Goal: Task Accomplishment & Management: Use online tool/utility

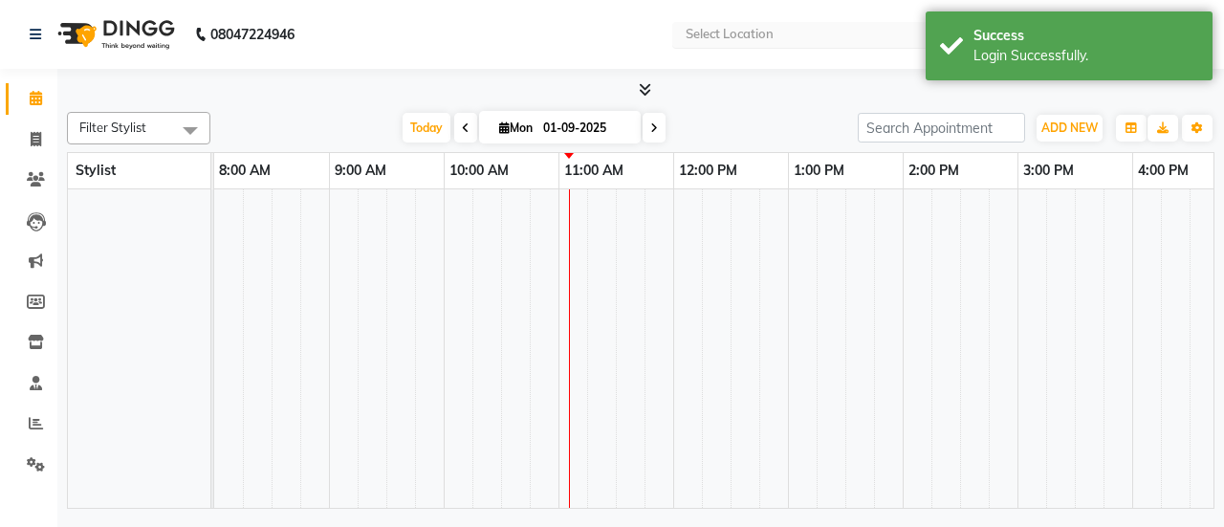
select select "en"
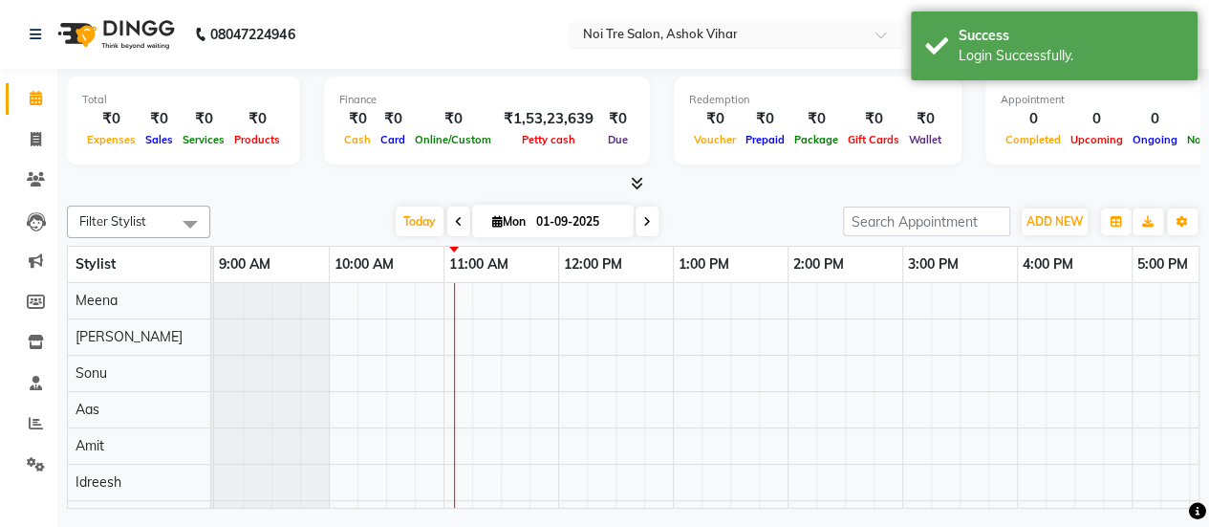
click at [763, 39] on input "text" at bounding box center [716, 36] width 277 height 19
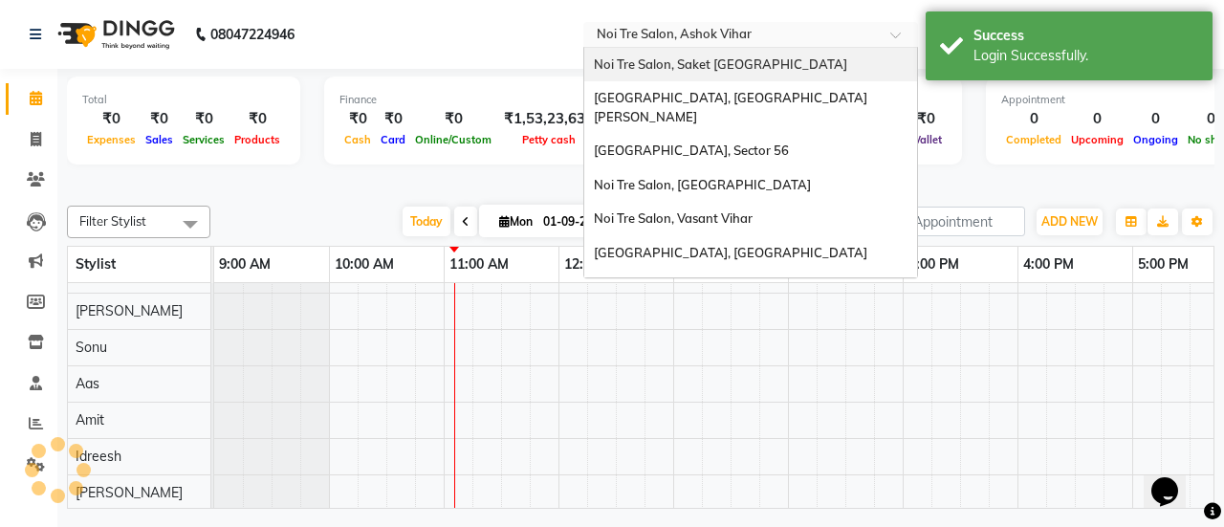
click at [741, 67] on span "Noi Tre Salon, Saket [GEOGRAPHIC_DATA]" at bounding box center [720, 63] width 253 height 15
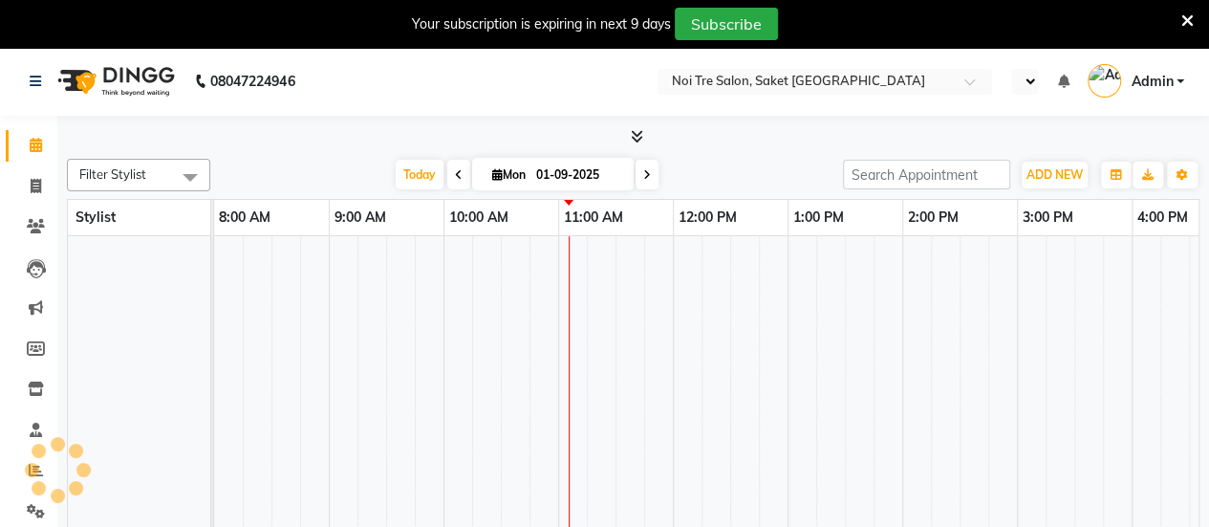
select select "en"
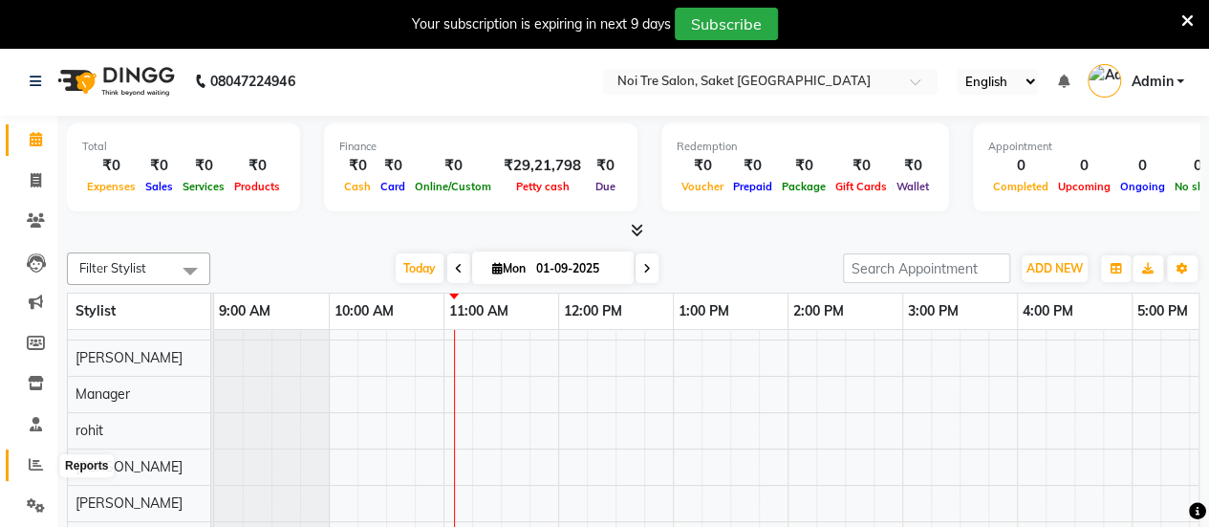
scroll to position [47, 0]
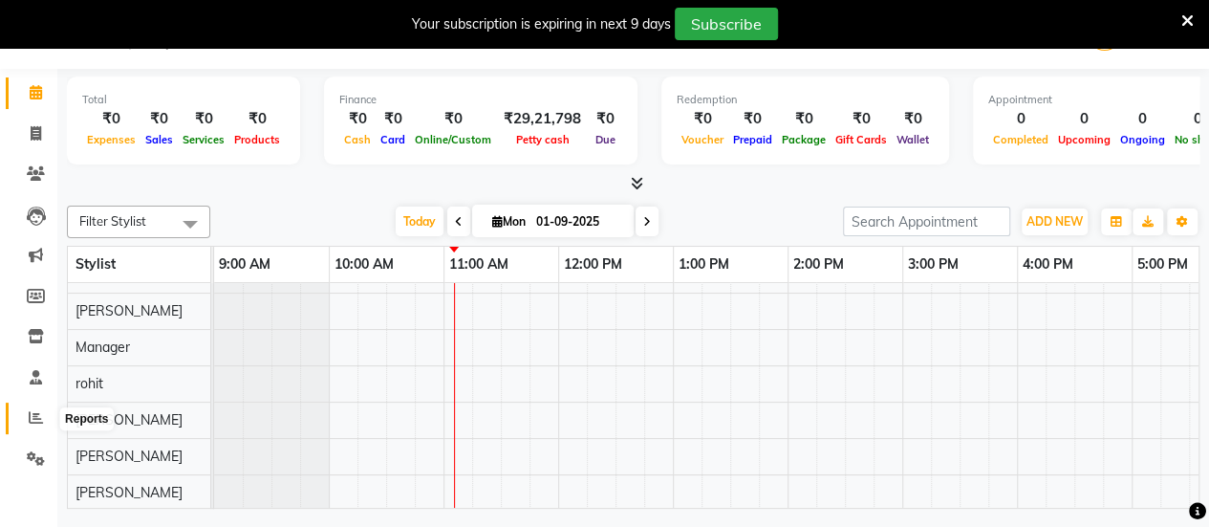
click at [37, 422] on icon at bounding box center [36, 417] width 14 height 14
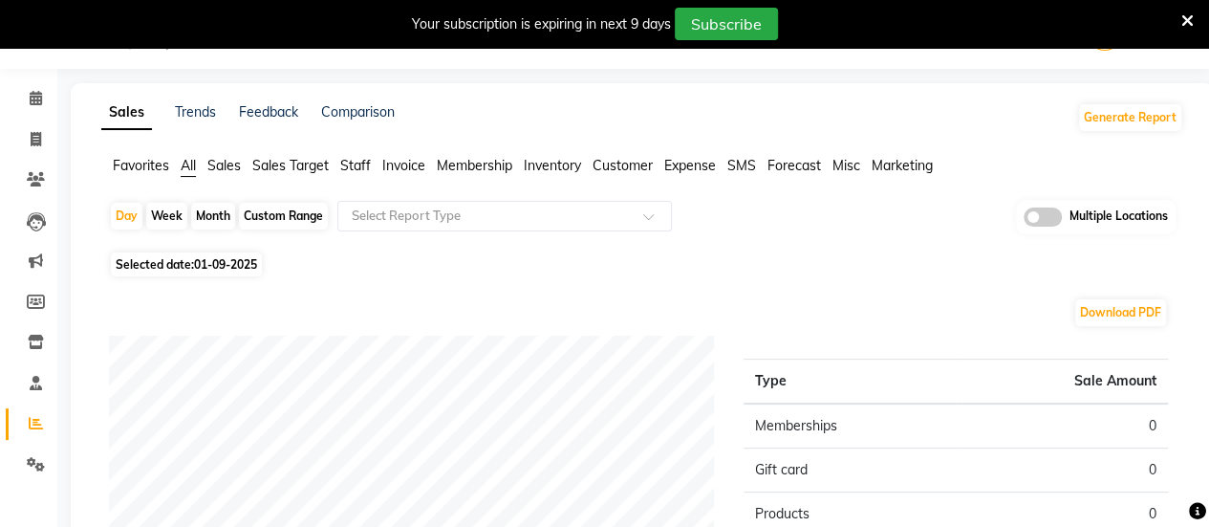
click at [400, 162] on span "Invoice" at bounding box center [403, 165] width 43 height 17
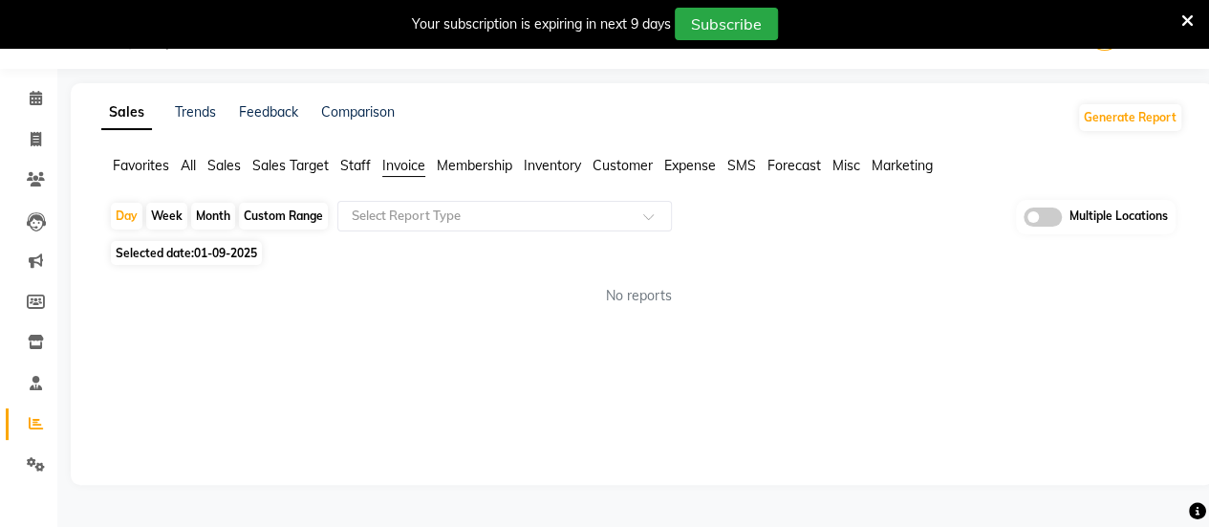
click at [306, 225] on div "Custom Range" at bounding box center [283, 216] width 89 height 27
select select "9"
select select "2025"
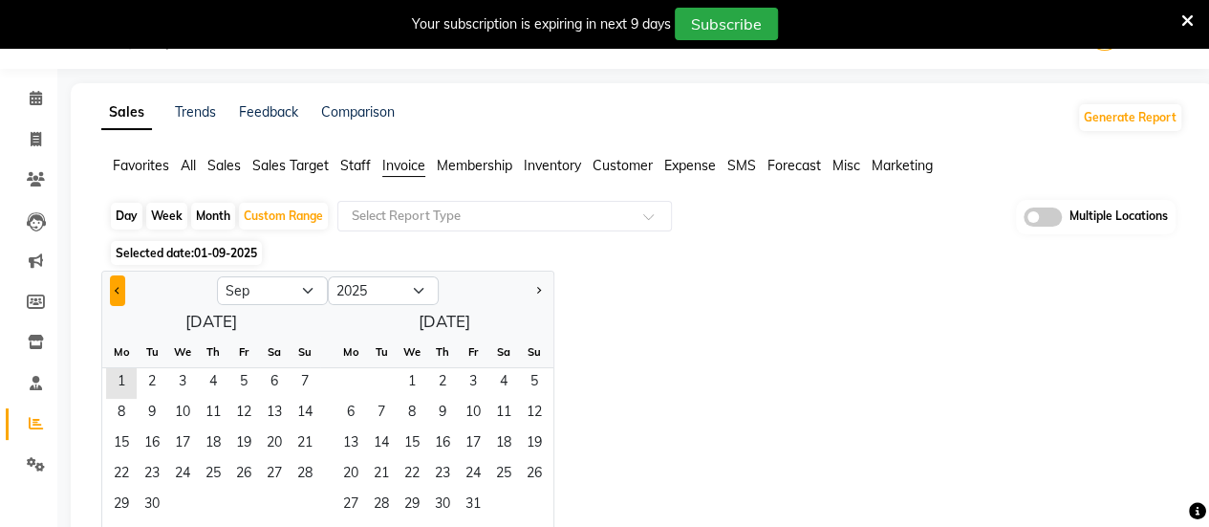
click at [119, 290] on button "Previous month" at bounding box center [117, 290] width 15 height 31
select select "8"
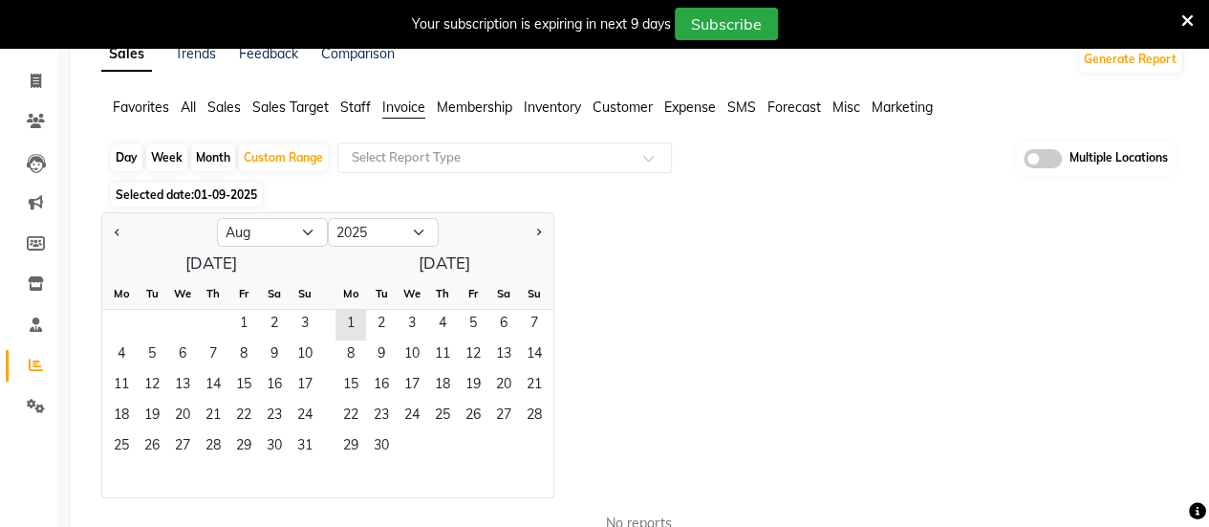
scroll to position [112, 0]
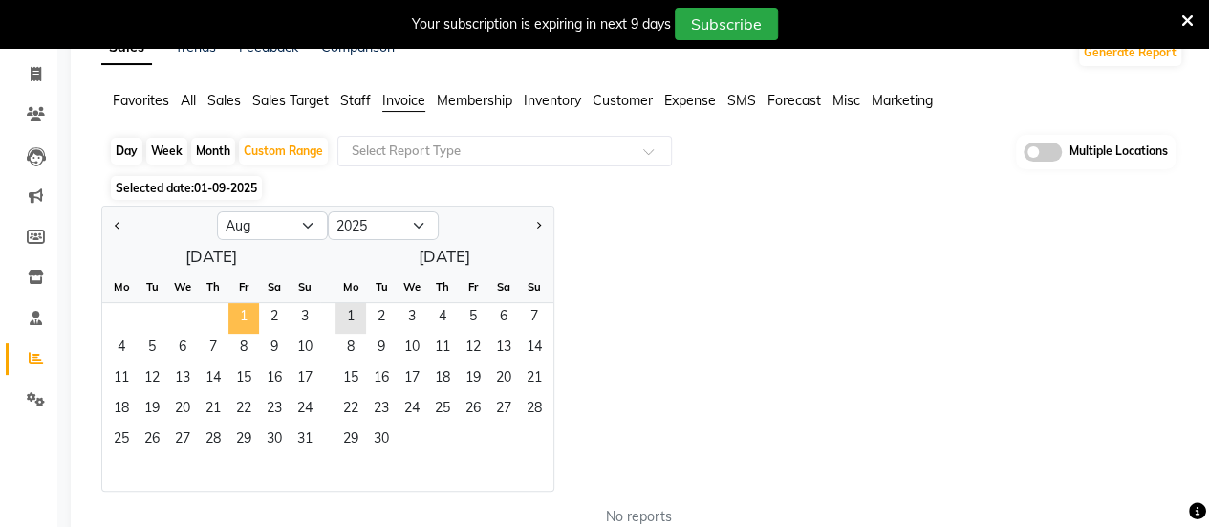
click at [243, 303] on span "1" at bounding box center [243, 318] width 31 height 31
click at [306, 431] on span "31" at bounding box center [305, 440] width 31 height 31
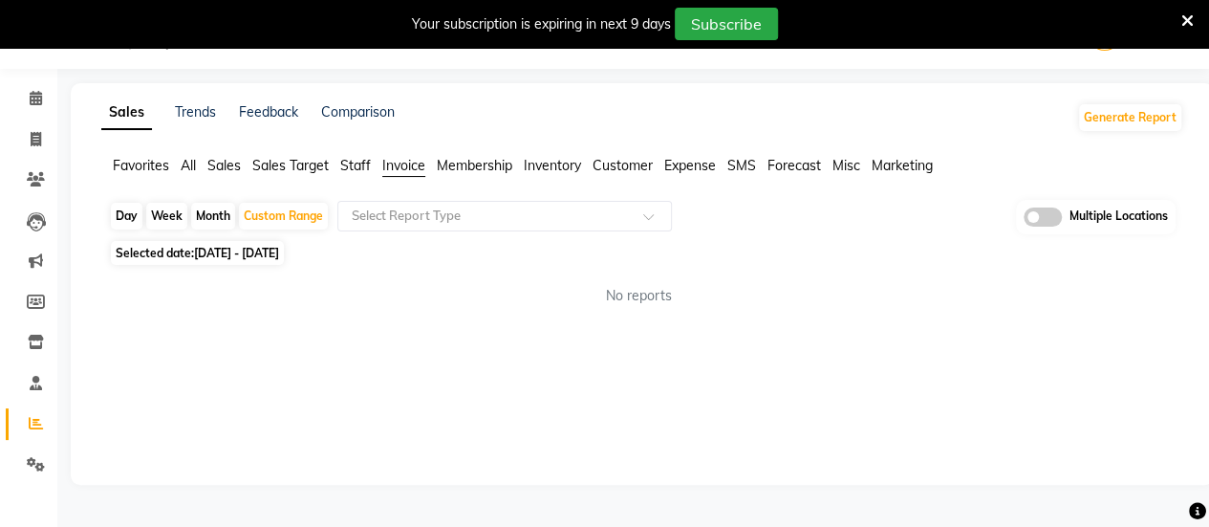
scroll to position [47, 0]
click at [421, 232] on div "Day Week Month Custom Range Select Report Type Multiple Locations" at bounding box center [642, 217] width 1067 height 35
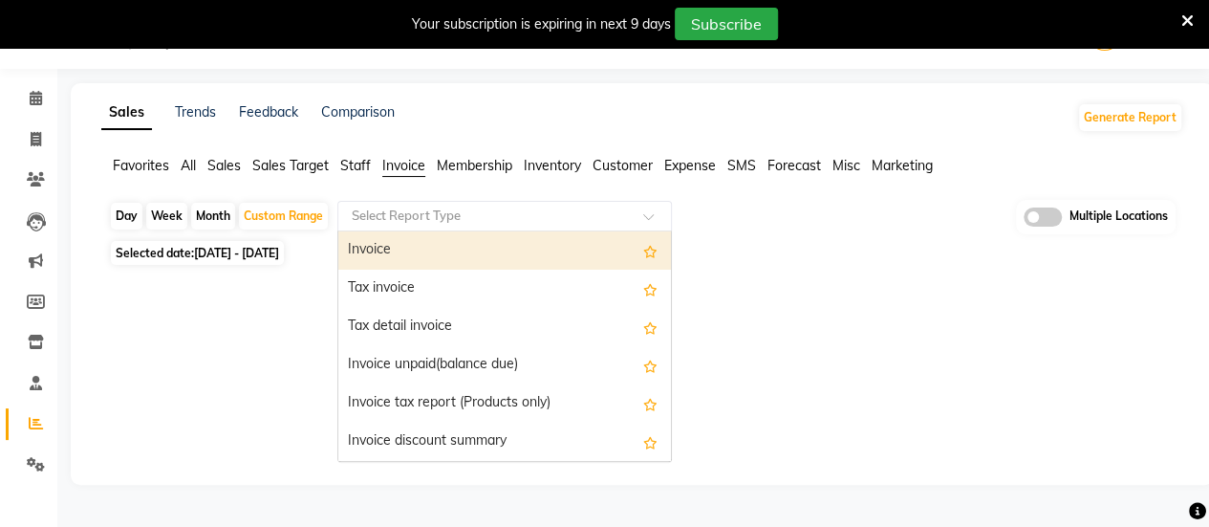
click at [421, 227] on div "Select Report Type" at bounding box center [504, 216] width 335 height 31
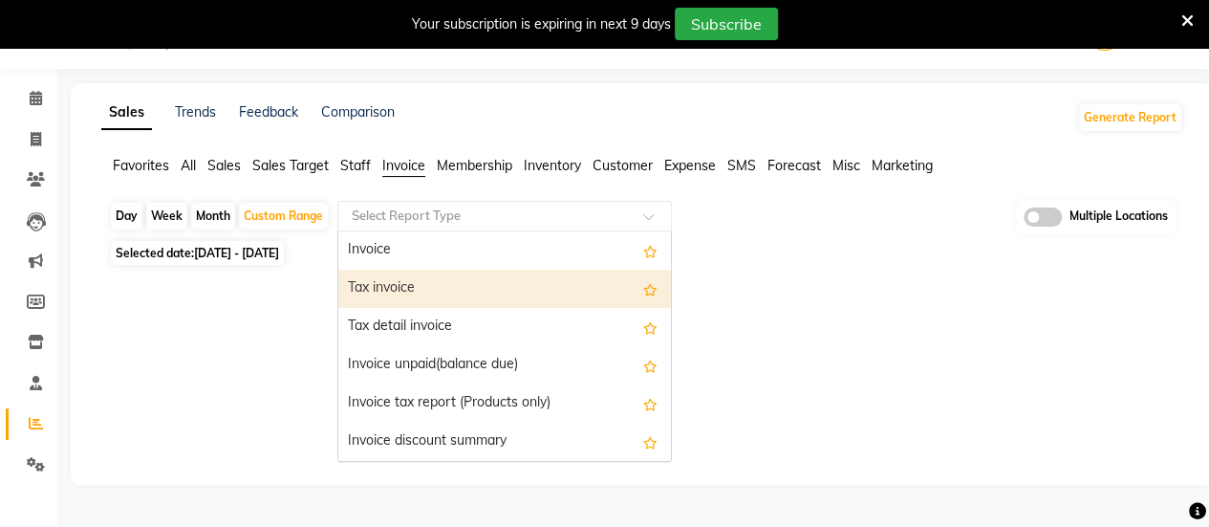
click at [442, 286] on div "Tax invoice" at bounding box center [504, 289] width 333 height 38
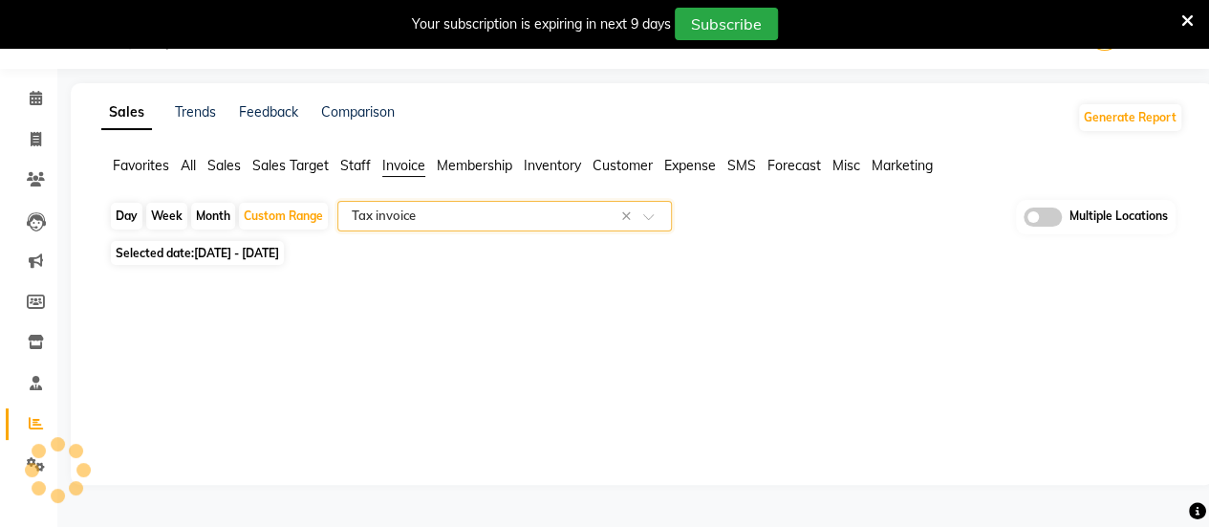
select select "filtered_report"
select select "csv"
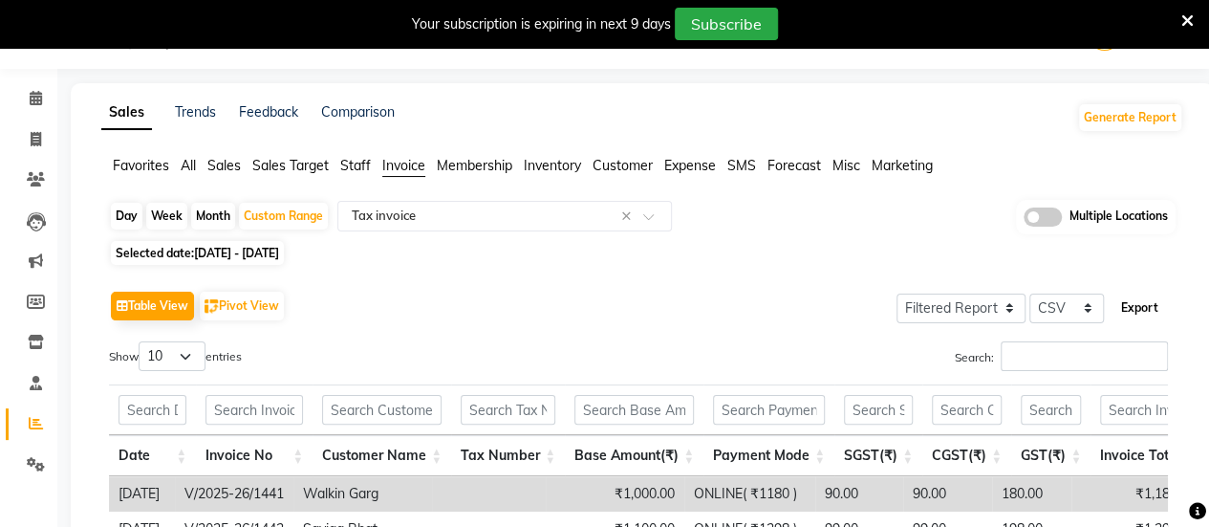
click at [1144, 318] on button "Export" at bounding box center [1140, 308] width 53 height 33
click at [502, 207] on input "text" at bounding box center [485, 216] width 275 height 19
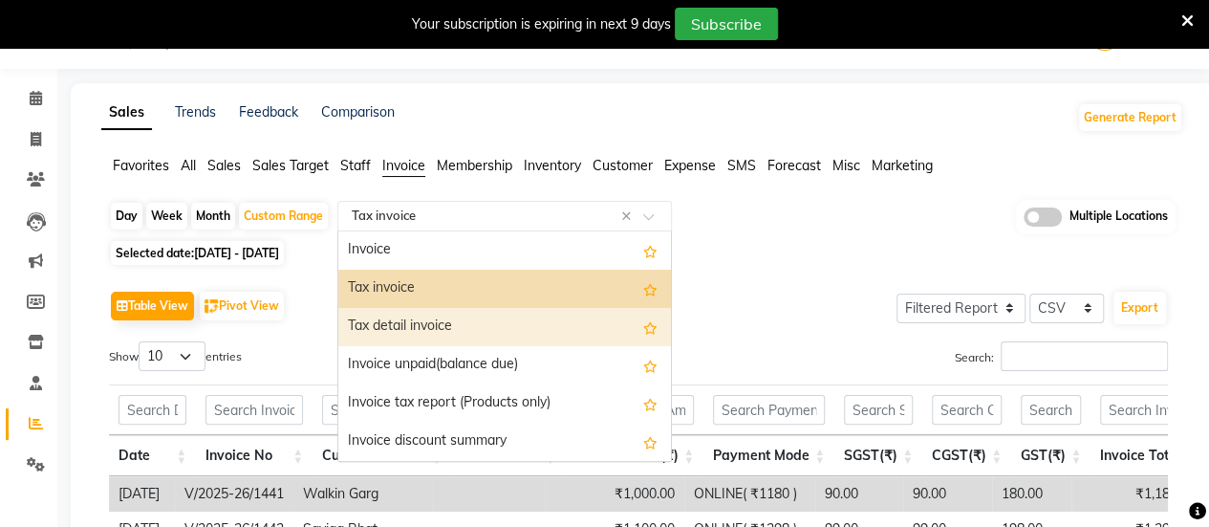
click at [488, 322] on div "Tax detail invoice" at bounding box center [504, 327] width 333 height 38
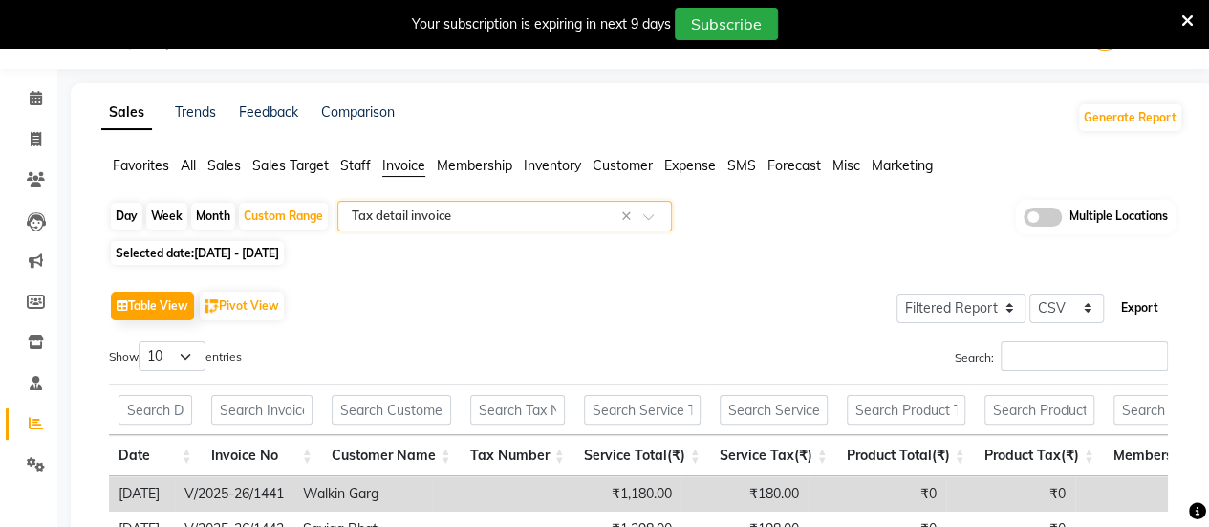
click at [1141, 314] on button "Export" at bounding box center [1140, 308] width 53 height 33
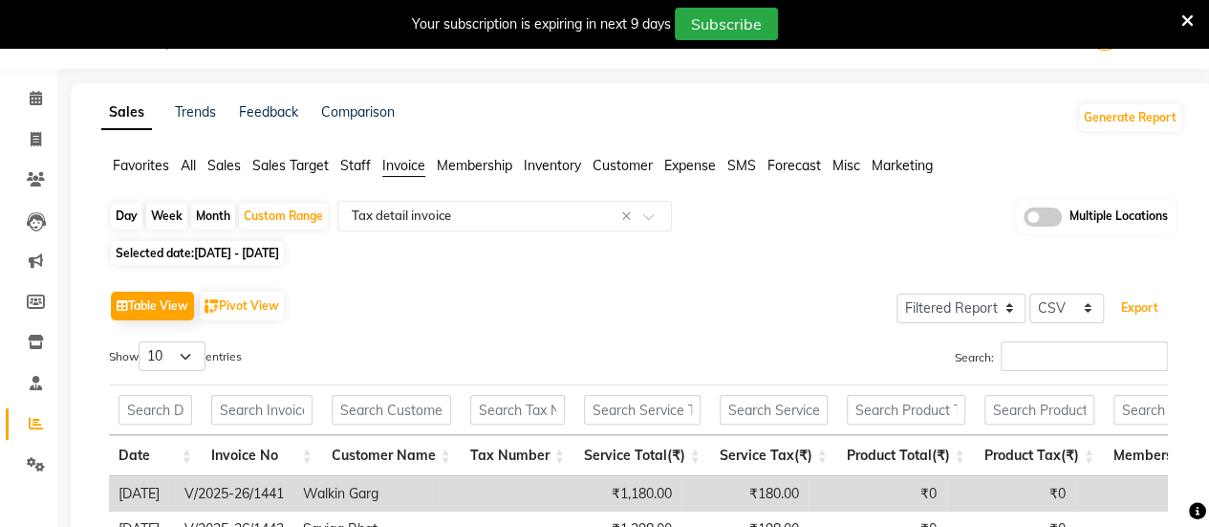
scroll to position [0, 0]
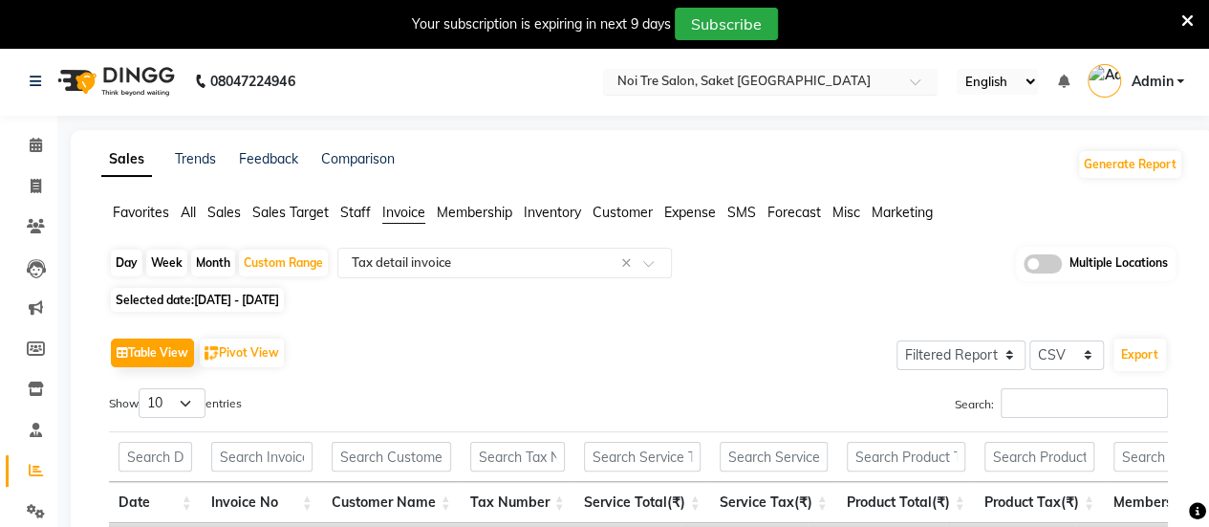
click at [693, 76] on input "text" at bounding box center [751, 83] width 277 height 19
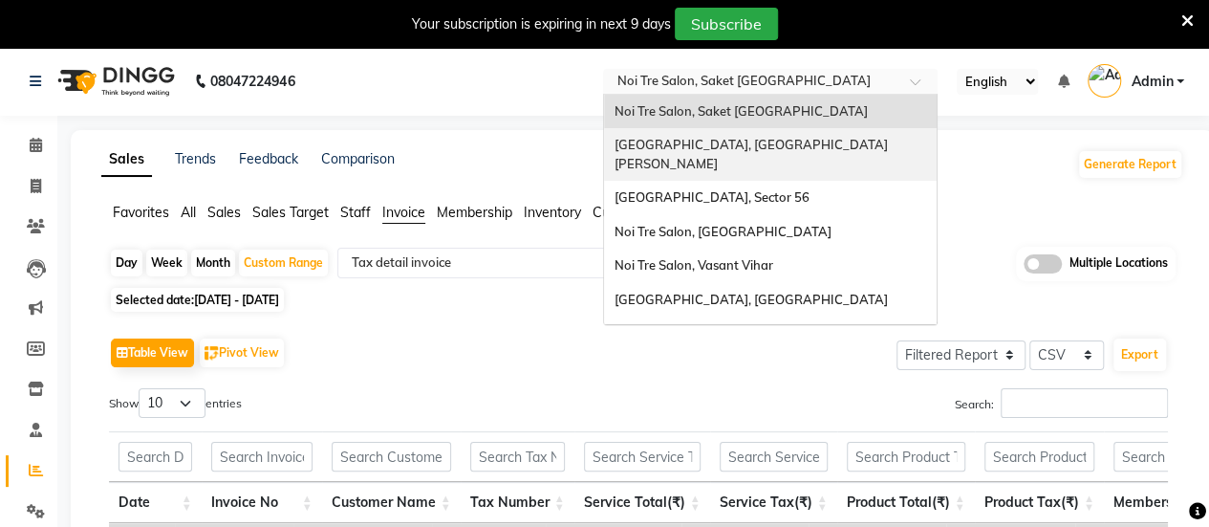
click at [690, 158] on div "[GEOGRAPHIC_DATA], [GEOGRAPHIC_DATA][PERSON_NAME]" at bounding box center [770, 154] width 333 height 53
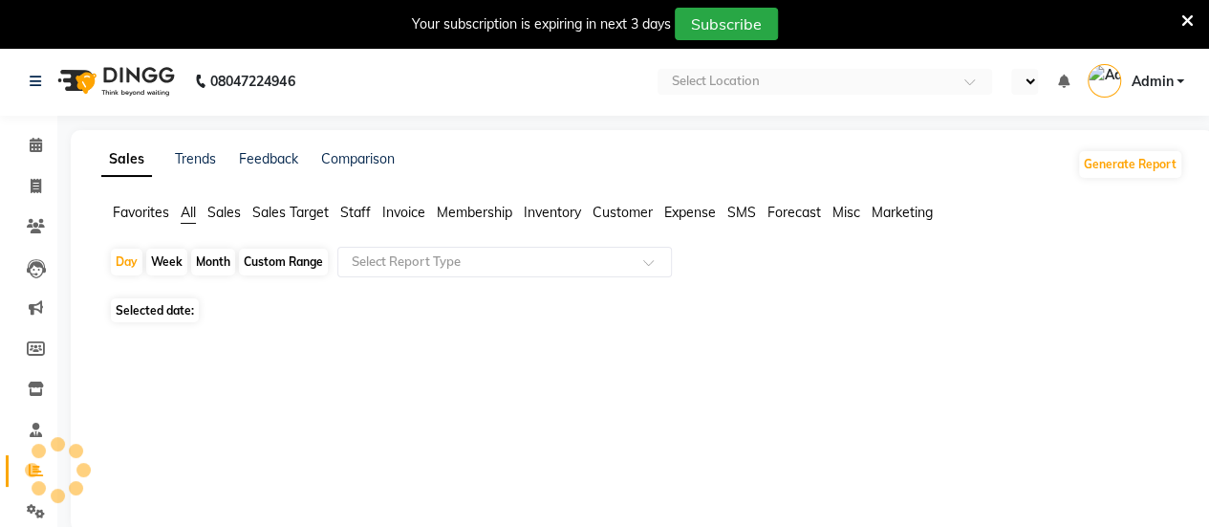
select select "en"
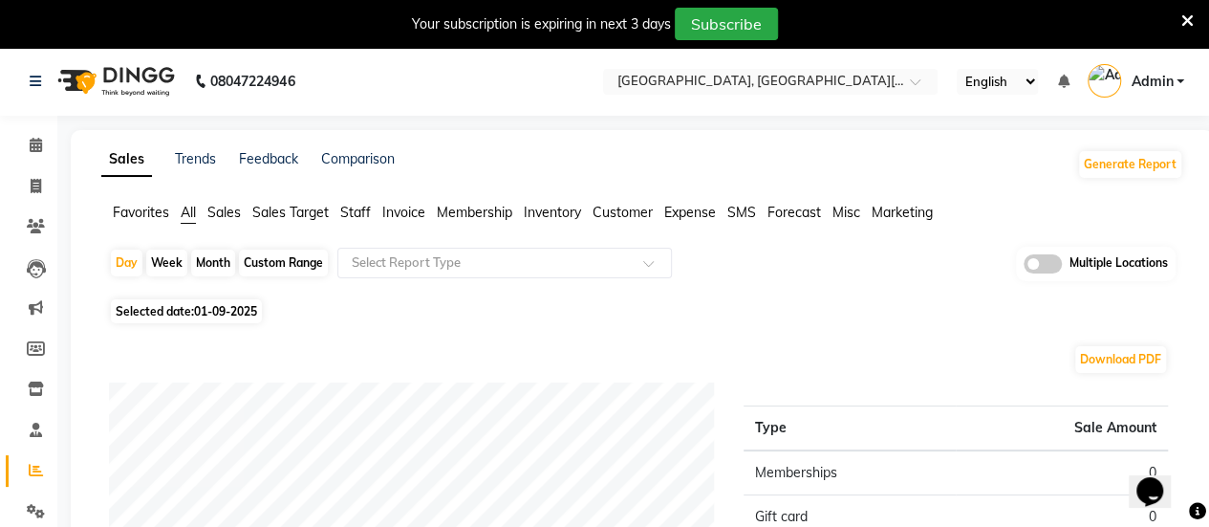
click at [407, 215] on span "Invoice" at bounding box center [403, 212] width 43 height 17
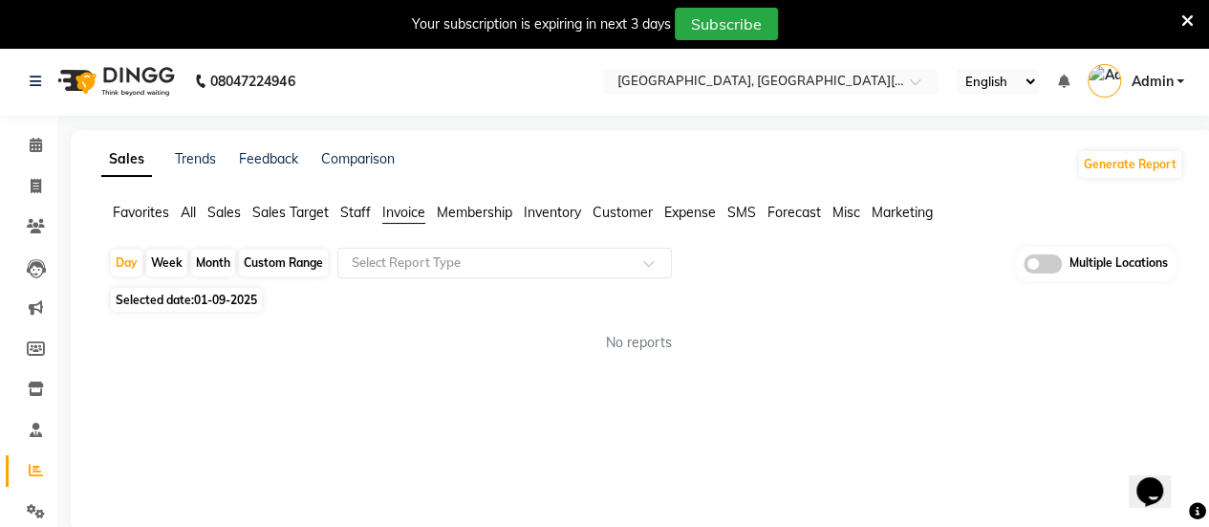
click at [251, 251] on div "Custom Range" at bounding box center [283, 263] width 89 height 27
select select "9"
select select "2025"
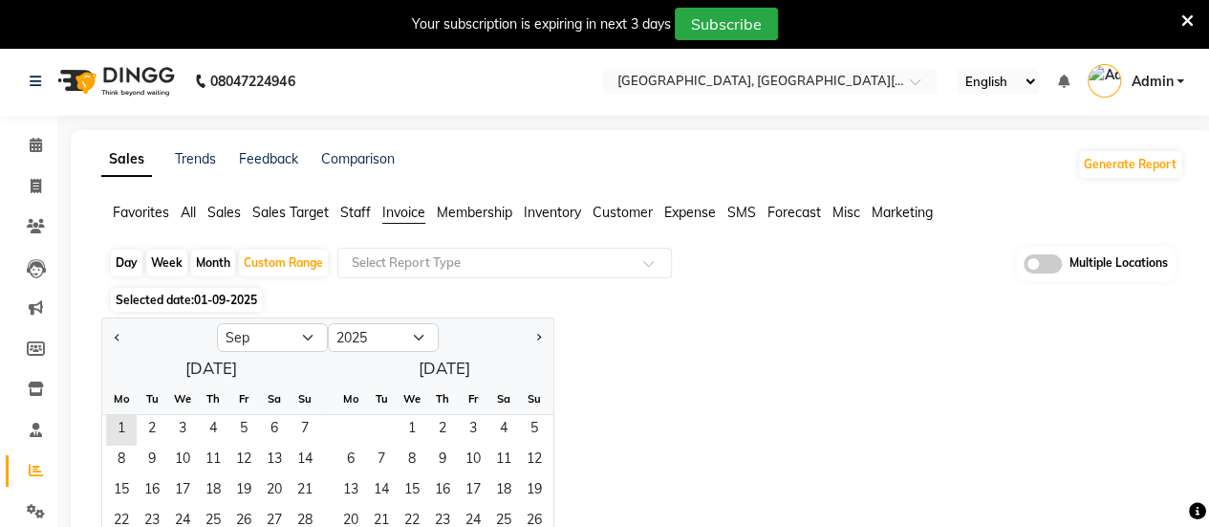
click at [108, 328] on div at bounding box center [159, 337] width 115 height 31
click at [124, 337] on button "Previous month" at bounding box center [117, 337] width 15 height 31
select select "8"
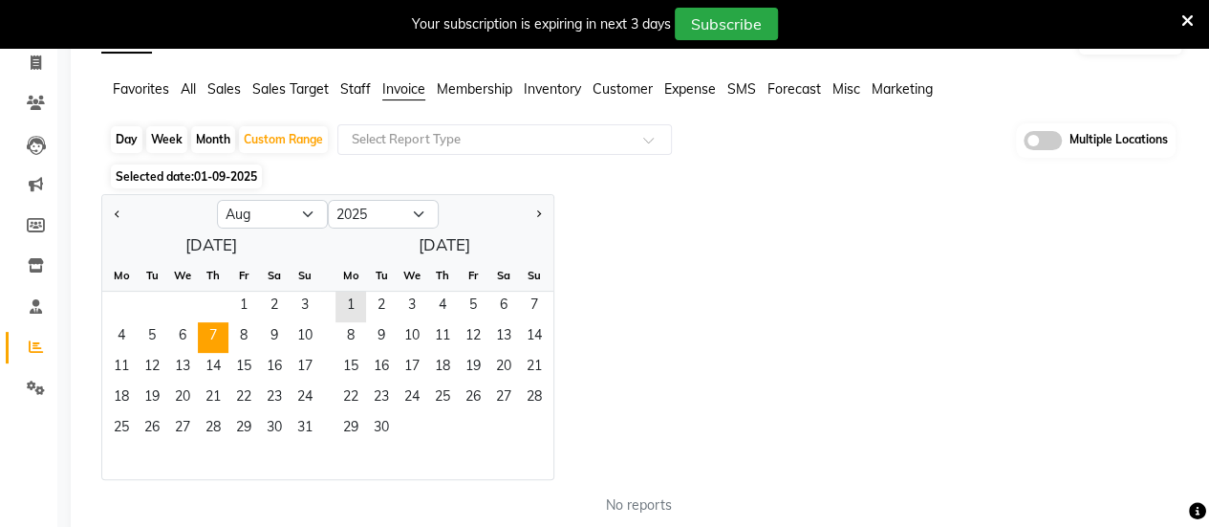
scroll to position [125, 0]
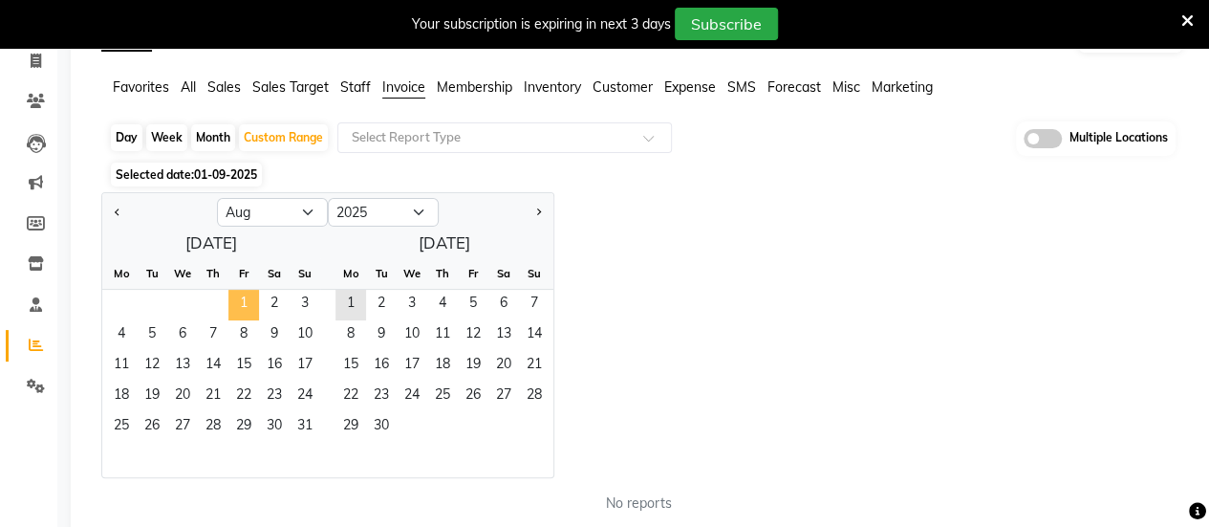
click at [239, 295] on span "1" at bounding box center [243, 305] width 31 height 31
click at [304, 417] on span "31" at bounding box center [305, 427] width 31 height 31
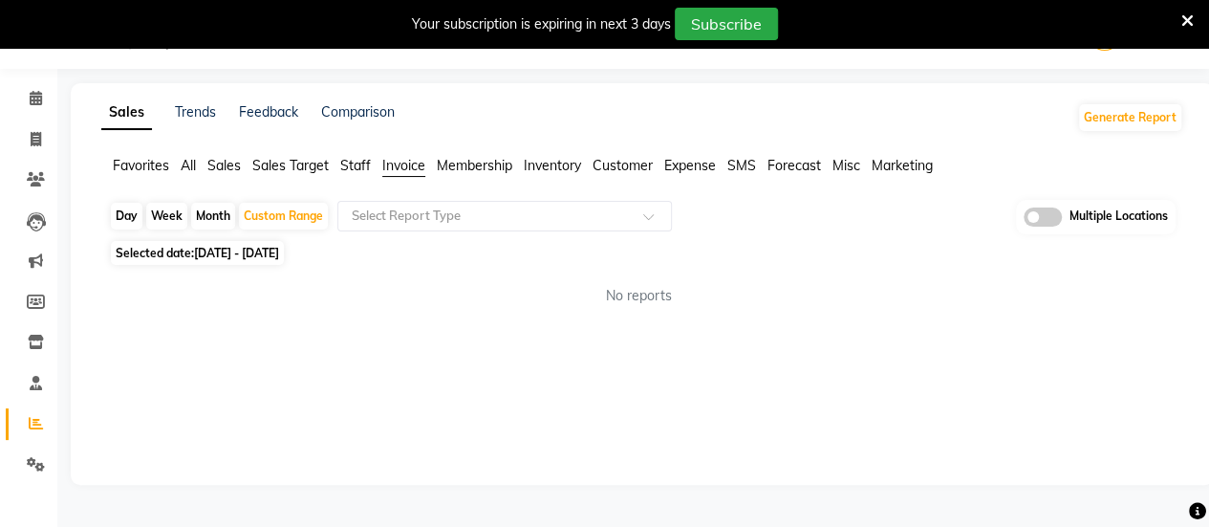
scroll to position [47, 0]
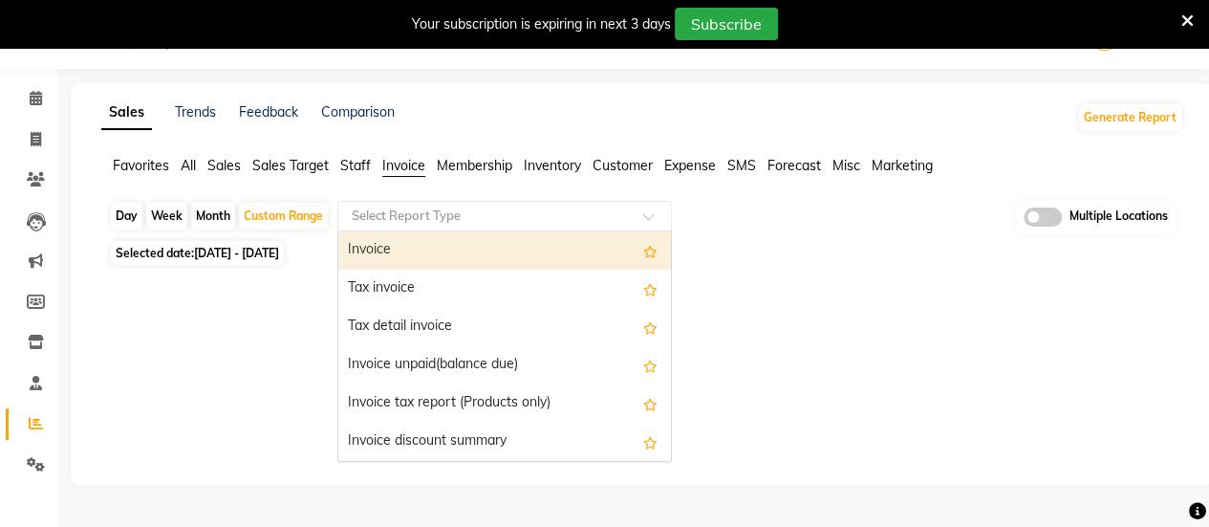
click at [477, 225] on div "Select Report Type" at bounding box center [504, 216] width 335 height 31
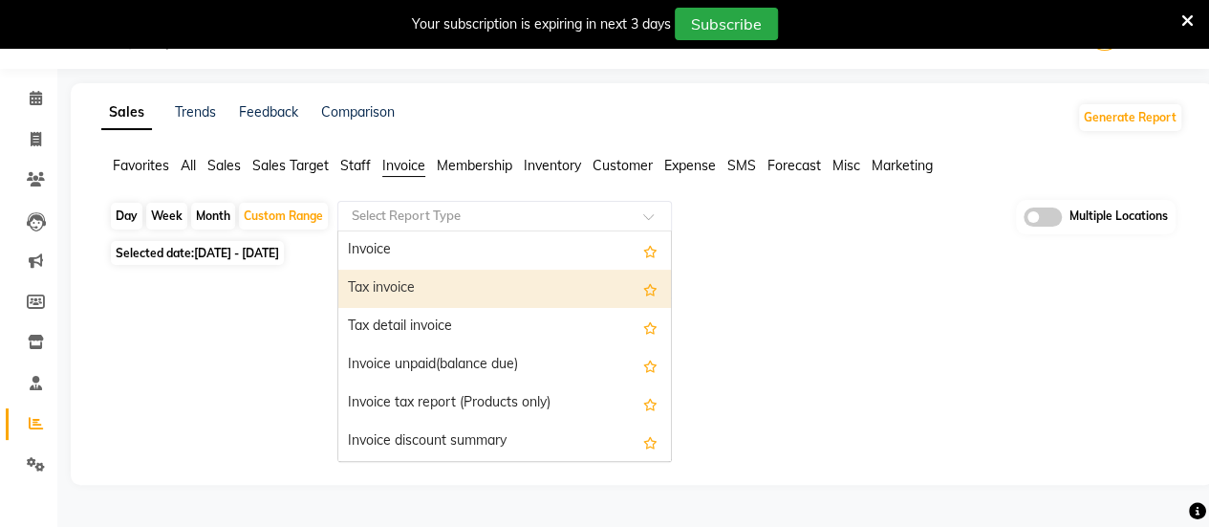
click at [471, 276] on div "Tax invoice" at bounding box center [504, 289] width 333 height 38
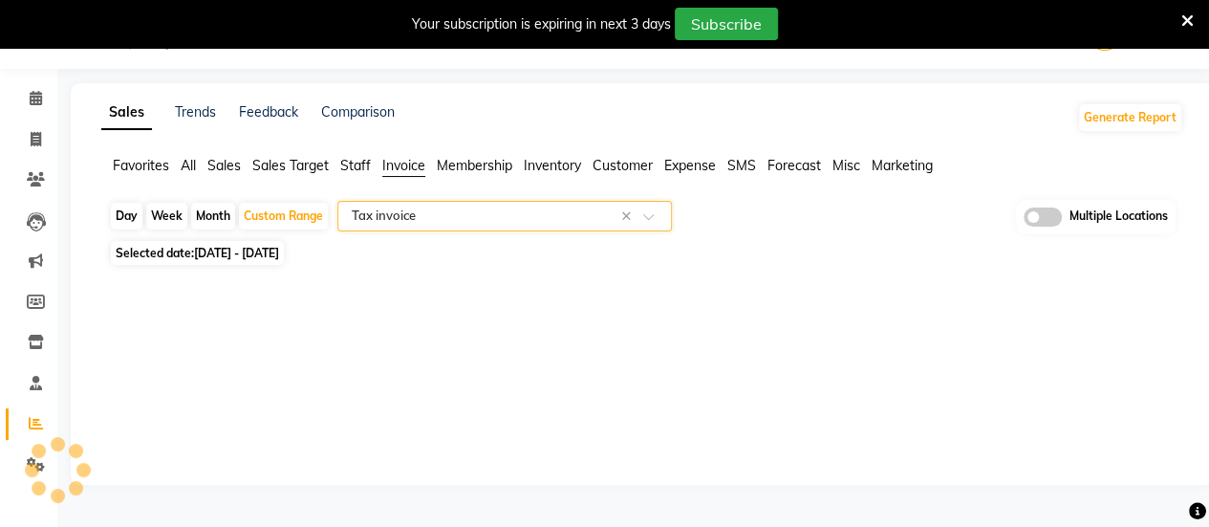
select select "full_report"
select select "csv"
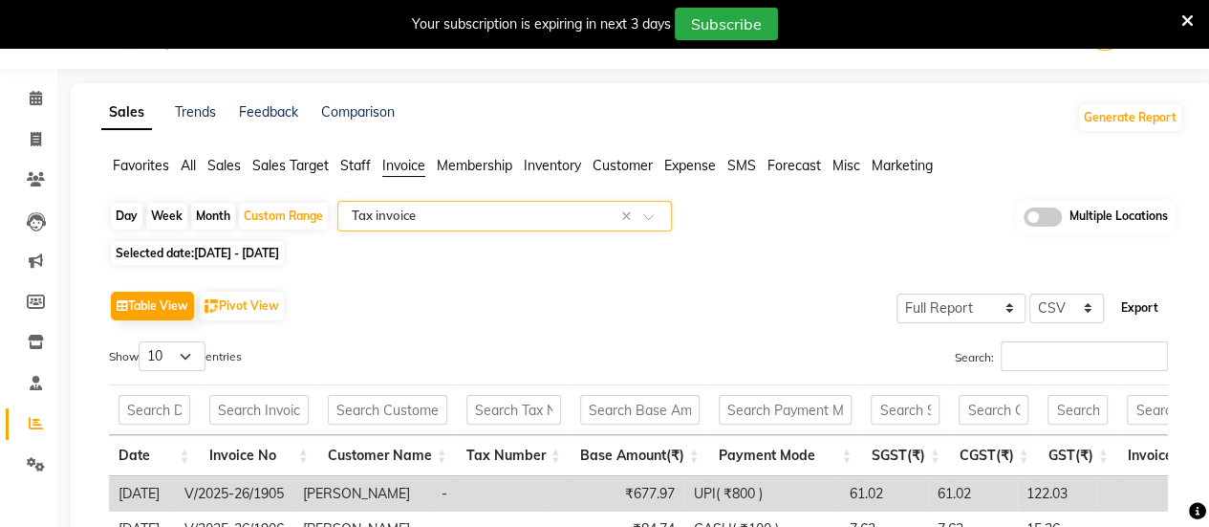
click at [1147, 318] on button "Export" at bounding box center [1140, 308] width 53 height 33
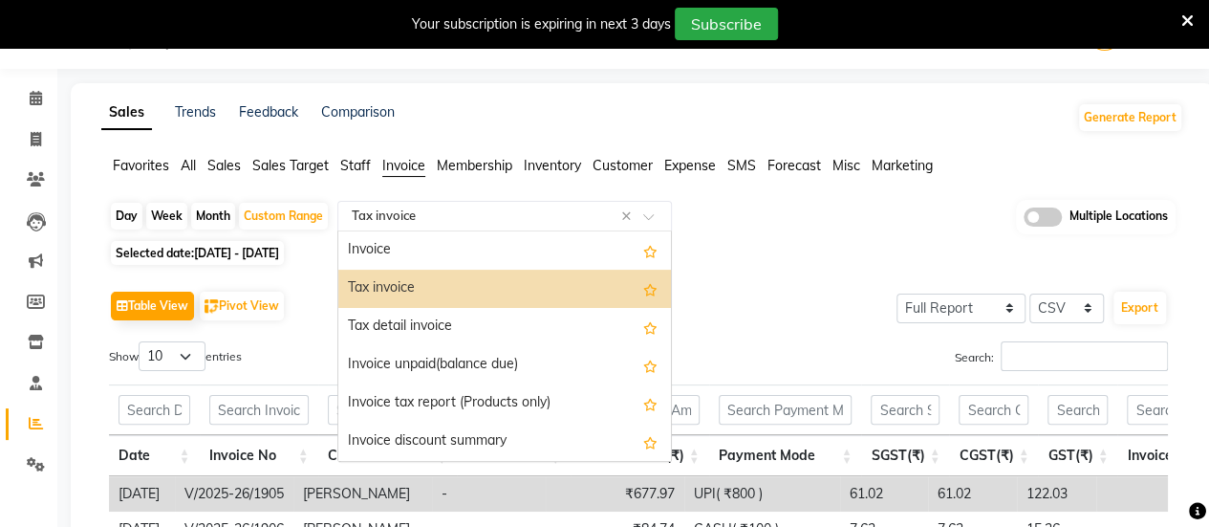
click at [480, 219] on input "text" at bounding box center [485, 216] width 275 height 19
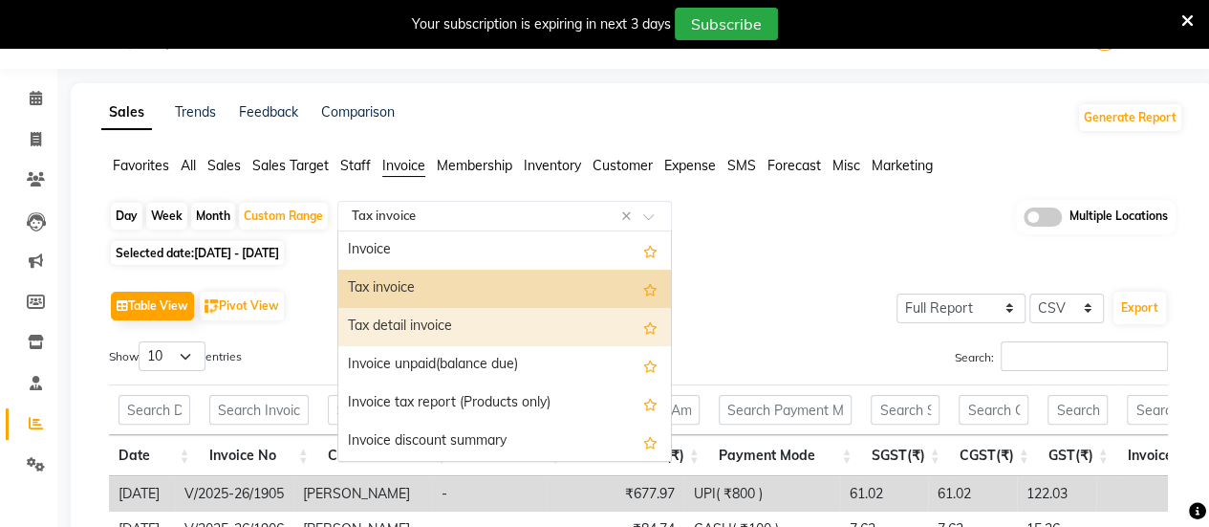
click at [478, 311] on div "Tax detail invoice" at bounding box center [504, 327] width 333 height 38
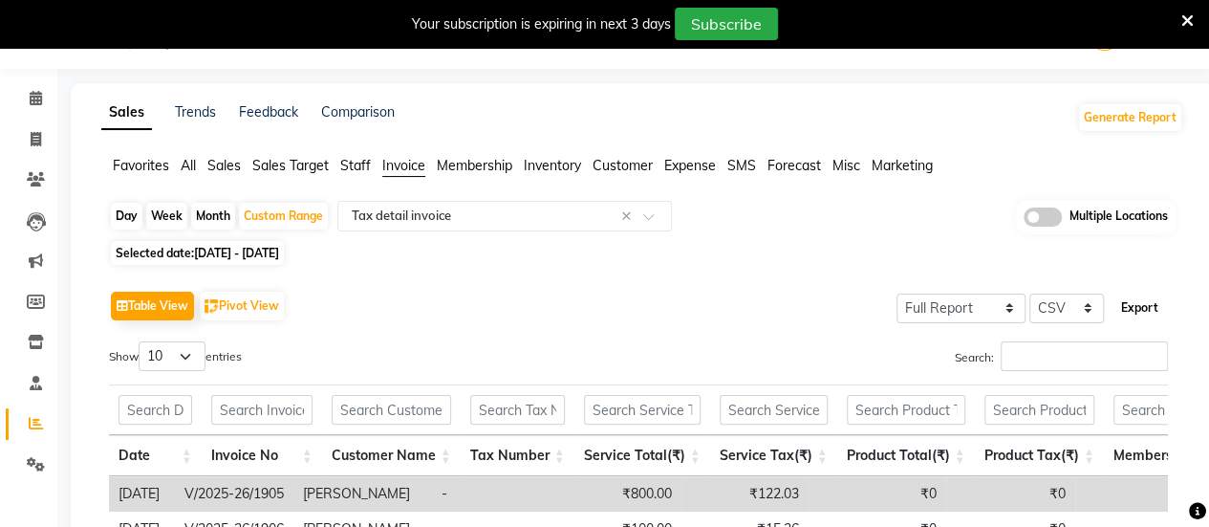
click at [1127, 320] on button "Export" at bounding box center [1140, 308] width 53 height 33
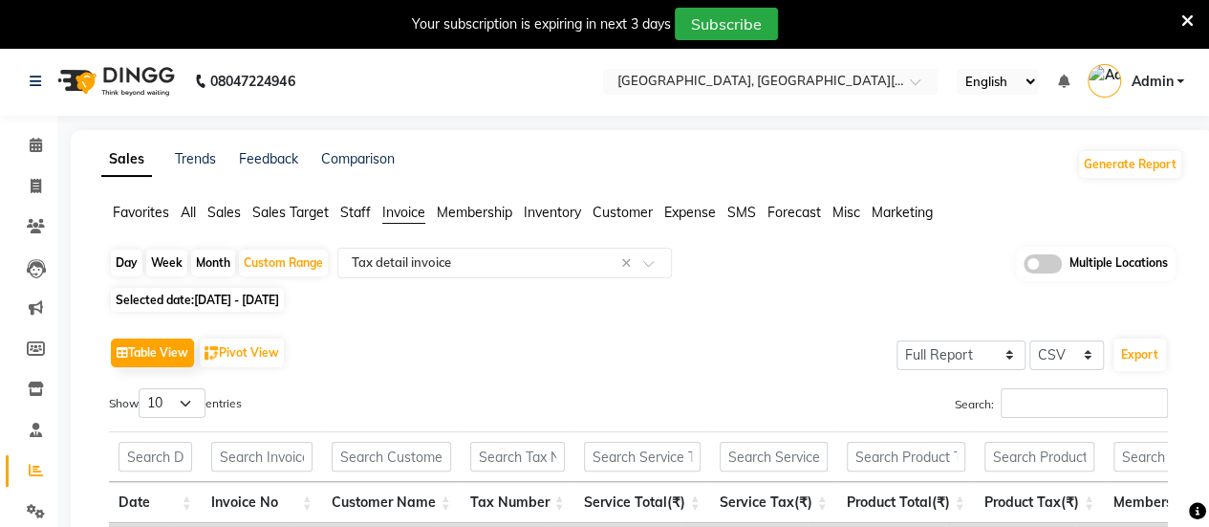
click at [662, 97] on nav "08047224946 Select Location × Noi Tre Studio, East Kidwai Nagar English ENGLISH…" at bounding box center [604, 81] width 1209 height 69
click at [662, 87] on input "text" at bounding box center [751, 83] width 277 height 19
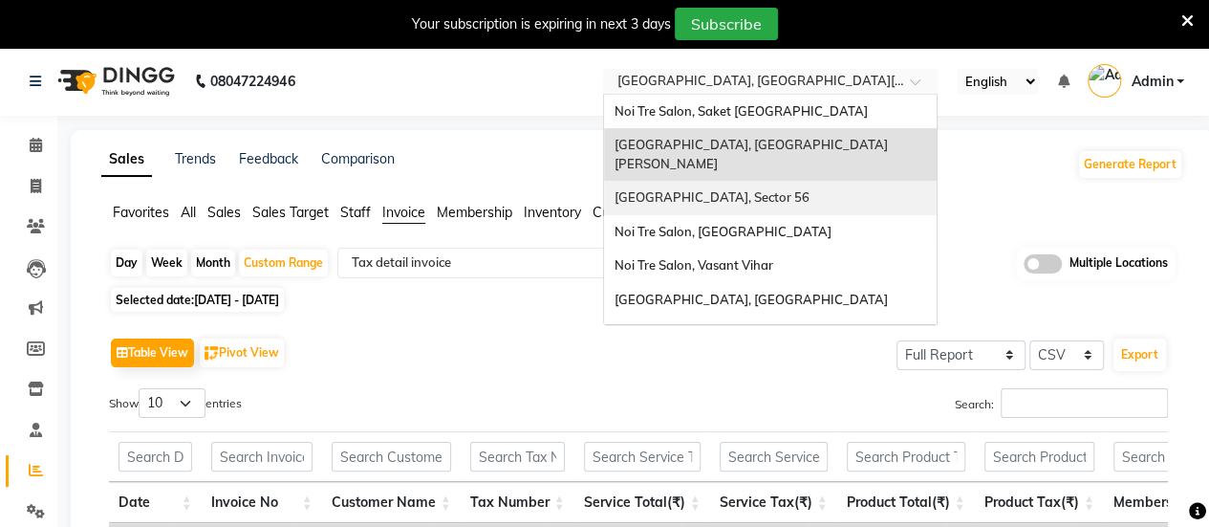
click at [671, 187] on div "[GEOGRAPHIC_DATA], Sector 56" at bounding box center [770, 198] width 333 height 34
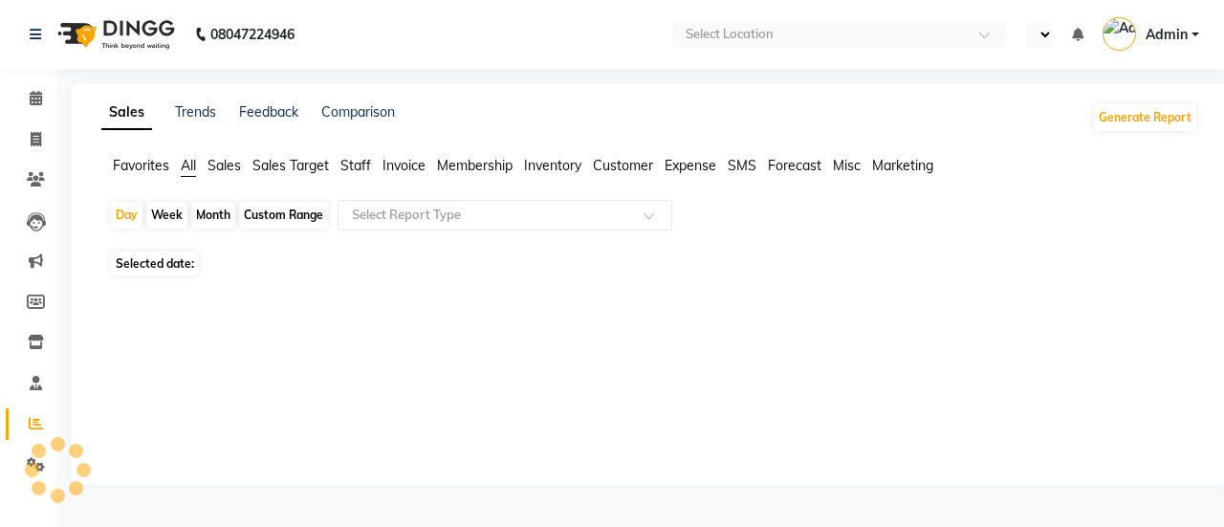
select select "en"
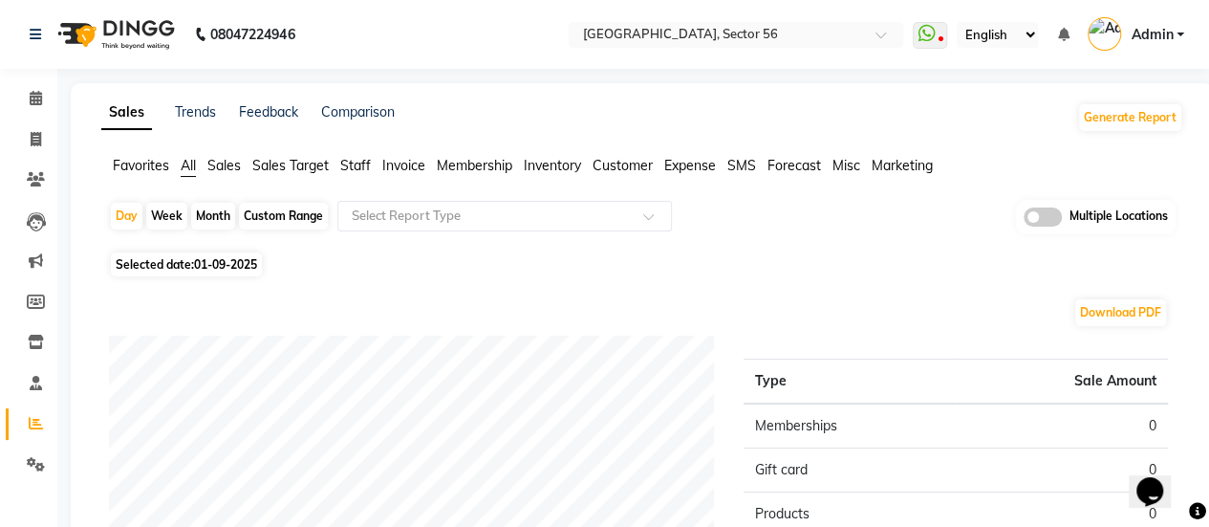
click at [287, 212] on div "Custom Range" at bounding box center [283, 216] width 89 height 27
select select "9"
select select "2025"
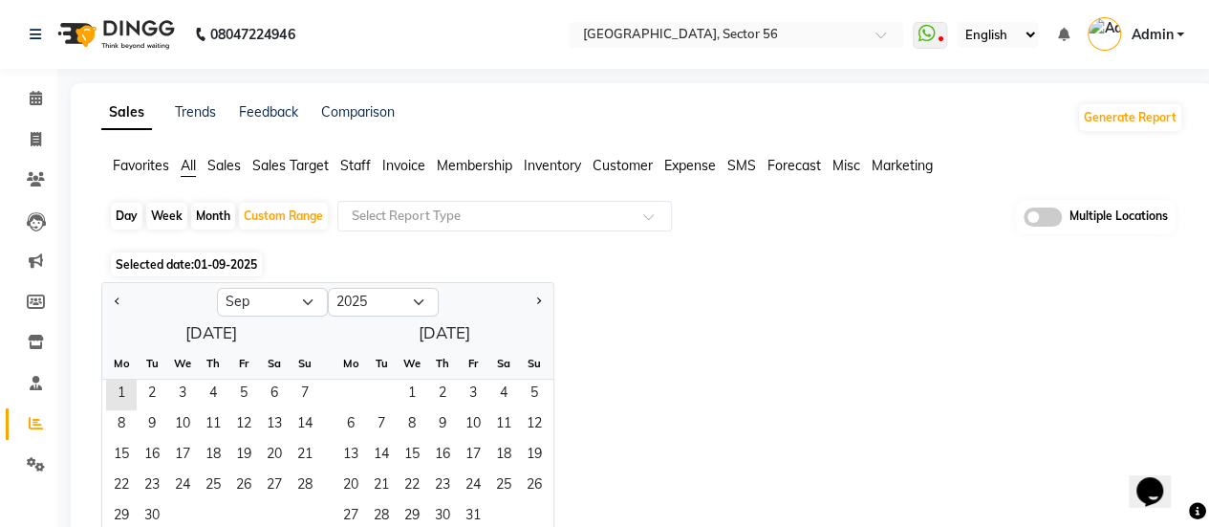
drag, startPoint x: 113, startPoint y: 301, endPoint x: 141, endPoint y: 311, distance: 30.2
click at [112, 301] on button "Previous month" at bounding box center [117, 302] width 15 height 31
select select "8"
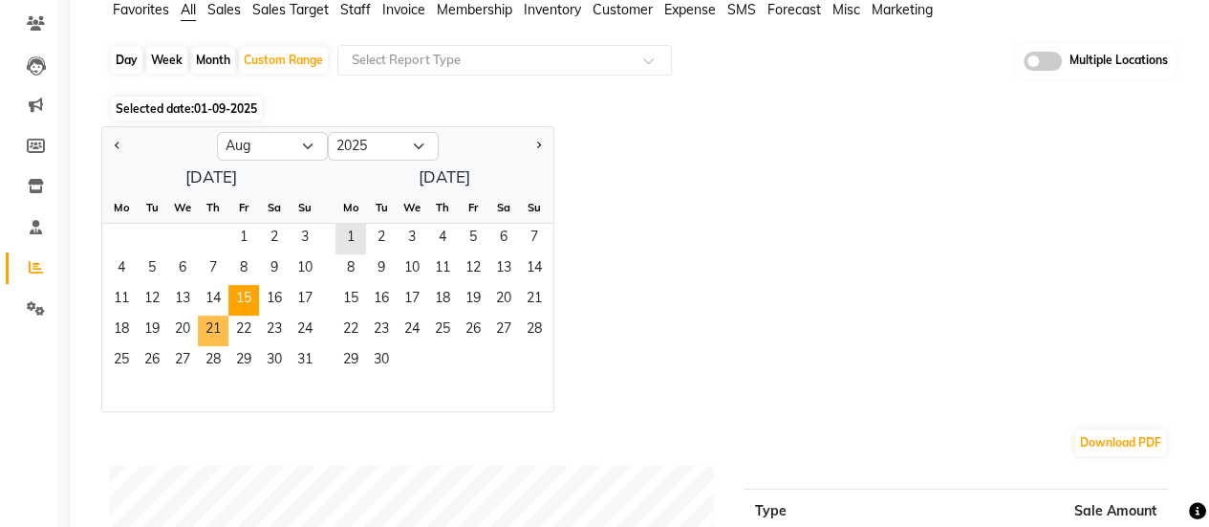
scroll to position [157, 0]
click at [238, 240] on span "1" at bounding box center [243, 238] width 31 height 31
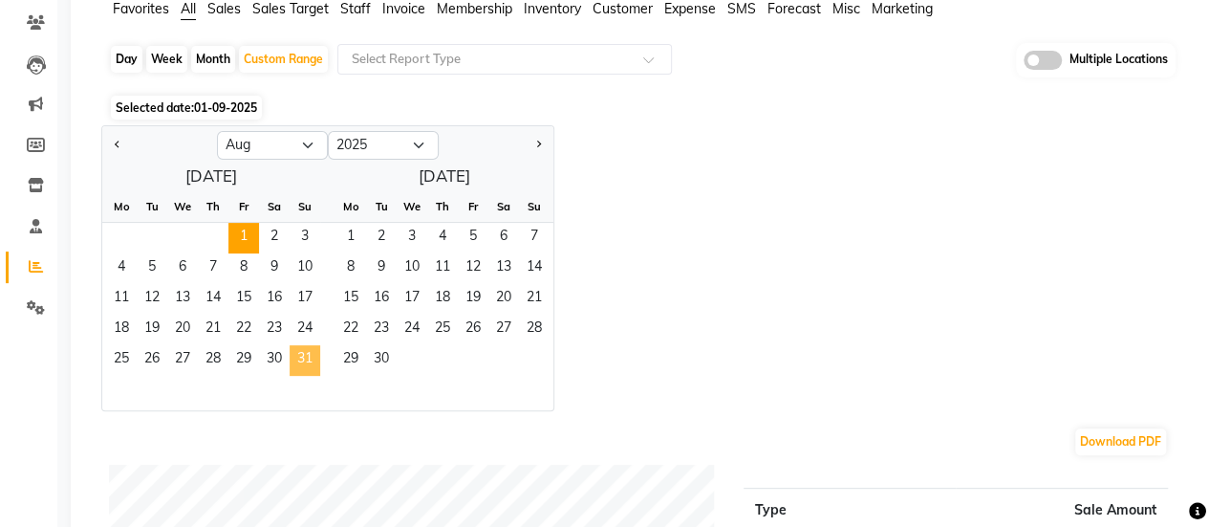
click at [301, 362] on span "31" at bounding box center [305, 360] width 31 height 31
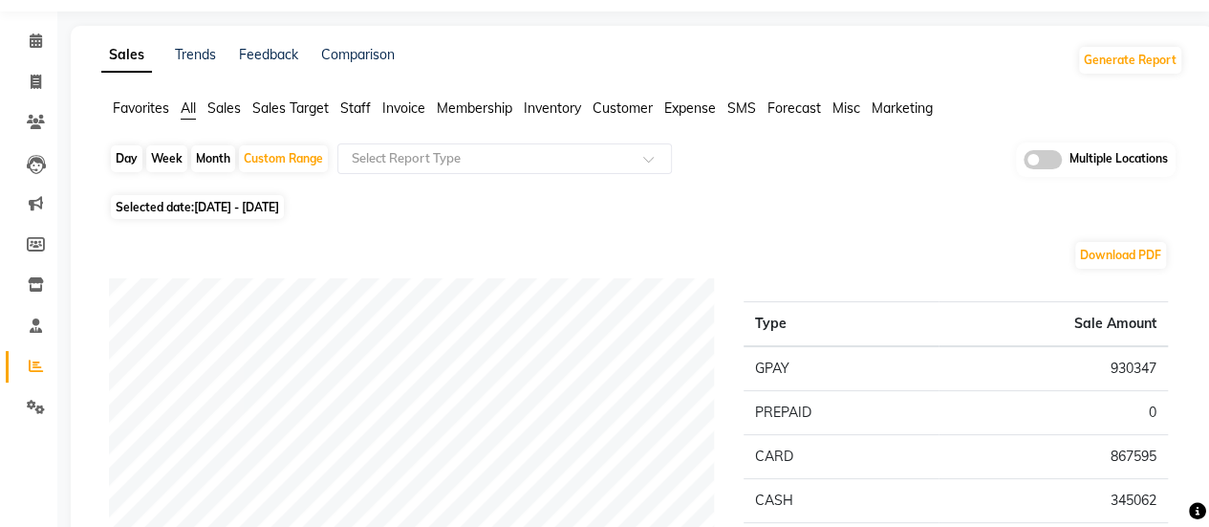
scroll to position [50, 0]
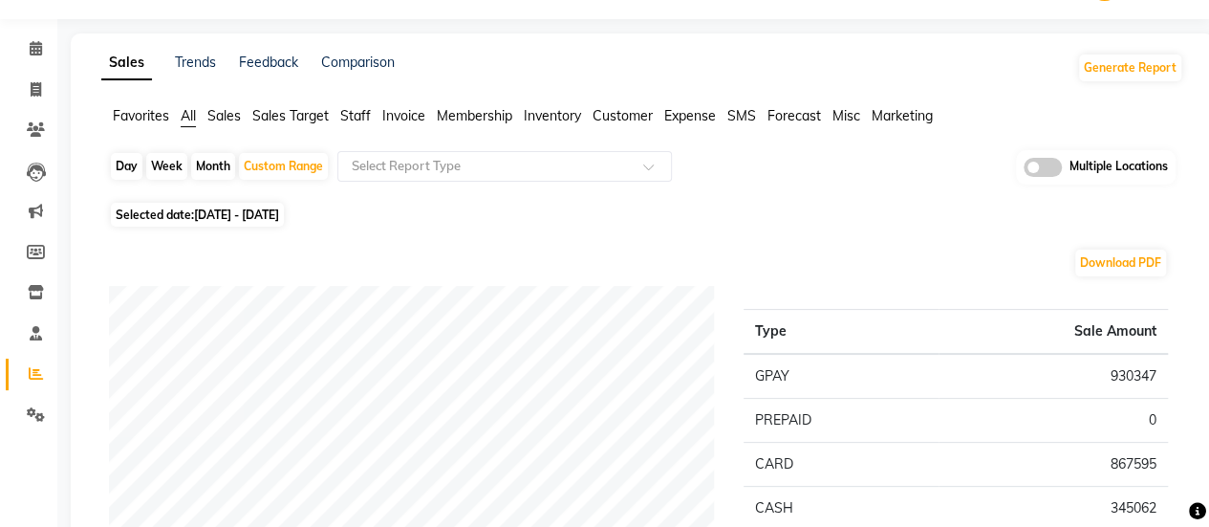
click at [511, 141] on div "Favorites All Sales Sales Target Staff Invoice Membership Inventory Customer Ex…" at bounding box center [642, 124] width 1111 height 36
click at [510, 157] on input "text" at bounding box center [485, 166] width 275 height 19
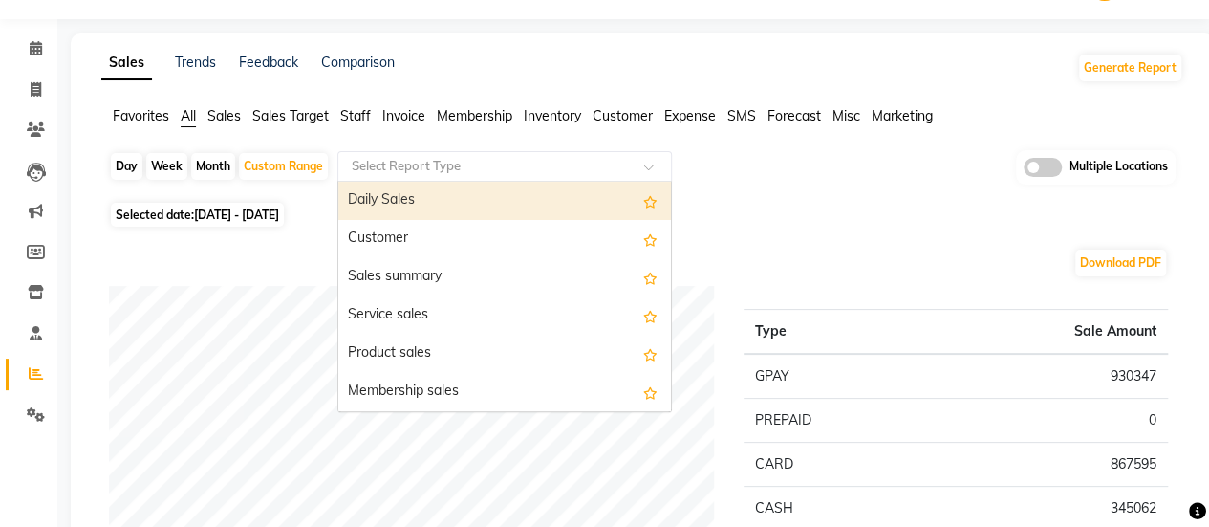
click at [398, 115] on span "Invoice" at bounding box center [403, 115] width 43 height 17
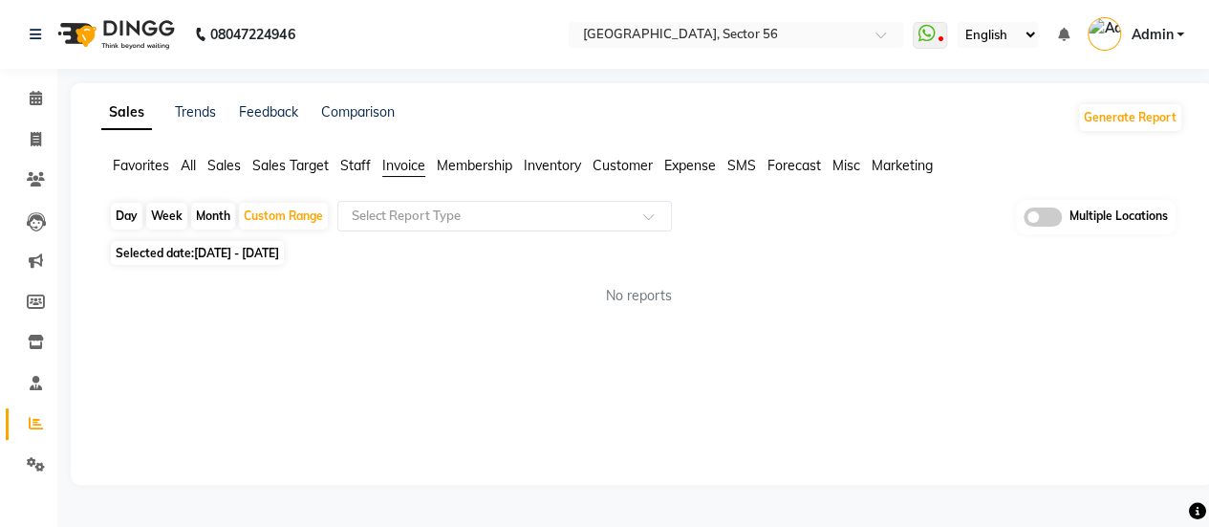
scroll to position [0, 0]
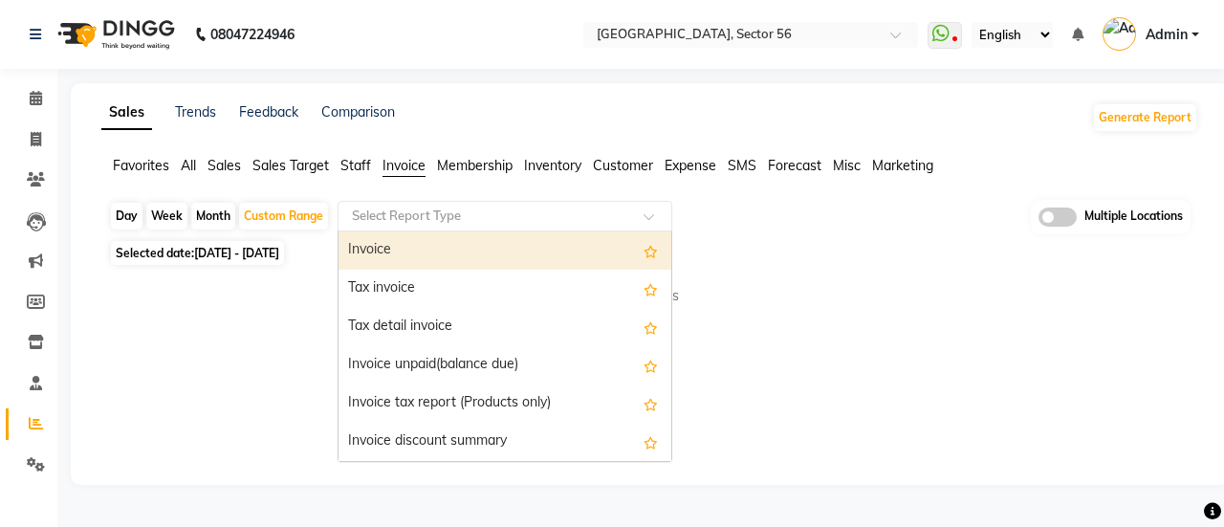
click at [443, 209] on input "text" at bounding box center [485, 216] width 275 height 19
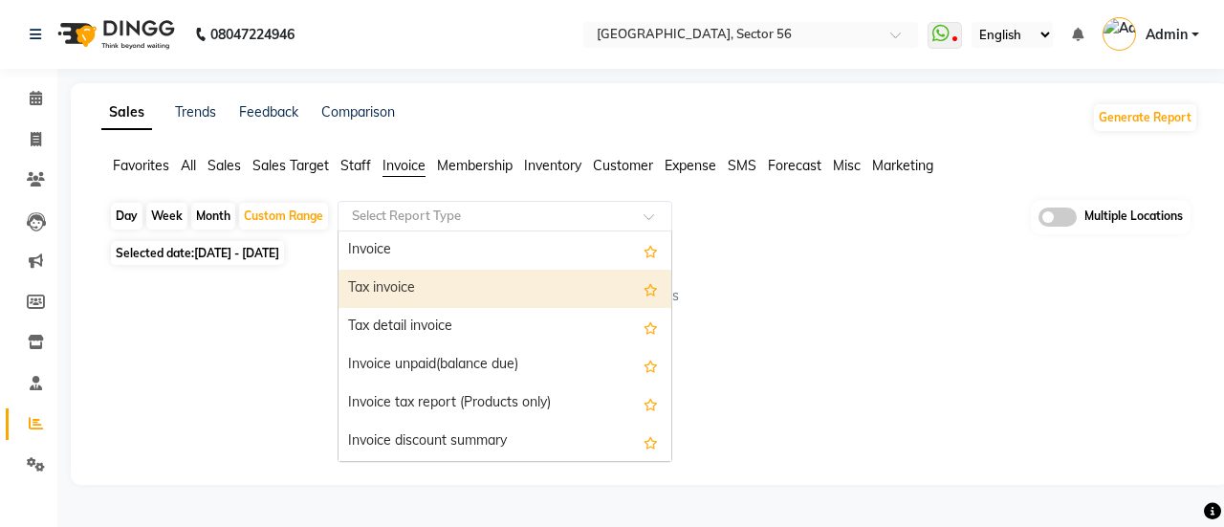
click at [456, 283] on div "Tax invoice" at bounding box center [504, 289] width 333 height 38
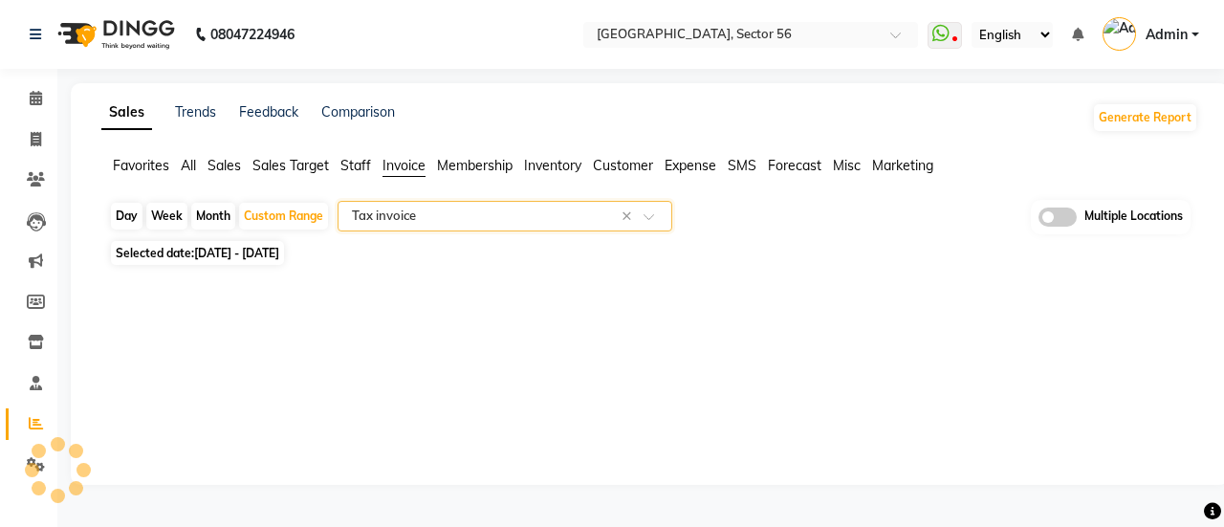
select select "full_report"
select select "csv"
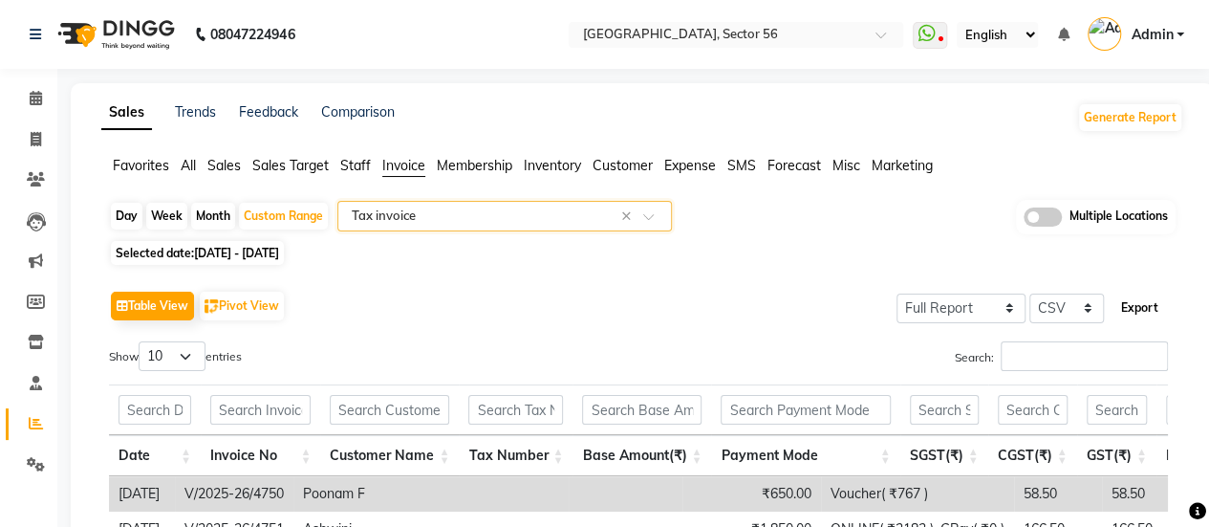
click at [1146, 315] on button "Export" at bounding box center [1140, 308] width 53 height 33
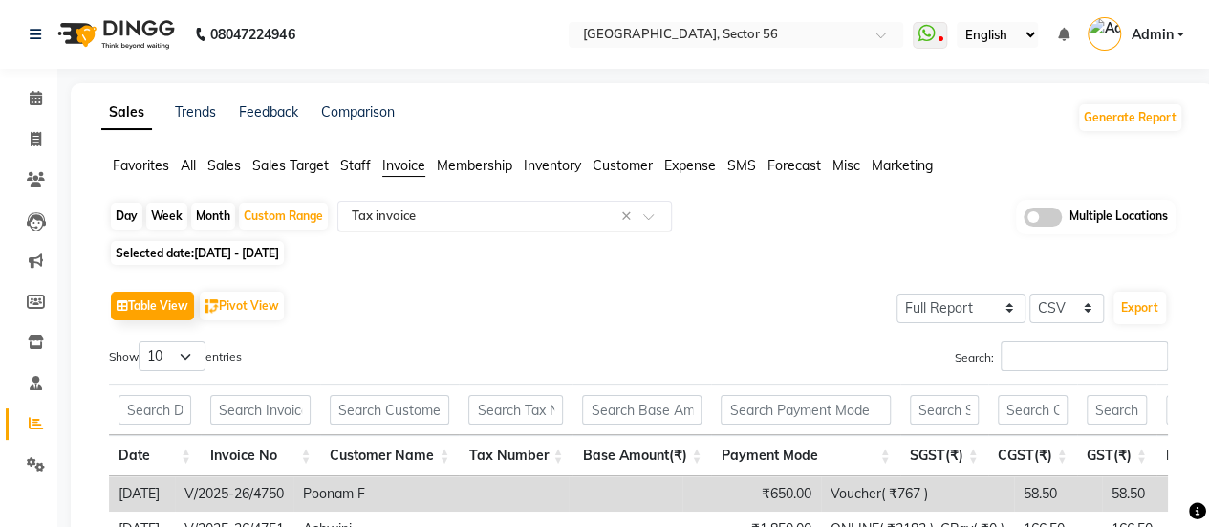
drag, startPoint x: 501, startPoint y: 214, endPoint x: 511, endPoint y: 223, distance: 12.9
click at [501, 214] on input "text" at bounding box center [485, 216] width 275 height 19
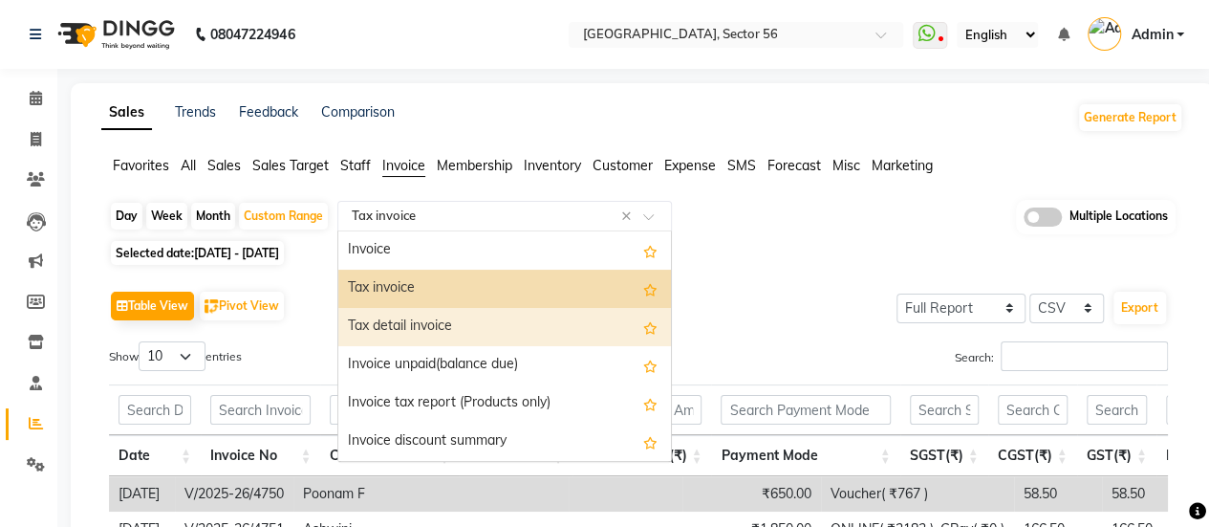
click at [524, 321] on div "Tax detail invoice" at bounding box center [504, 327] width 333 height 38
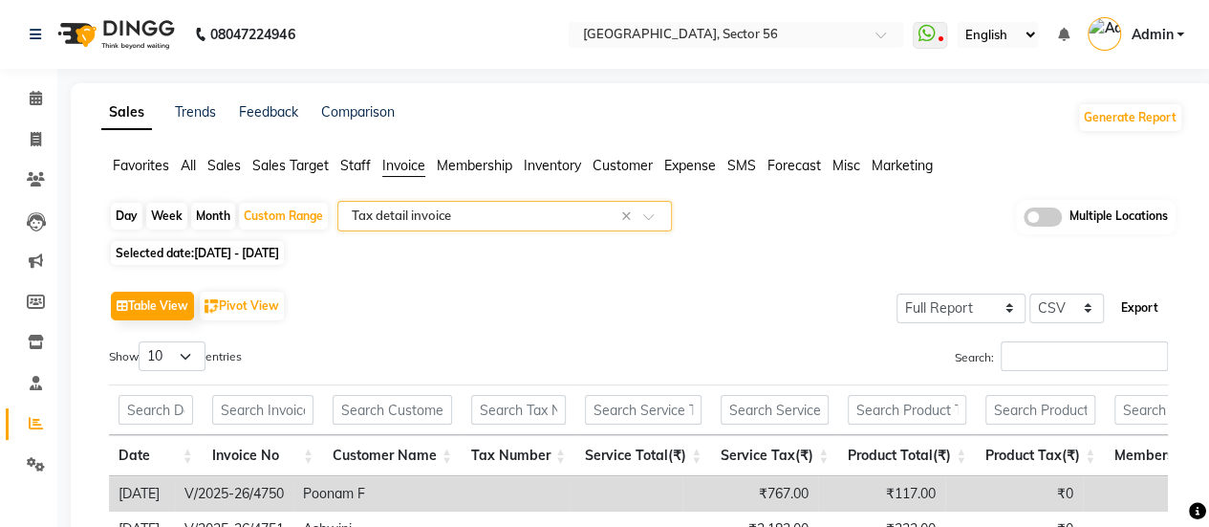
click at [1145, 297] on button "Export" at bounding box center [1140, 308] width 53 height 33
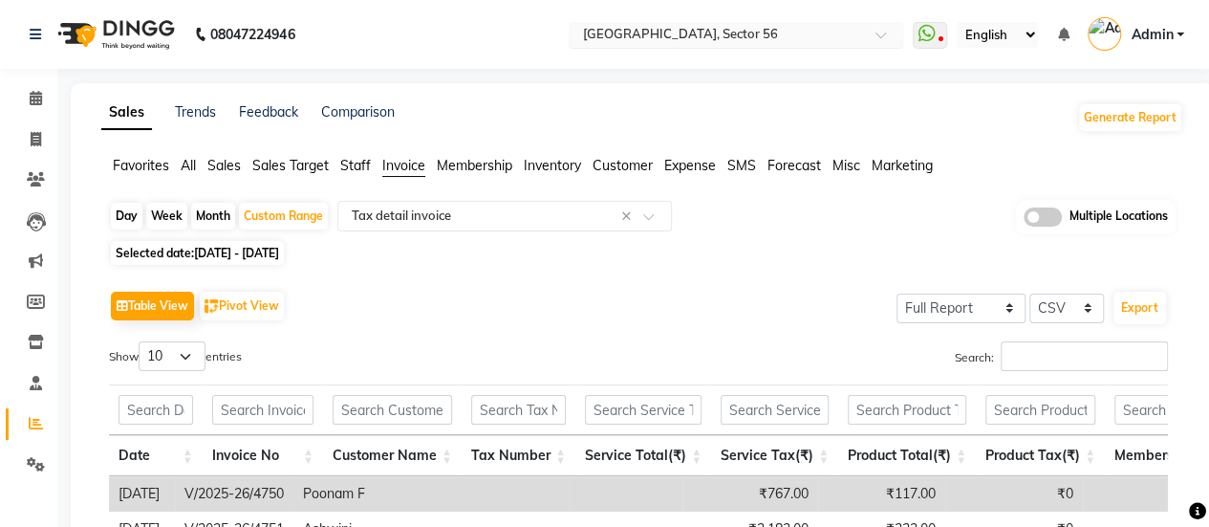
click at [660, 37] on input "text" at bounding box center [716, 36] width 277 height 19
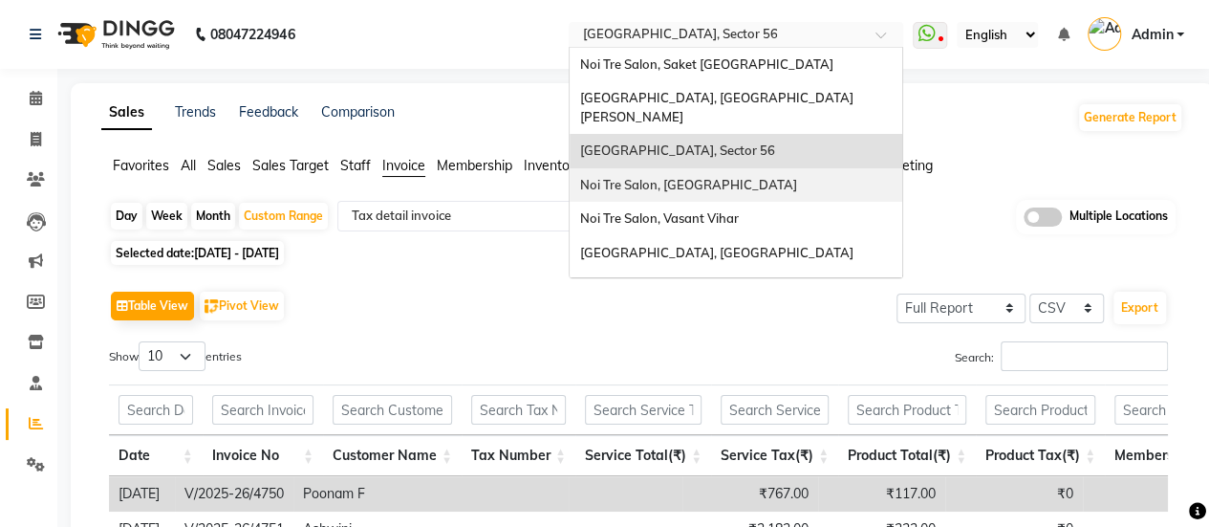
click at [685, 177] on span "Noi Tre Salon, [GEOGRAPHIC_DATA]" at bounding box center [687, 184] width 217 height 15
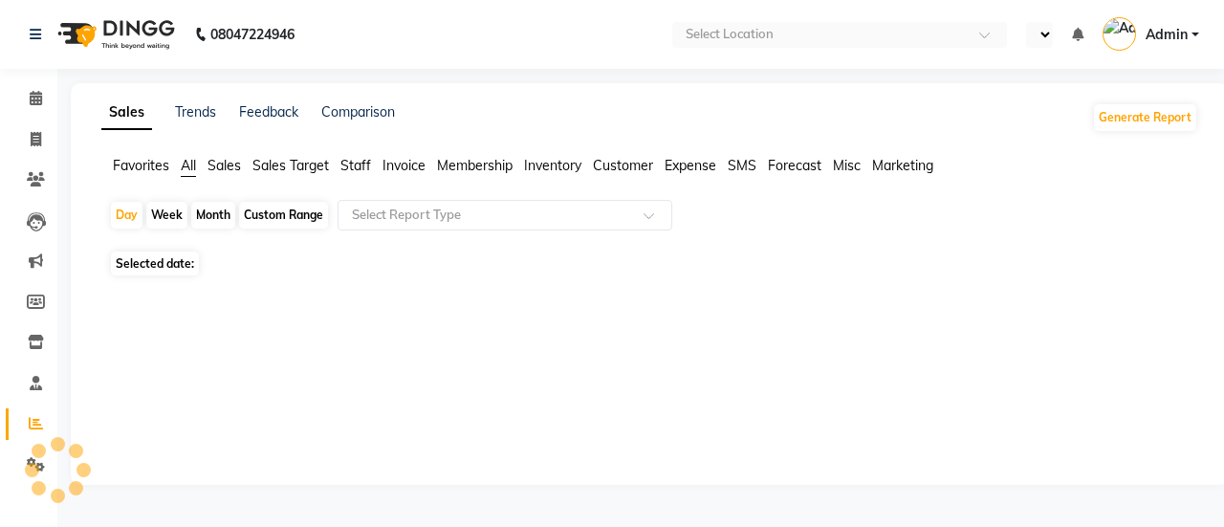
select select "en"
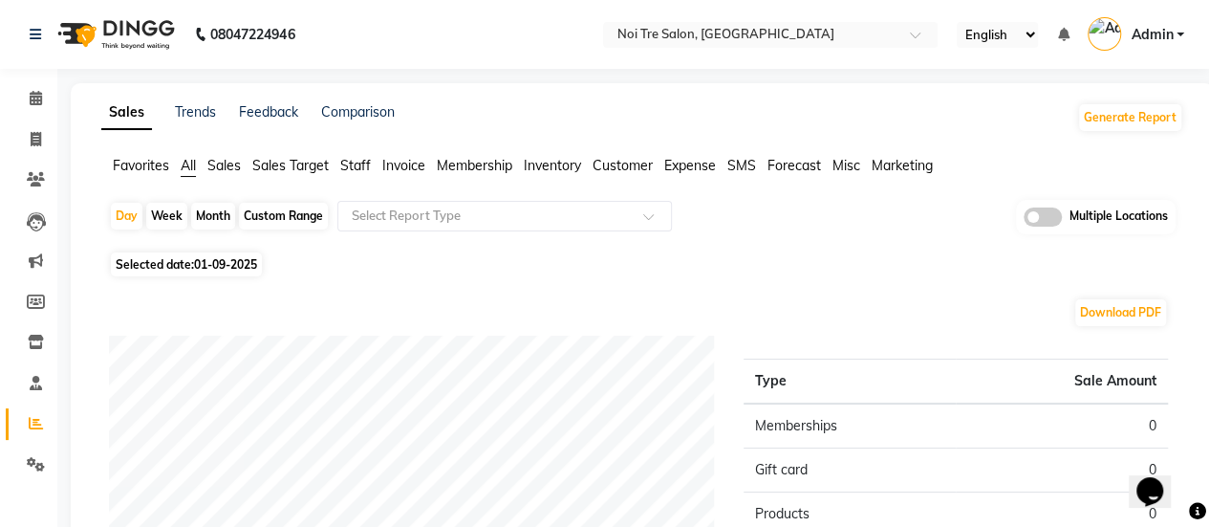
click at [406, 168] on span "Invoice" at bounding box center [403, 165] width 43 height 17
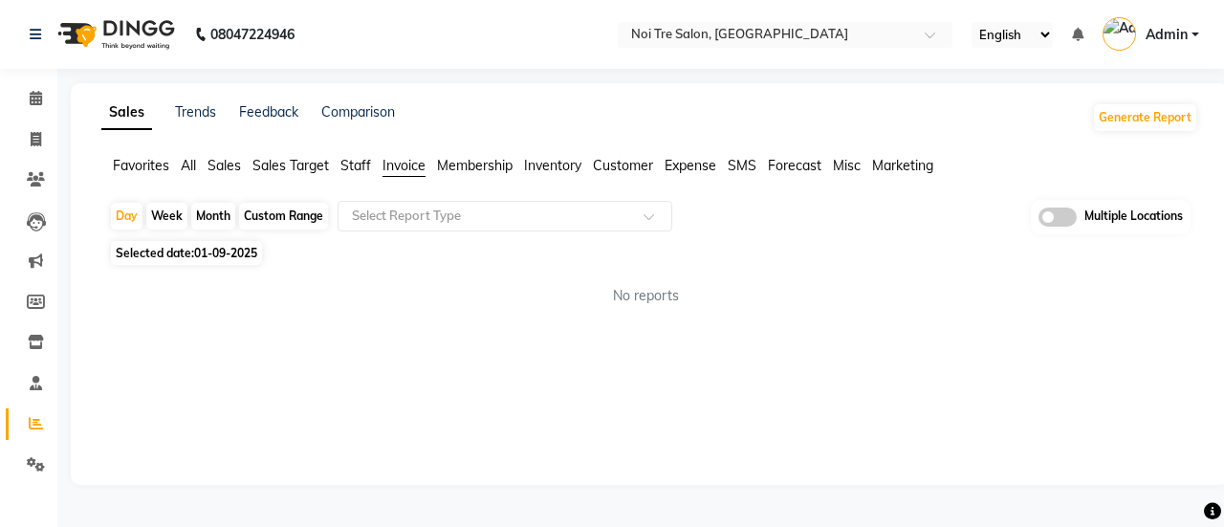
click at [282, 211] on div "Custom Range" at bounding box center [283, 216] width 89 height 27
select select "9"
select select "2025"
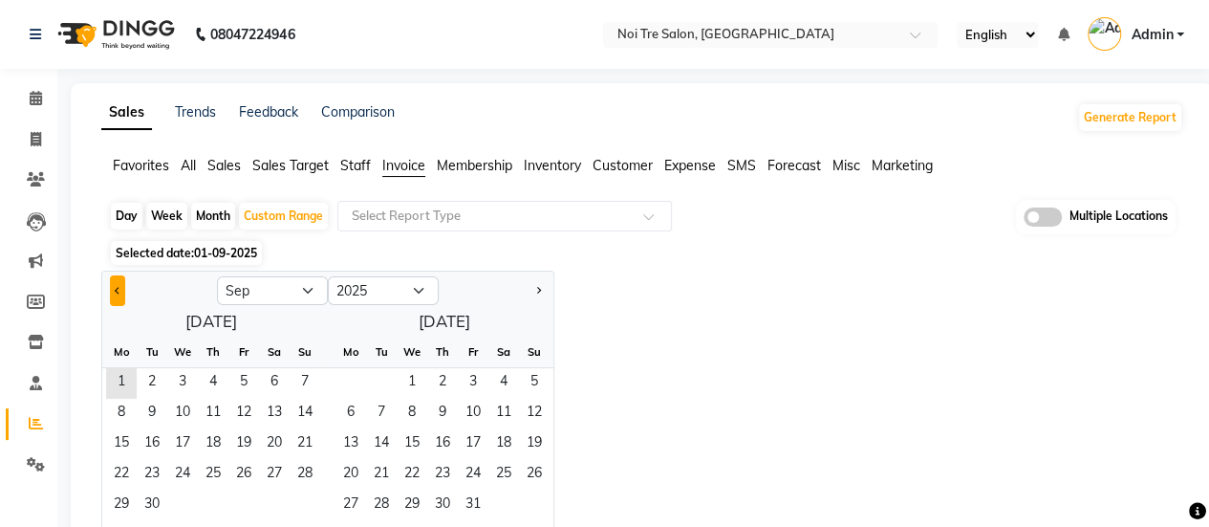
click at [110, 292] on button "Previous month" at bounding box center [117, 290] width 15 height 31
select select "8"
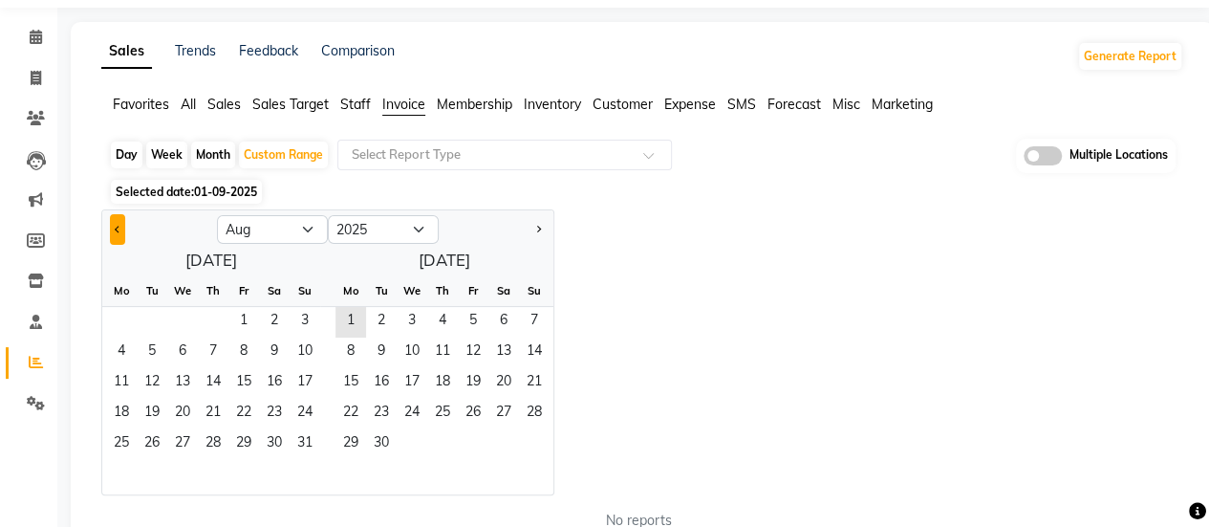
scroll to position [68, 0]
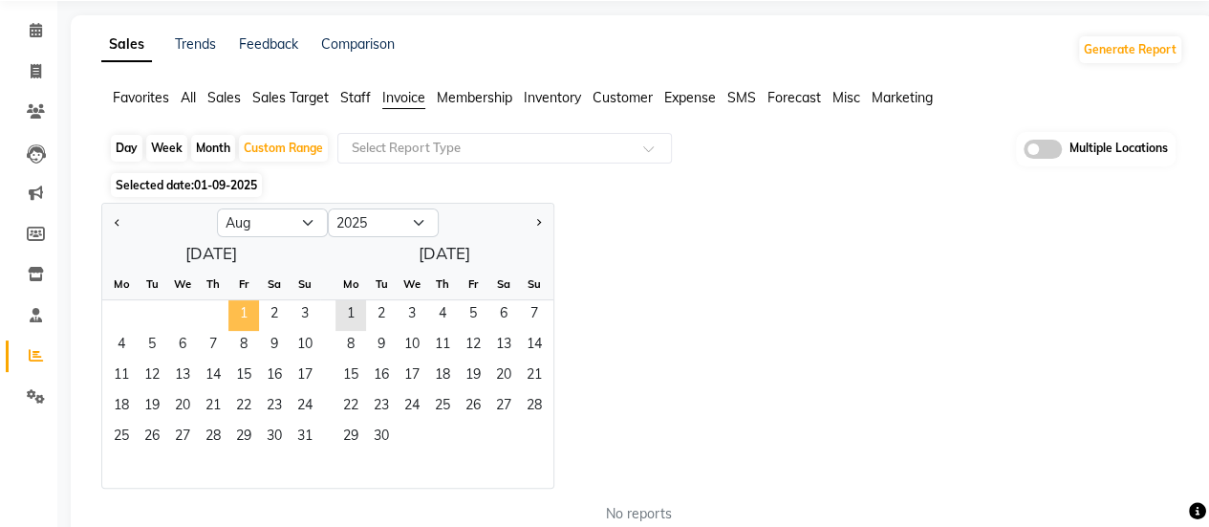
click at [249, 307] on span "1" at bounding box center [243, 315] width 31 height 31
click at [312, 435] on span "31" at bounding box center [305, 438] width 31 height 31
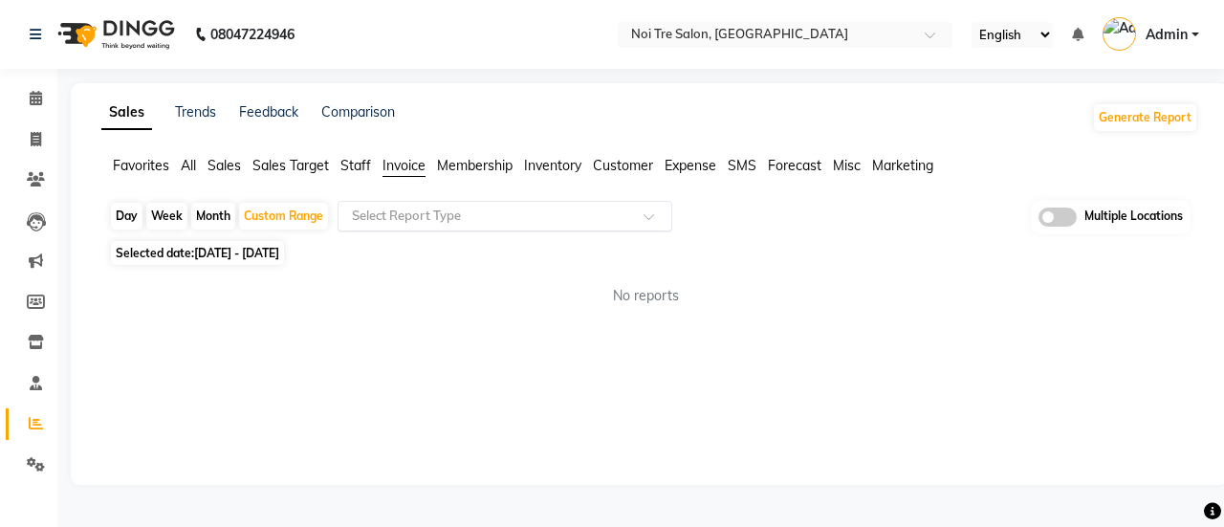
click at [468, 220] on input "text" at bounding box center [485, 216] width 275 height 19
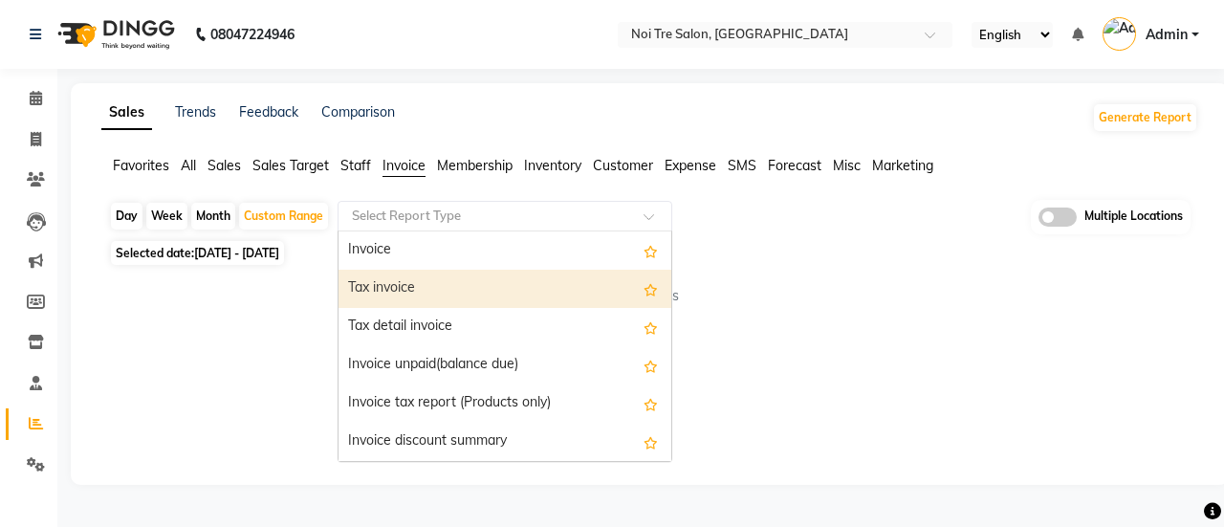
click at [472, 280] on div "Tax invoice" at bounding box center [504, 289] width 333 height 38
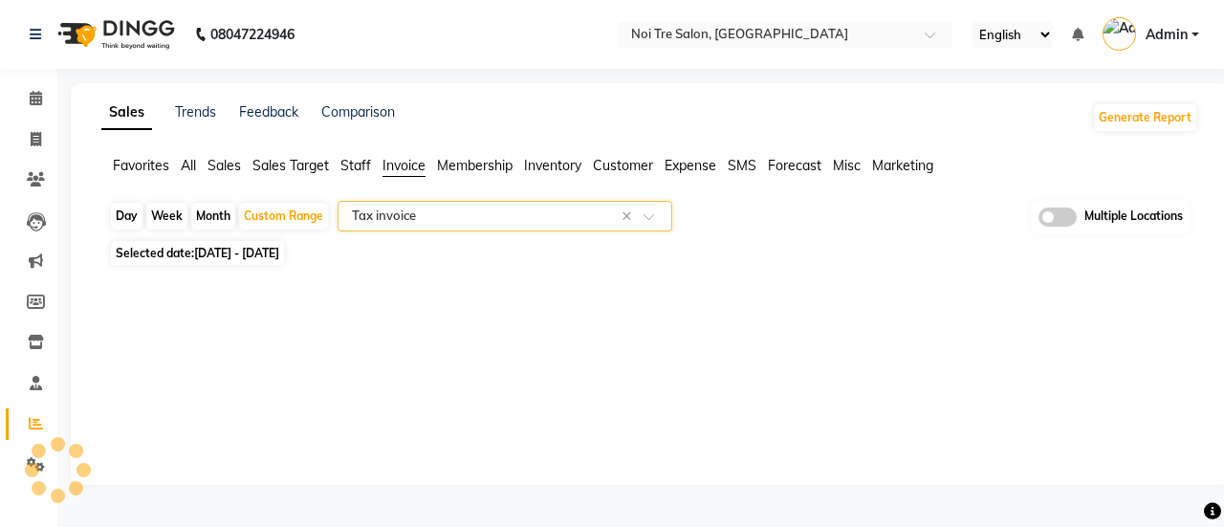
select select "full_report"
select select "csv"
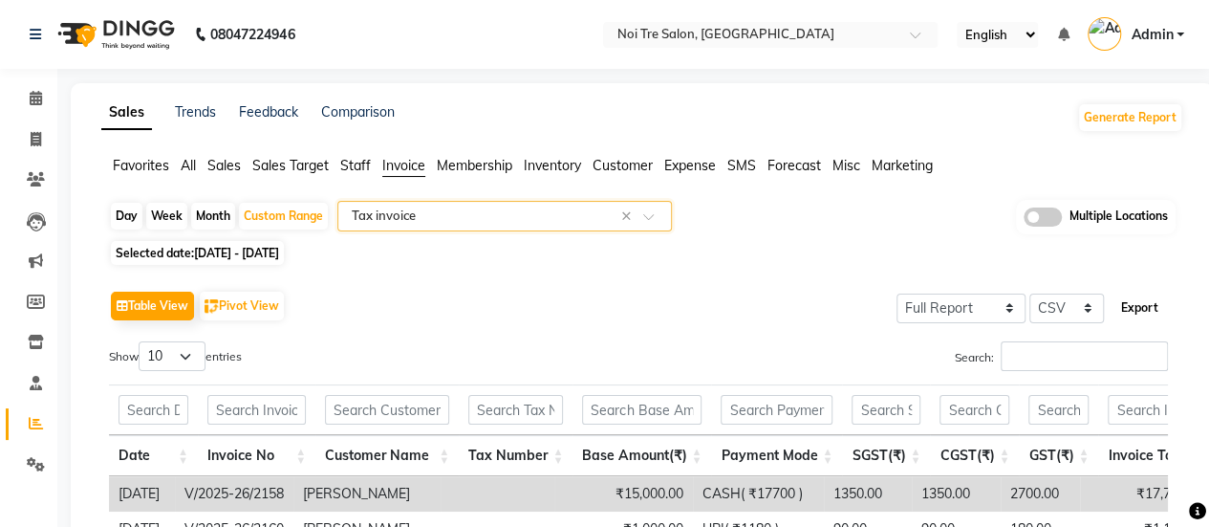
click at [1146, 309] on button "Export" at bounding box center [1140, 308] width 53 height 33
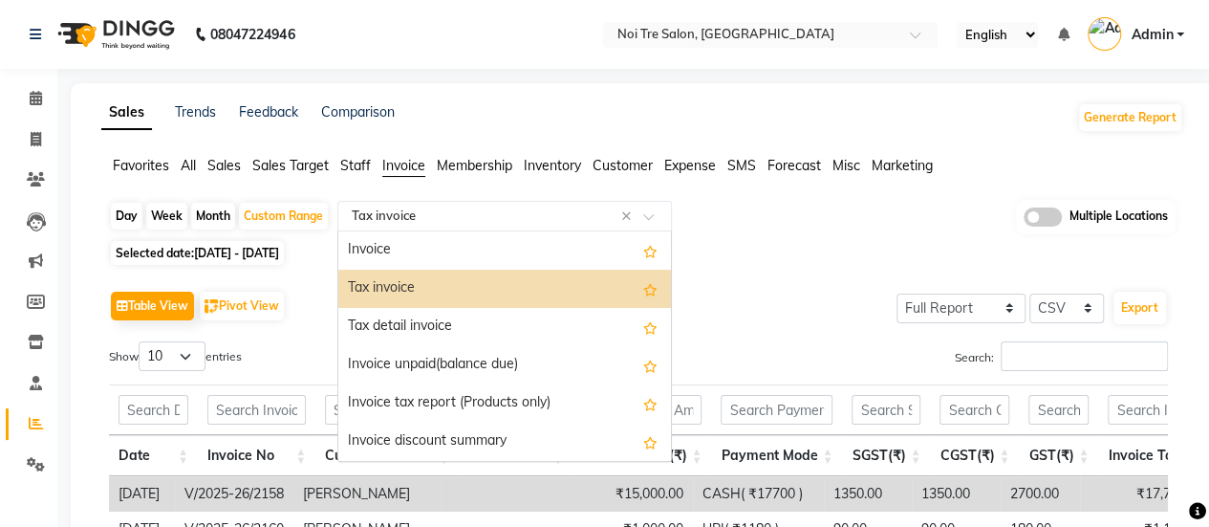
click at [512, 219] on input "text" at bounding box center [485, 216] width 275 height 19
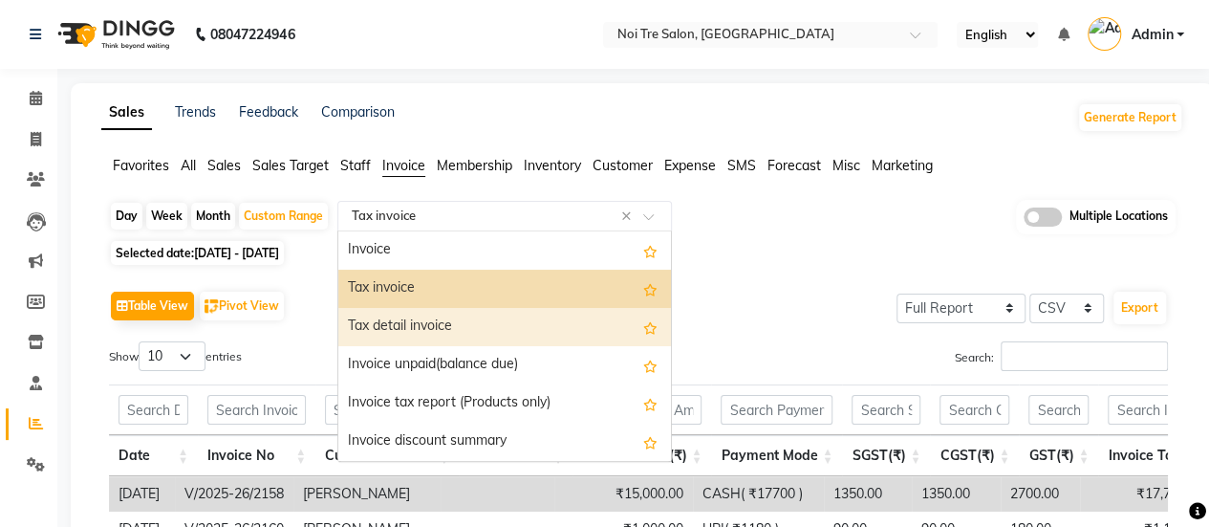
click at [503, 328] on div "Tax detail invoice" at bounding box center [504, 327] width 333 height 38
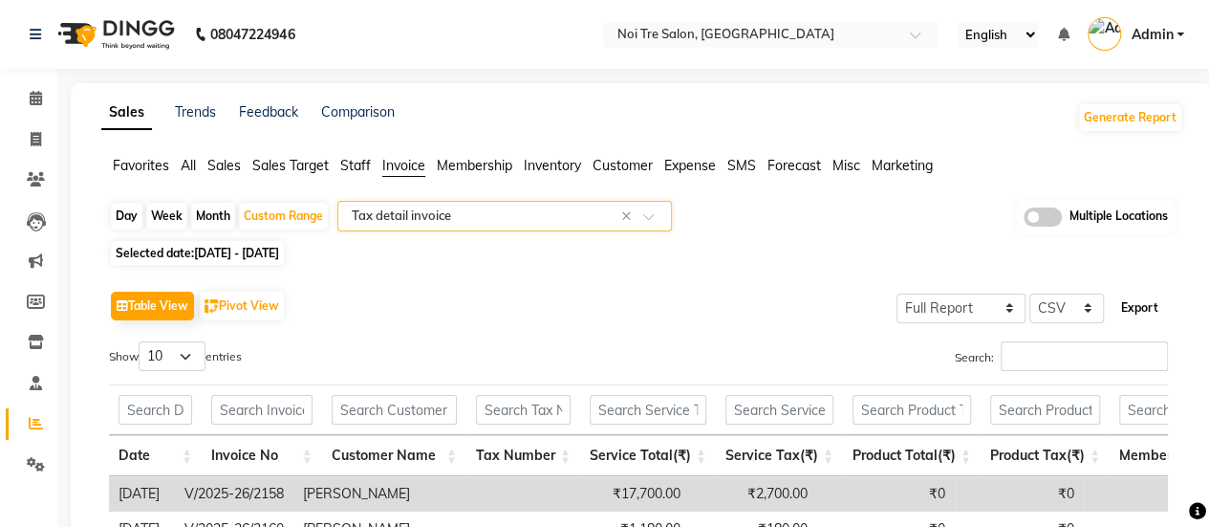
click at [1151, 316] on button "Export" at bounding box center [1140, 308] width 53 height 33
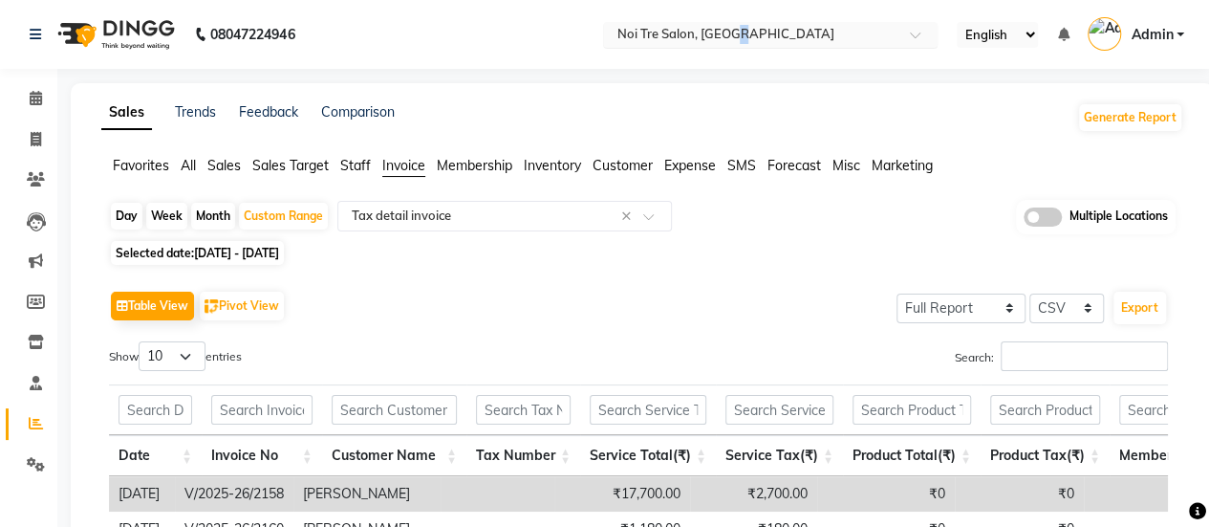
click at [738, 46] on nav "08047224946 Select Location × Noi Tre Salon, Khan Market English ENGLISH Españo…" at bounding box center [604, 34] width 1209 height 69
click at [728, 19] on nav "08047224946 Select Location × Noi Tre Salon, Khan Market English ENGLISH Españo…" at bounding box center [604, 34] width 1209 height 69
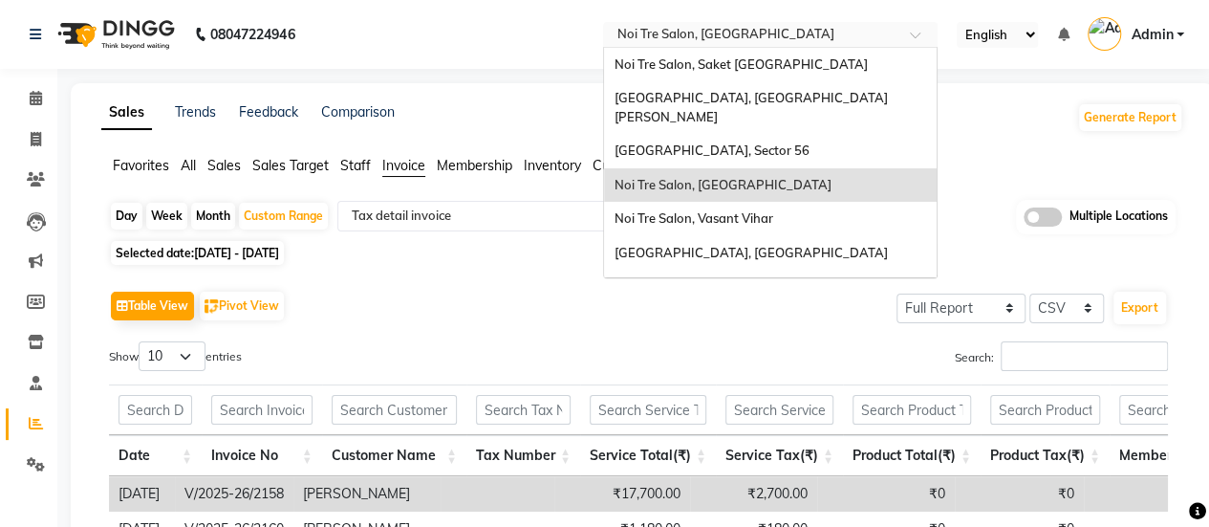
click at [728, 32] on input "text" at bounding box center [751, 36] width 277 height 19
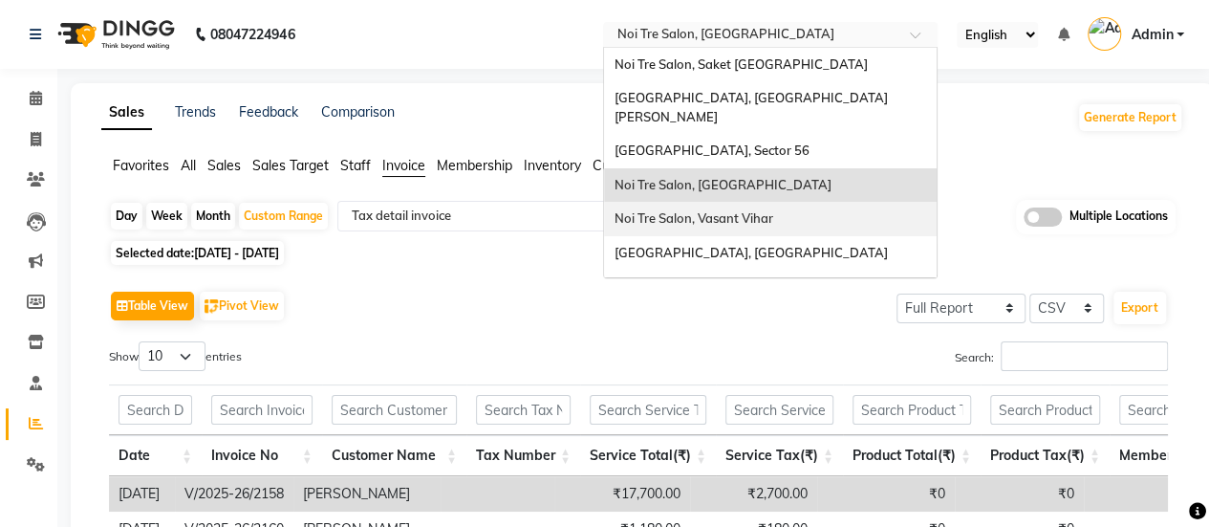
click at [726, 202] on div "Noi Tre Salon, Vasant Vihar" at bounding box center [770, 219] width 333 height 34
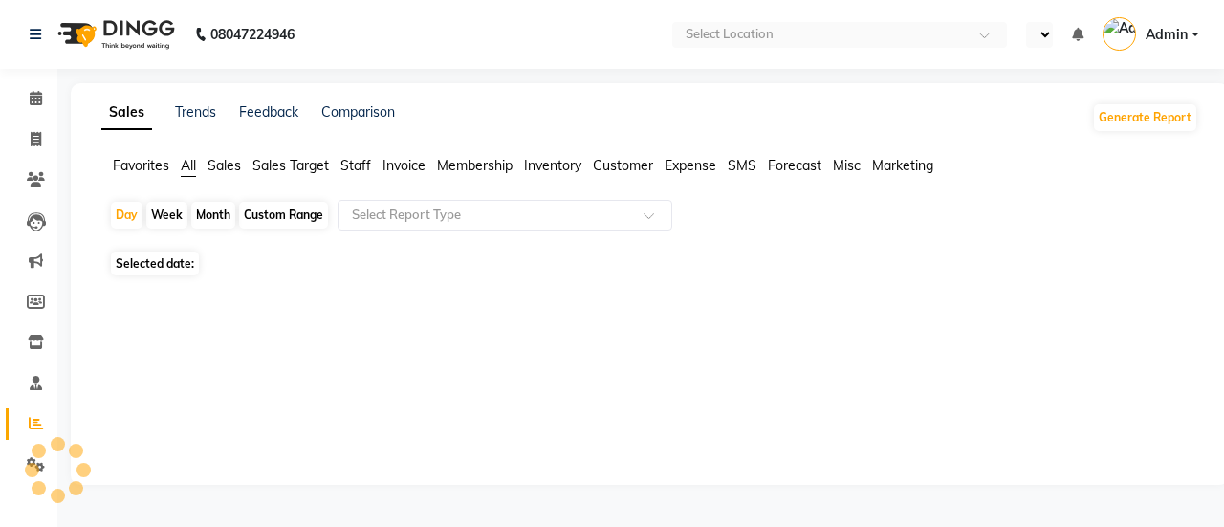
select select "en"
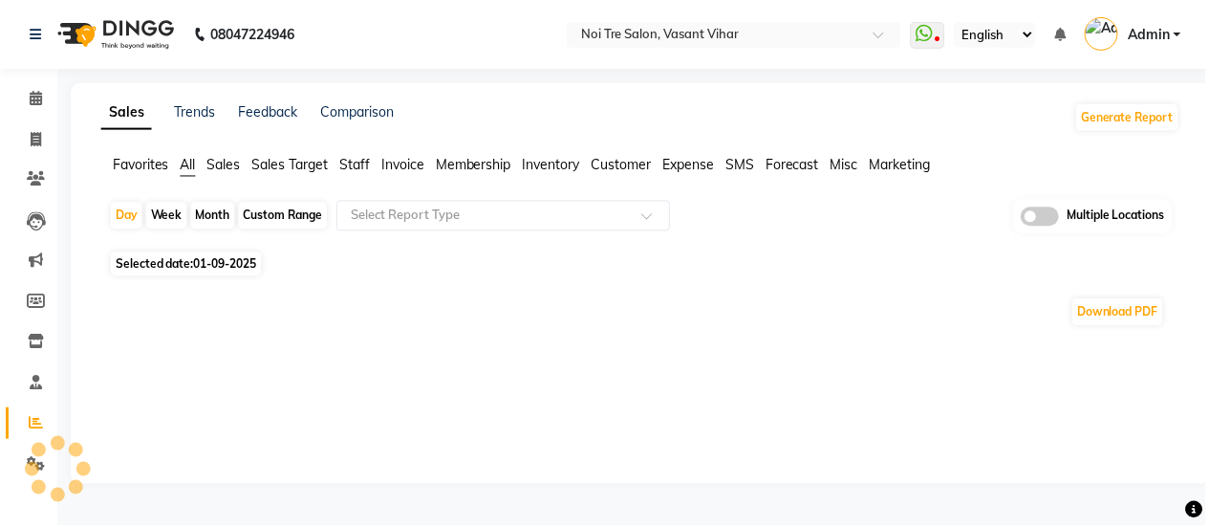
click at [393, 171] on span "Invoice" at bounding box center [403, 165] width 43 height 17
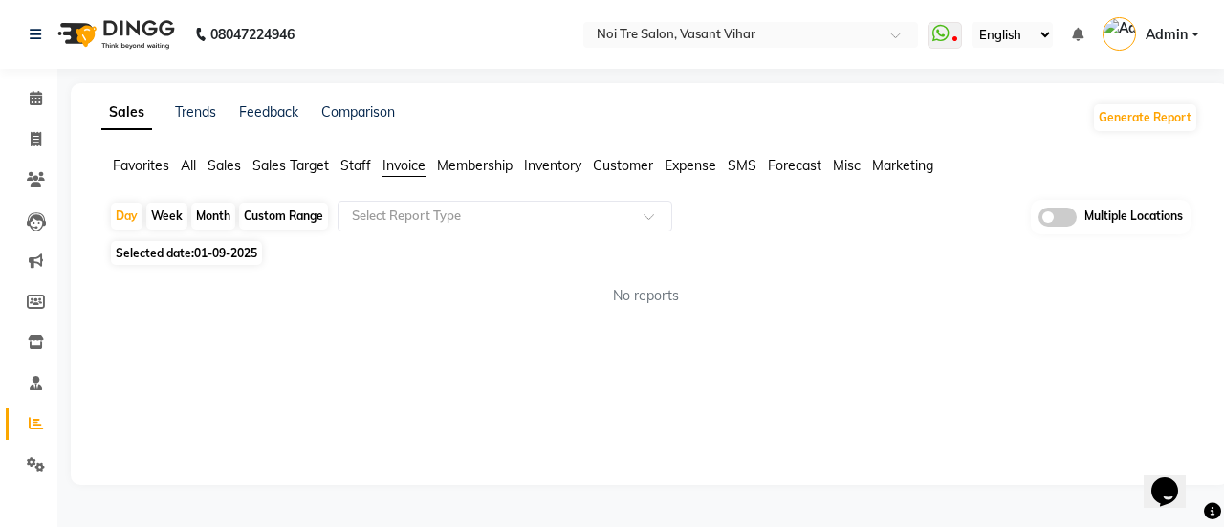
click at [284, 234] on div "Day Week Month Custom Range Select Report Type Multiple Locations" at bounding box center [649, 217] width 1081 height 35
click at [277, 221] on div "Custom Range" at bounding box center [283, 216] width 89 height 27
select select "9"
select select "2025"
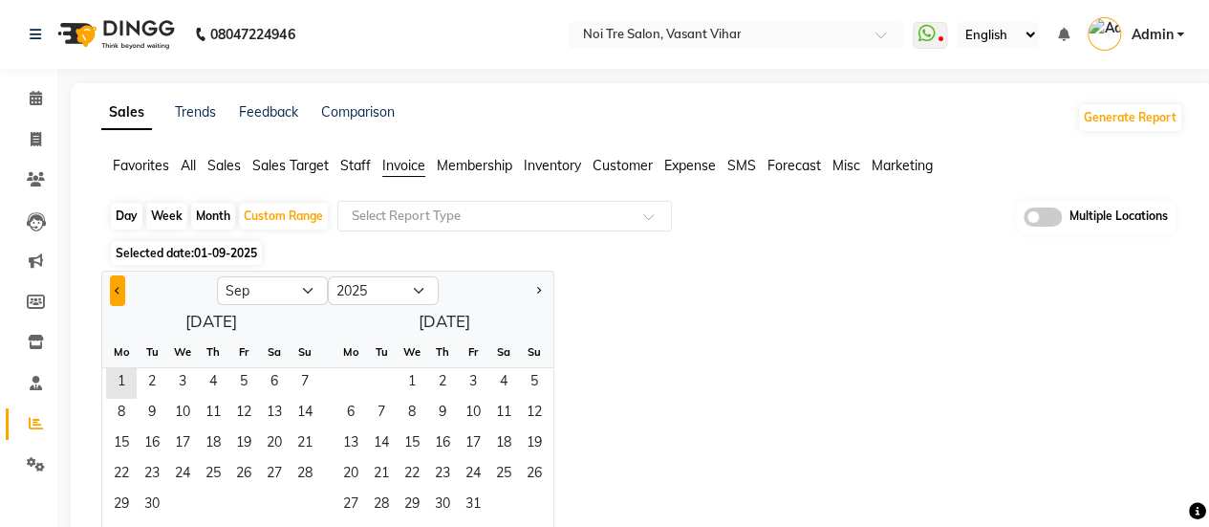
click at [122, 278] on button "Previous month" at bounding box center [117, 290] width 15 height 31
select select "8"
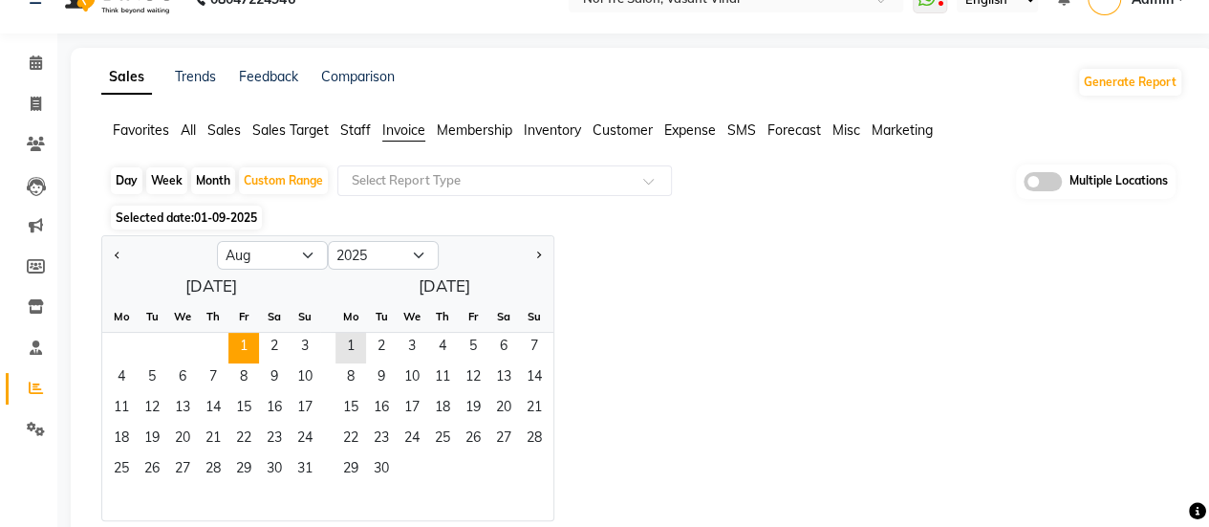
scroll to position [36, 0]
click at [238, 343] on span "1" at bounding box center [243, 347] width 31 height 31
click at [306, 474] on span "31" at bounding box center [305, 469] width 31 height 31
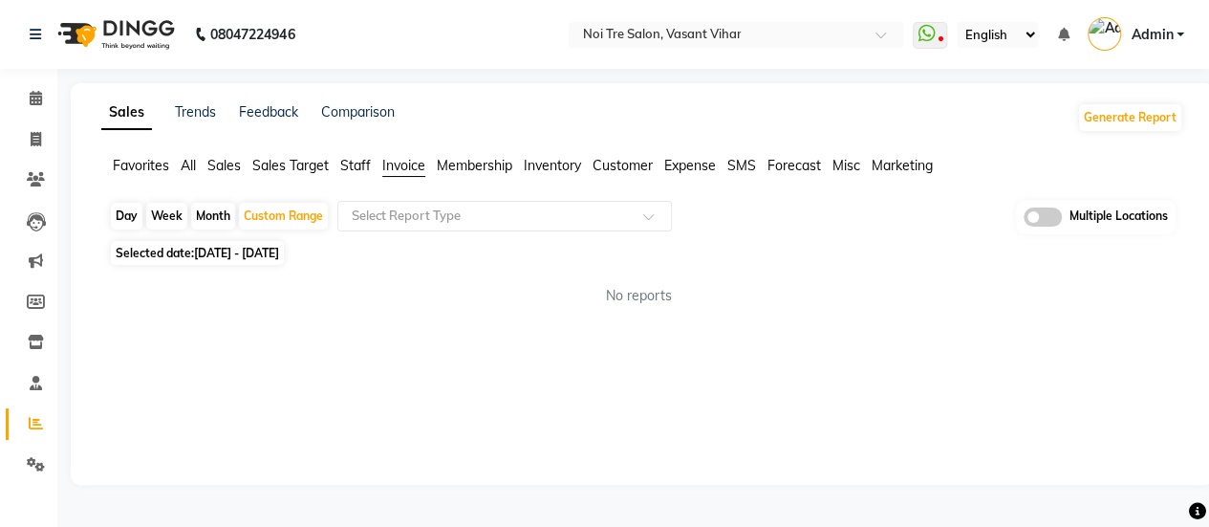
scroll to position [0, 0]
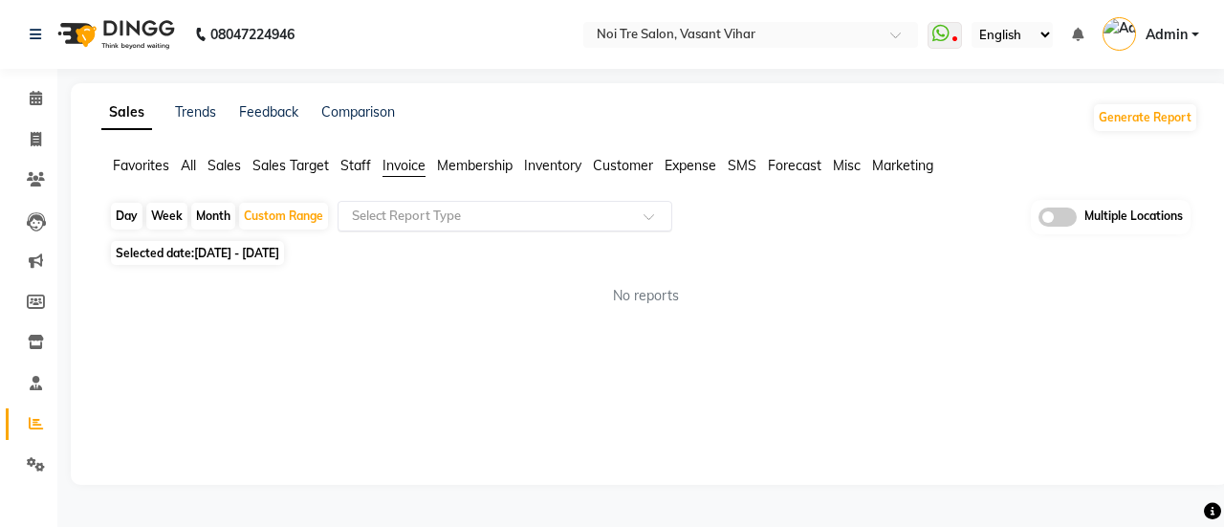
click at [449, 221] on input "text" at bounding box center [485, 216] width 275 height 19
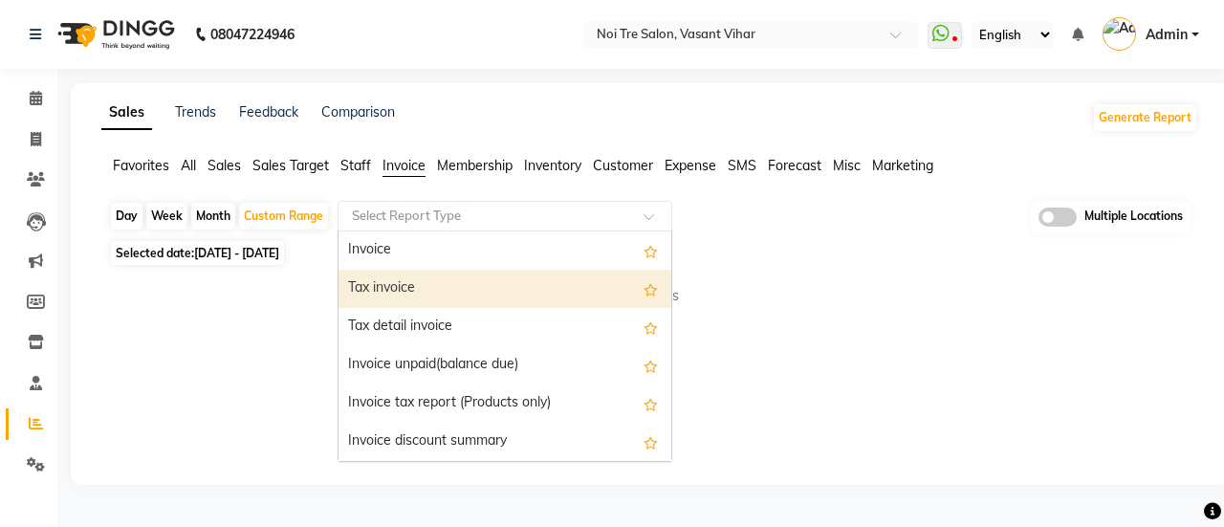
click at [461, 285] on div "Tax invoice" at bounding box center [504, 289] width 333 height 38
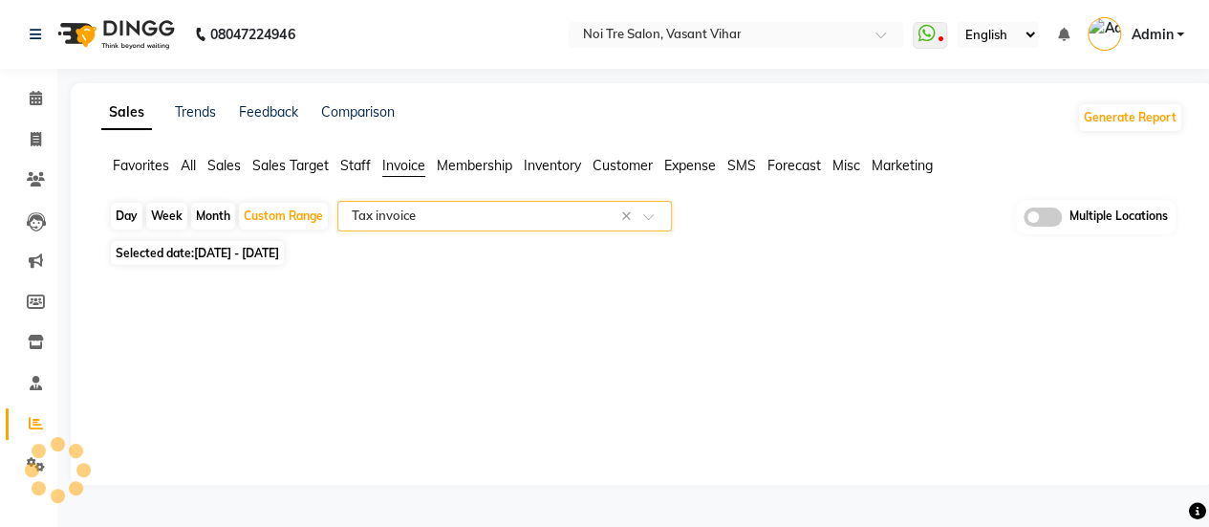
select select "full_report"
select select "csv"
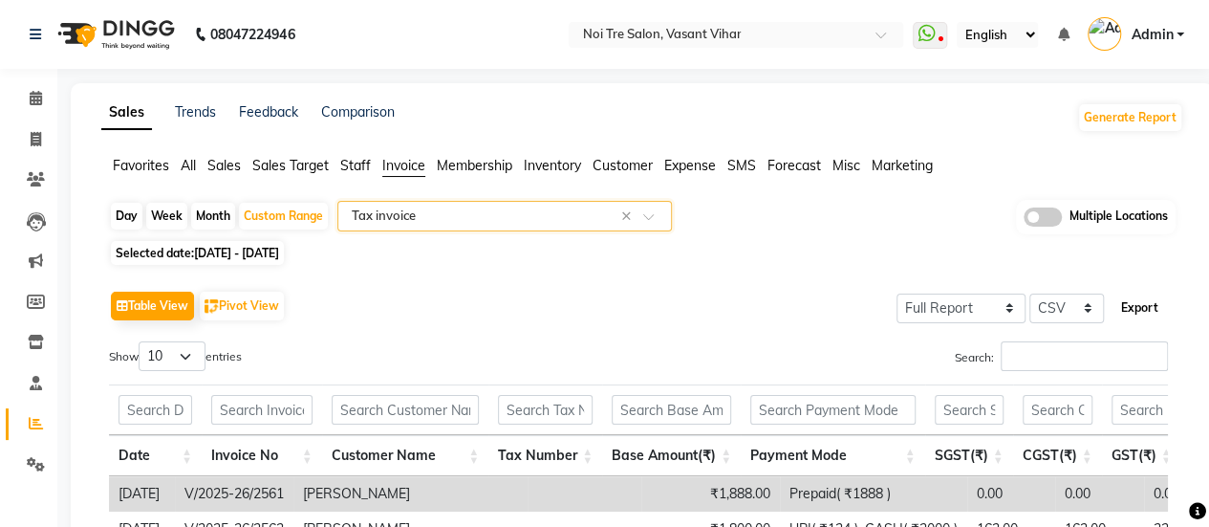
click at [1149, 299] on button "Export" at bounding box center [1140, 308] width 53 height 33
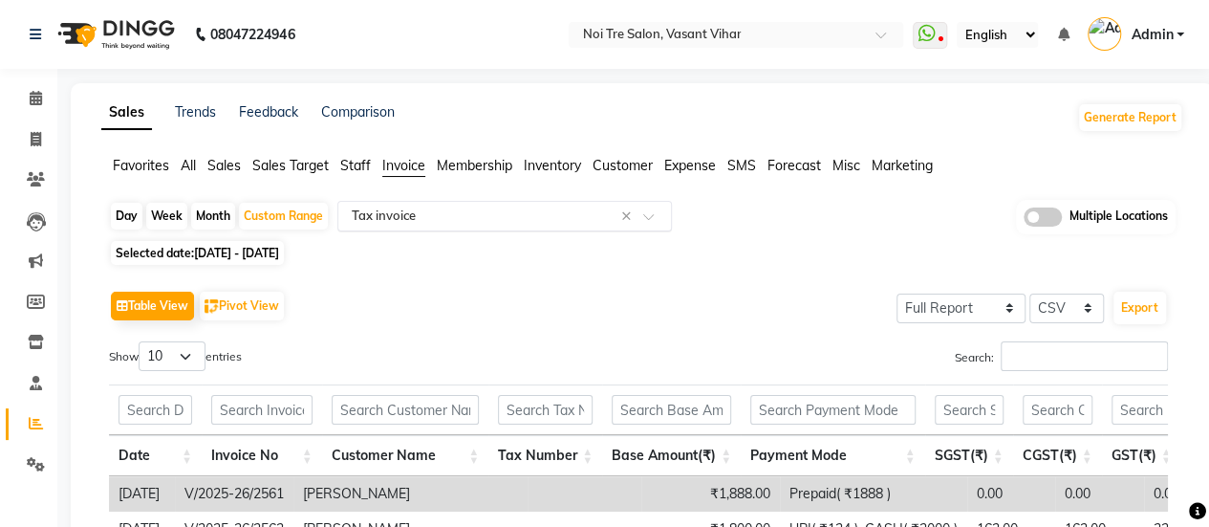
click at [519, 214] on input "text" at bounding box center [485, 216] width 275 height 19
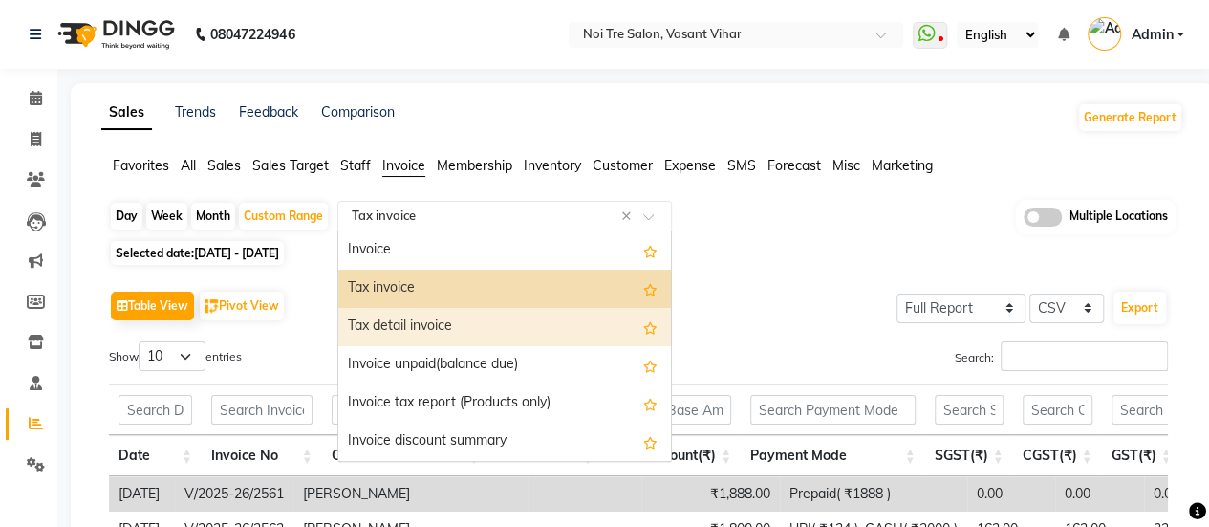
click at [507, 316] on div "Tax detail invoice" at bounding box center [504, 327] width 333 height 38
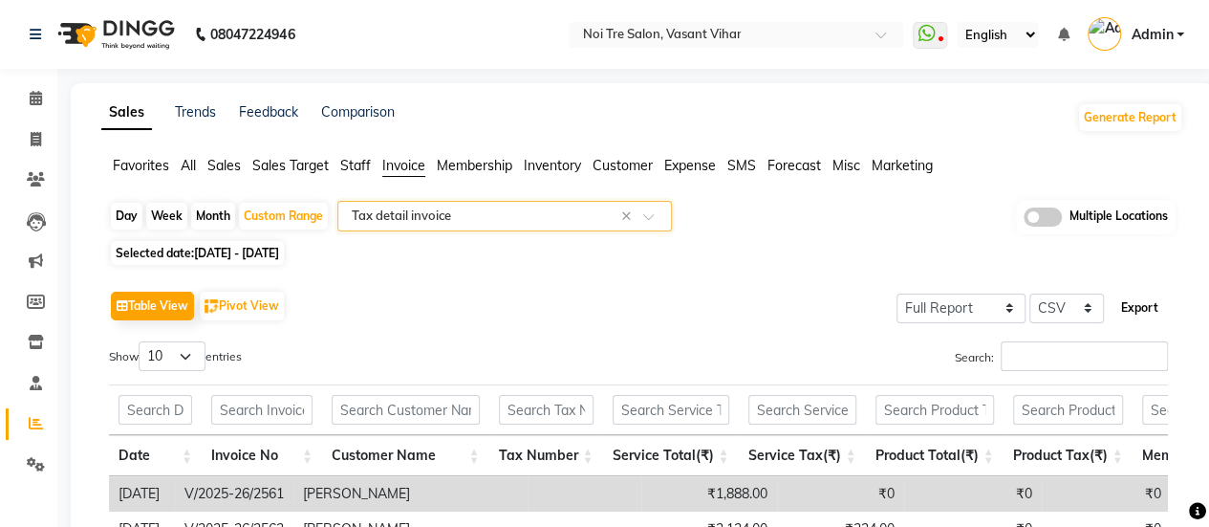
click at [1149, 311] on button "Export" at bounding box center [1140, 308] width 53 height 33
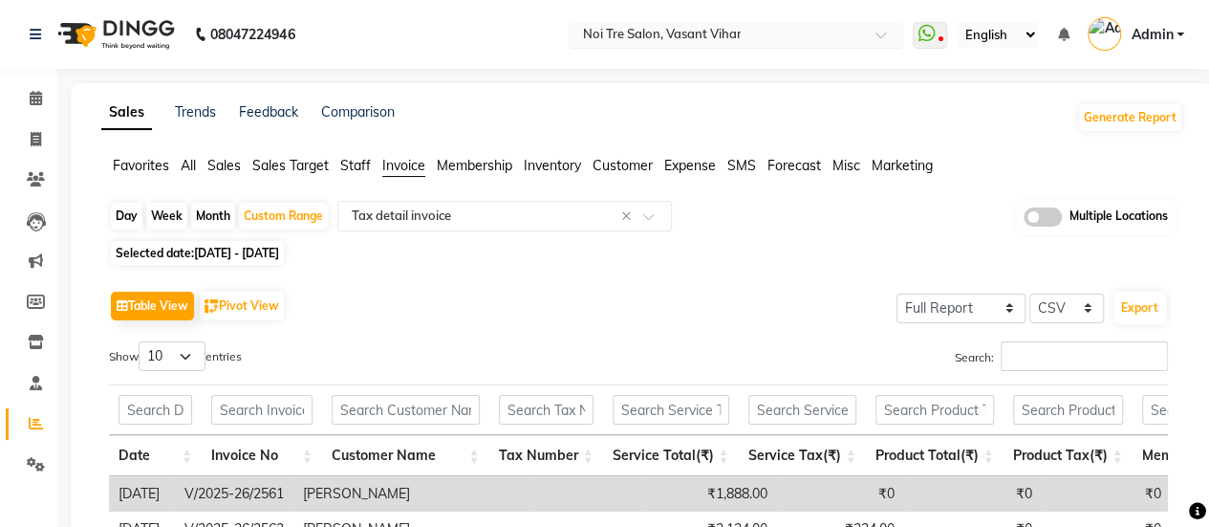
click at [664, 27] on input "text" at bounding box center [716, 36] width 277 height 19
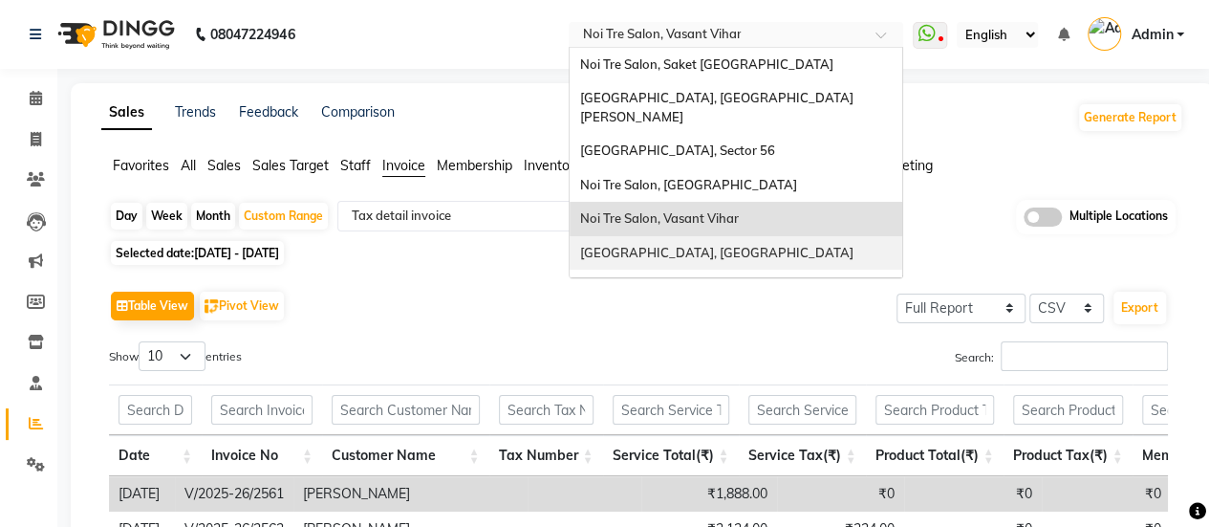
click at [681, 245] on span "[GEOGRAPHIC_DATA], [GEOGRAPHIC_DATA]" at bounding box center [715, 252] width 273 height 15
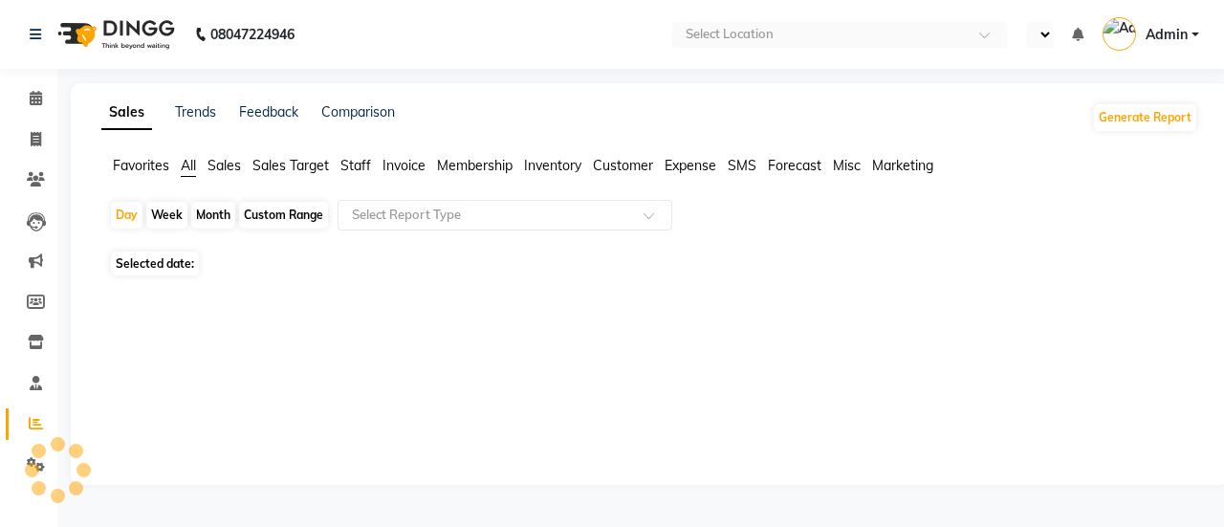
select select "en"
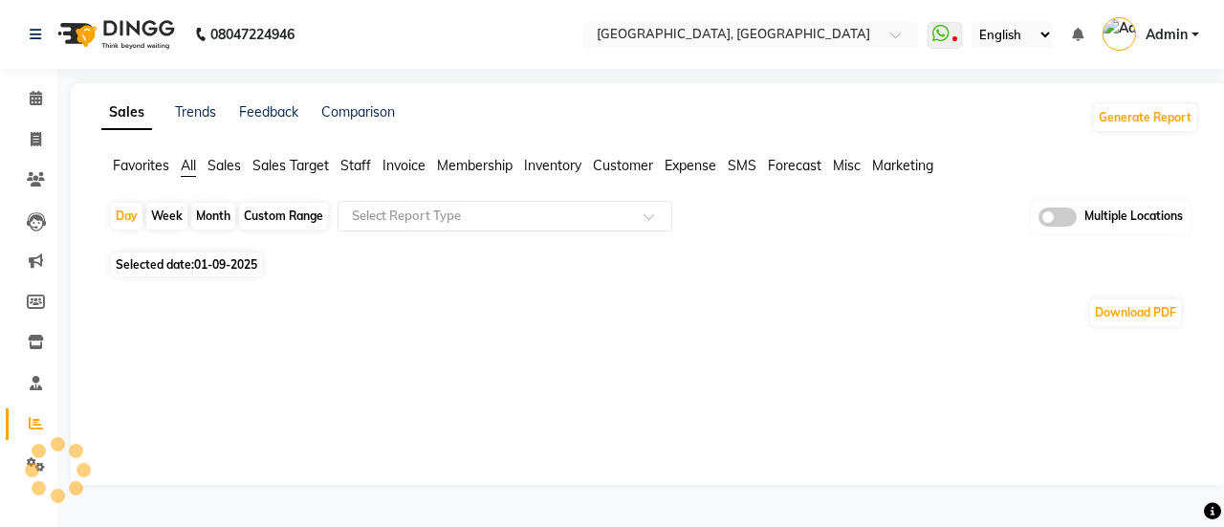
click at [390, 169] on span "Invoice" at bounding box center [403, 165] width 43 height 17
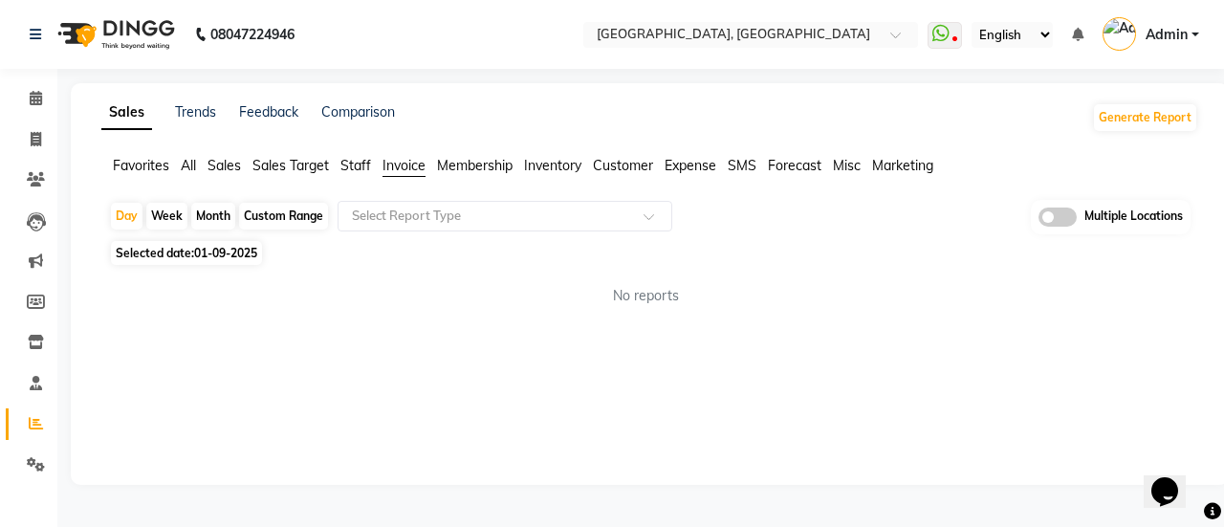
click at [274, 207] on div "Custom Range" at bounding box center [283, 216] width 89 height 27
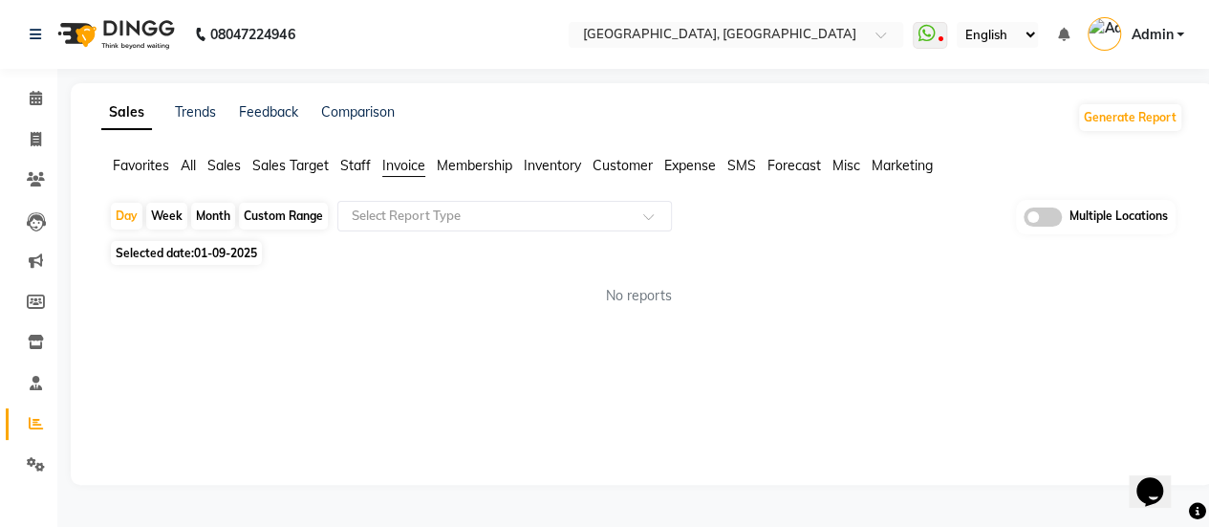
select select "9"
select select "2025"
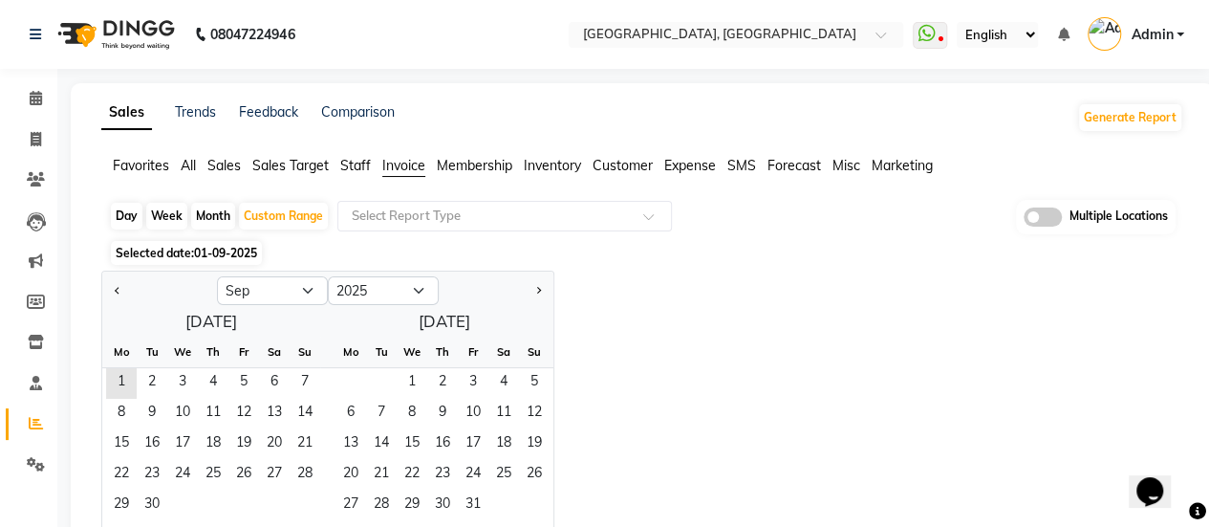
click at [126, 283] on div at bounding box center [159, 290] width 115 height 31
click at [115, 286] on button "Previous month" at bounding box center [117, 290] width 15 height 31
select select "8"
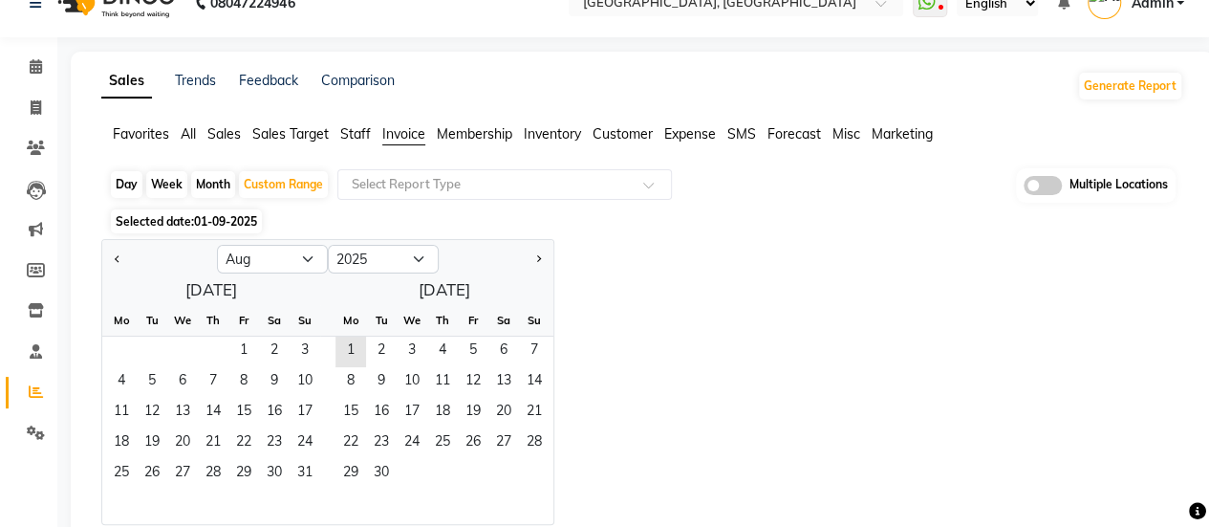
scroll to position [33, 0]
click at [245, 348] on span "1" at bounding box center [243, 351] width 31 height 31
click at [298, 470] on span "31" at bounding box center [305, 473] width 31 height 31
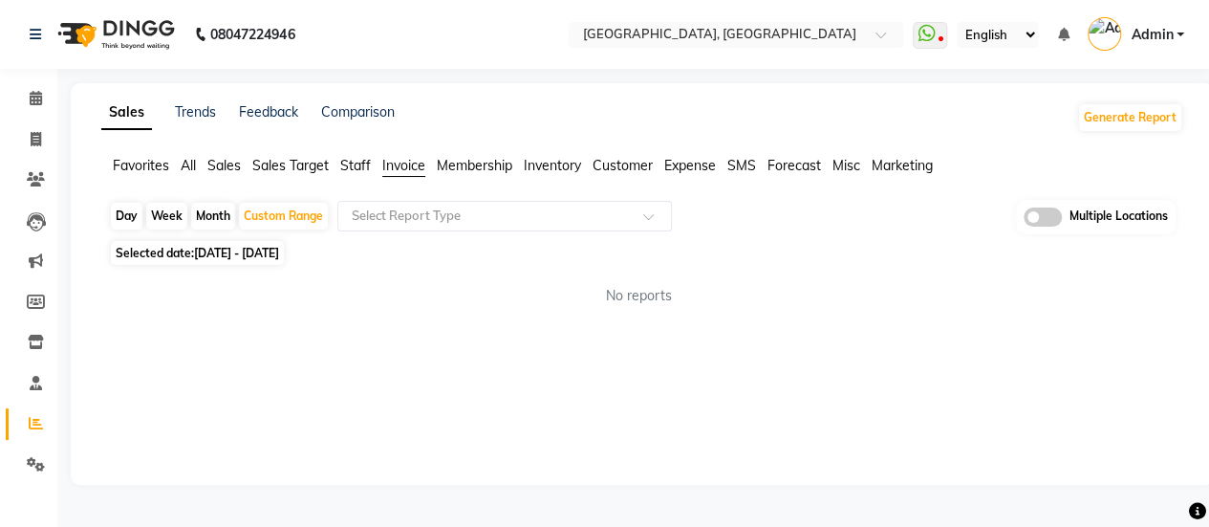
scroll to position [0, 0]
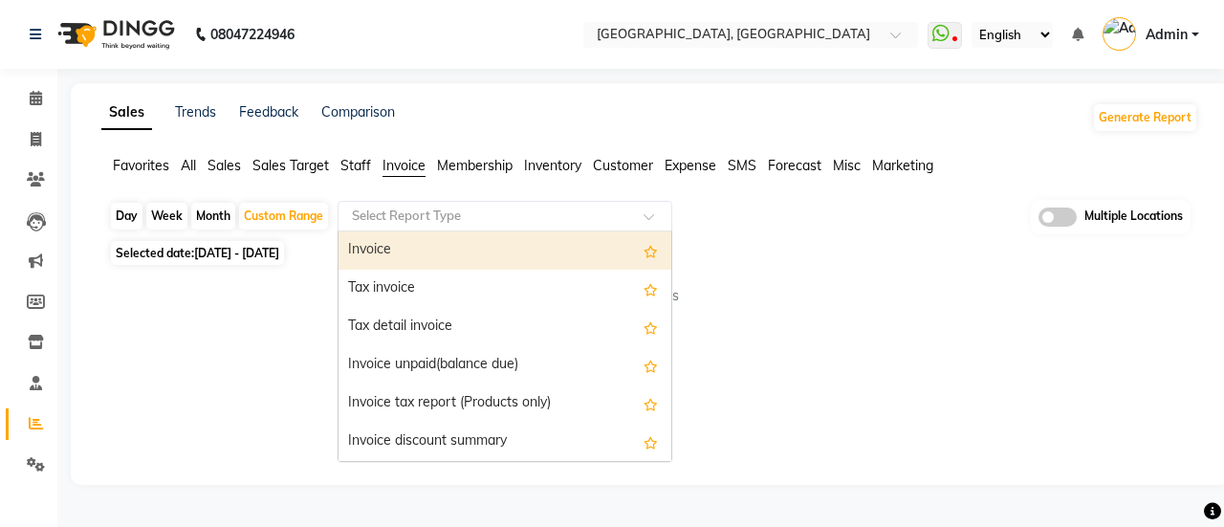
drag, startPoint x: 480, startPoint y: 209, endPoint x: 476, endPoint y: 250, distance: 40.3
click at [480, 211] on input "text" at bounding box center [485, 216] width 275 height 19
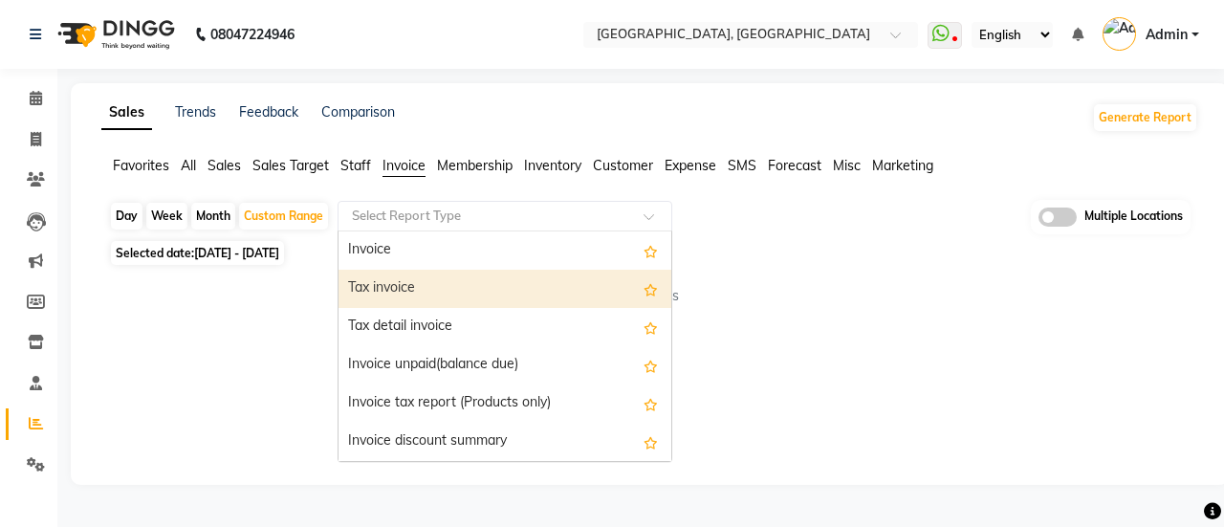
click at [465, 303] on div "Tax invoice" at bounding box center [504, 289] width 333 height 38
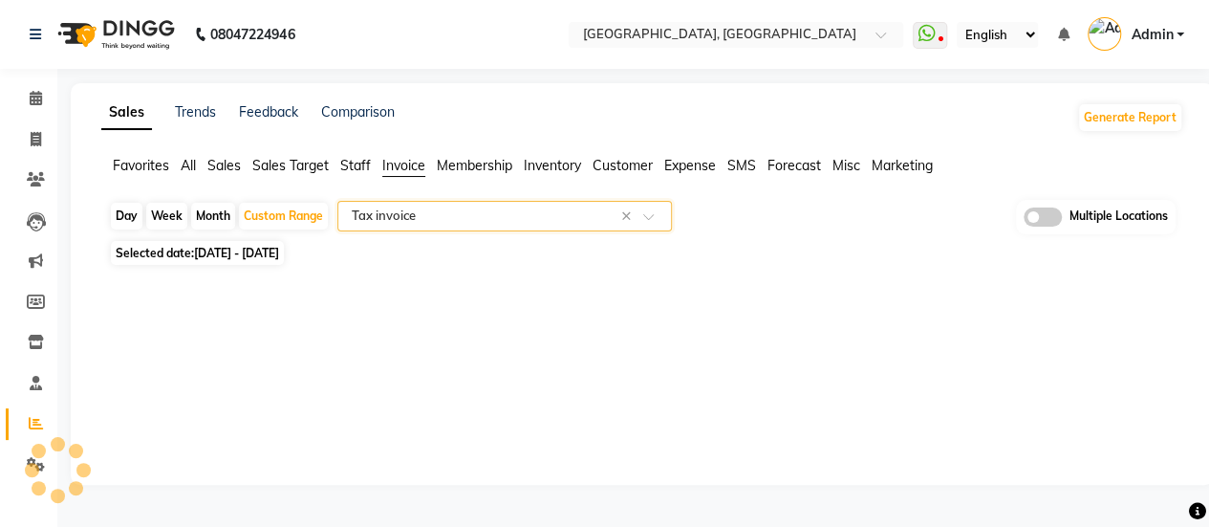
select select "full_report"
select select "csv"
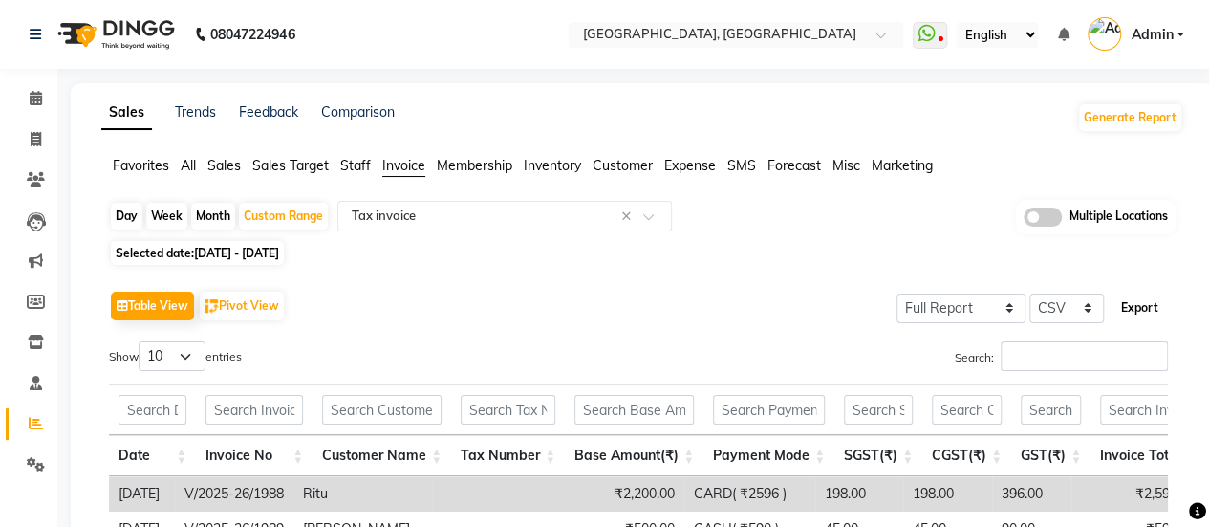
click at [1165, 300] on button "Export" at bounding box center [1140, 308] width 53 height 33
click at [511, 207] on input "text" at bounding box center [485, 216] width 275 height 19
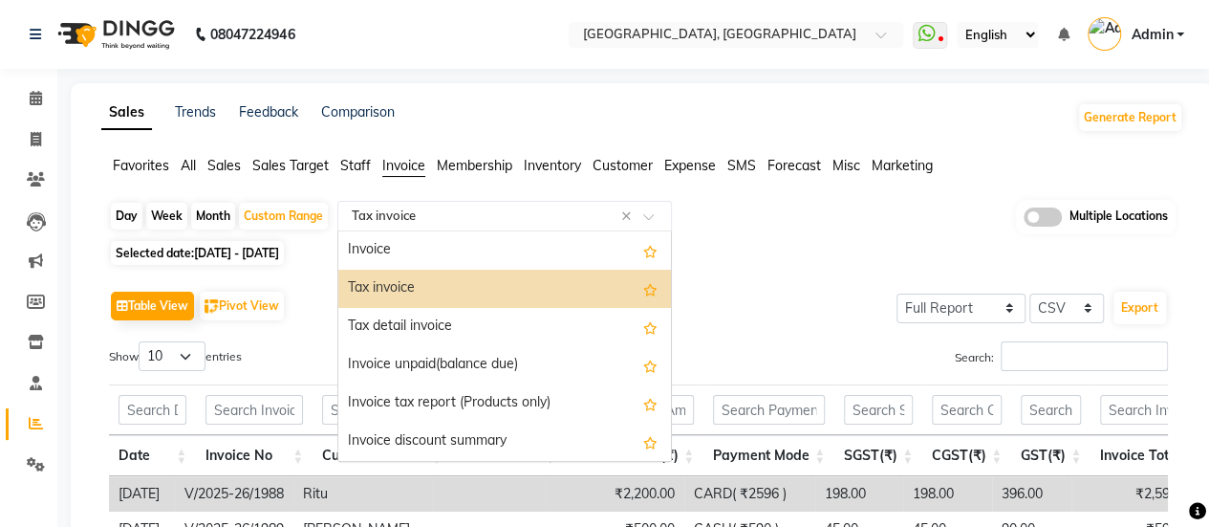
click at [485, 322] on div "Tax detail invoice" at bounding box center [504, 327] width 333 height 38
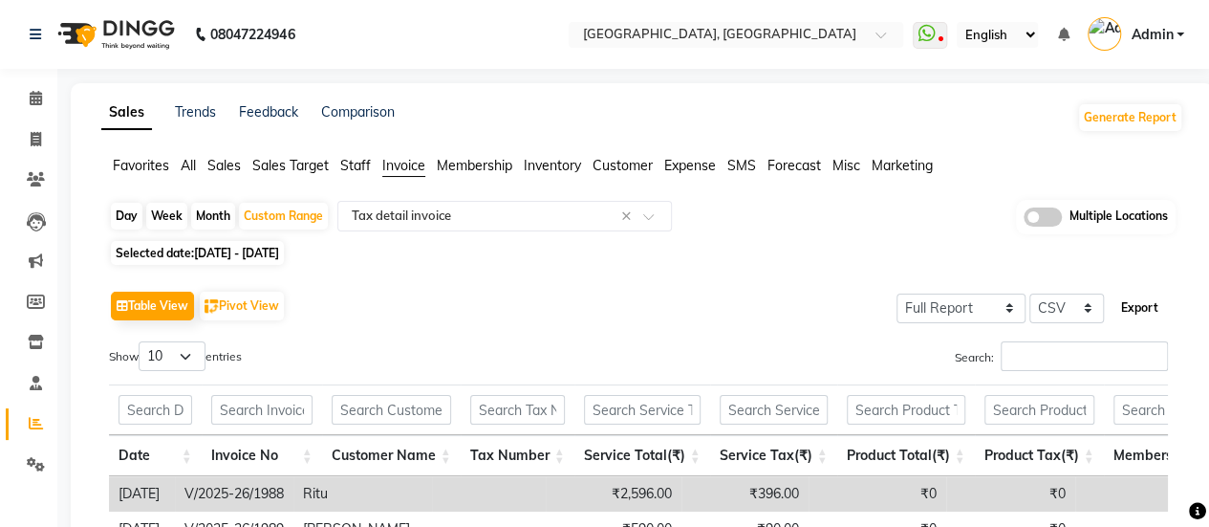
click at [1141, 313] on button "Export" at bounding box center [1140, 308] width 53 height 33
click at [719, 33] on input "text" at bounding box center [716, 36] width 277 height 19
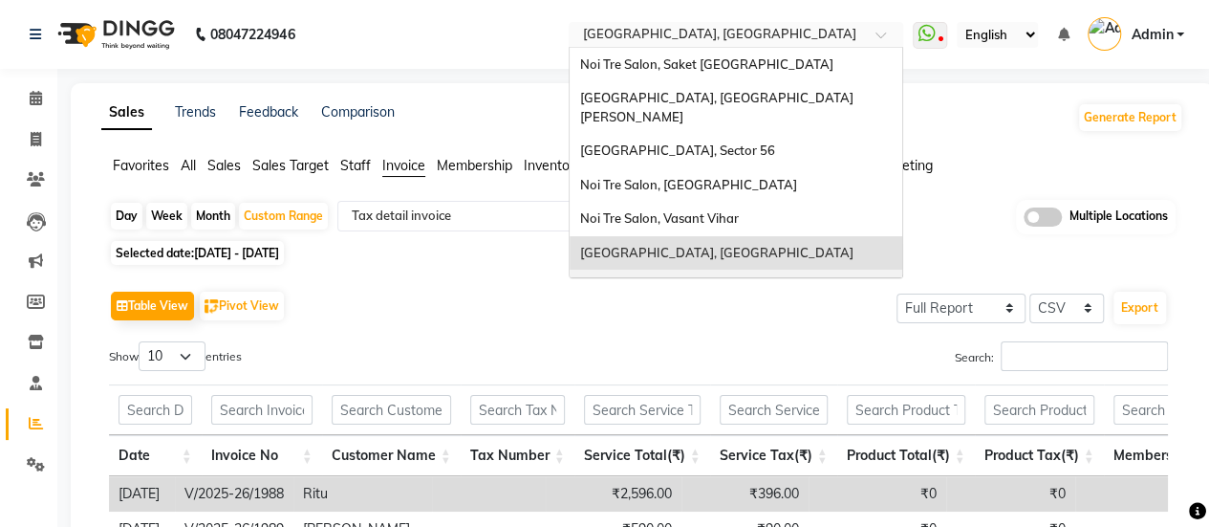
click at [706, 278] on span "Noi Tre Salon, Punjabi Bagh" at bounding box center [660, 285] width 163 height 15
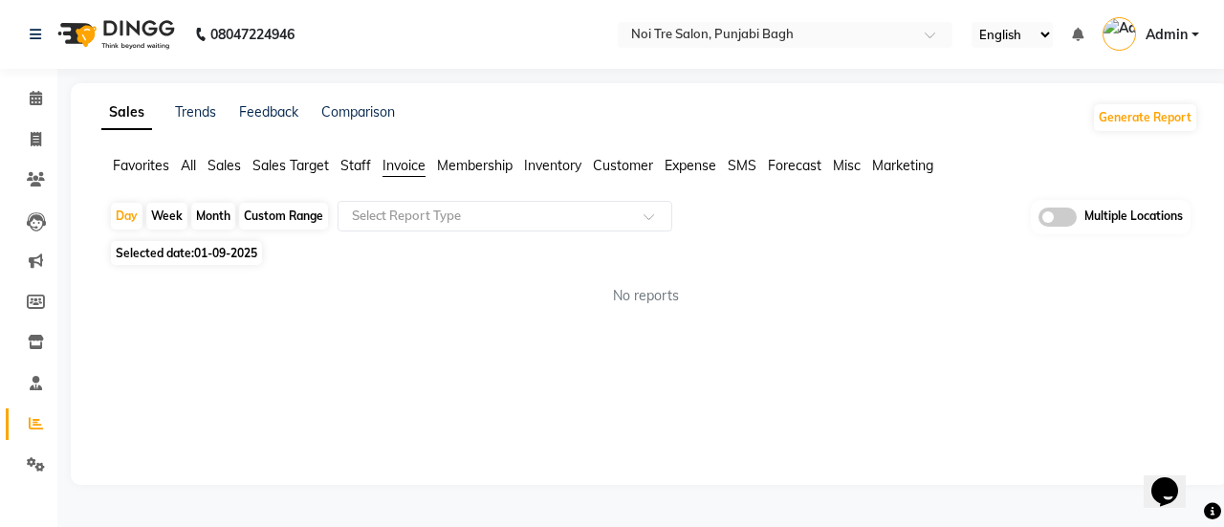
click at [252, 215] on div "Custom Range" at bounding box center [283, 216] width 89 height 27
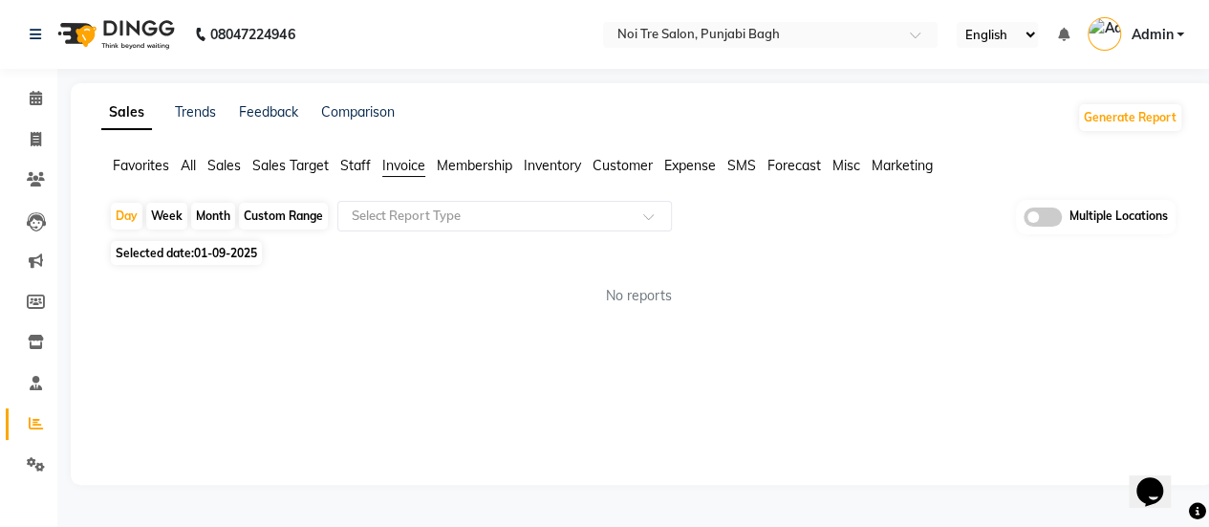
select select "9"
select select "2025"
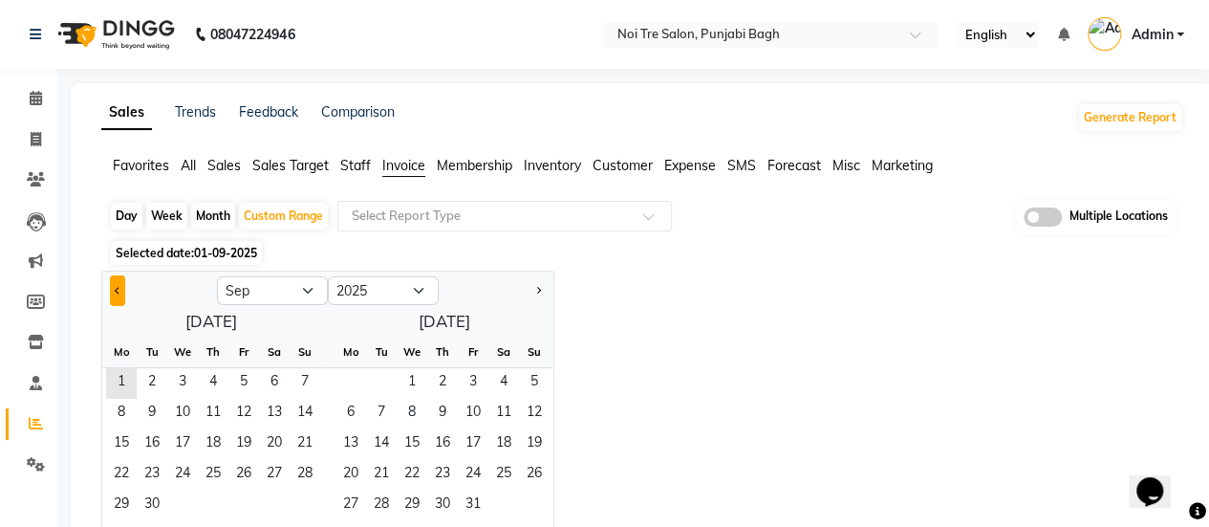
click at [123, 278] on div at bounding box center [159, 290] width 115 height 31
click at [123, 283] on button "Previous month" at bounding box center [117, 290] width 15 height 31
select select "8"
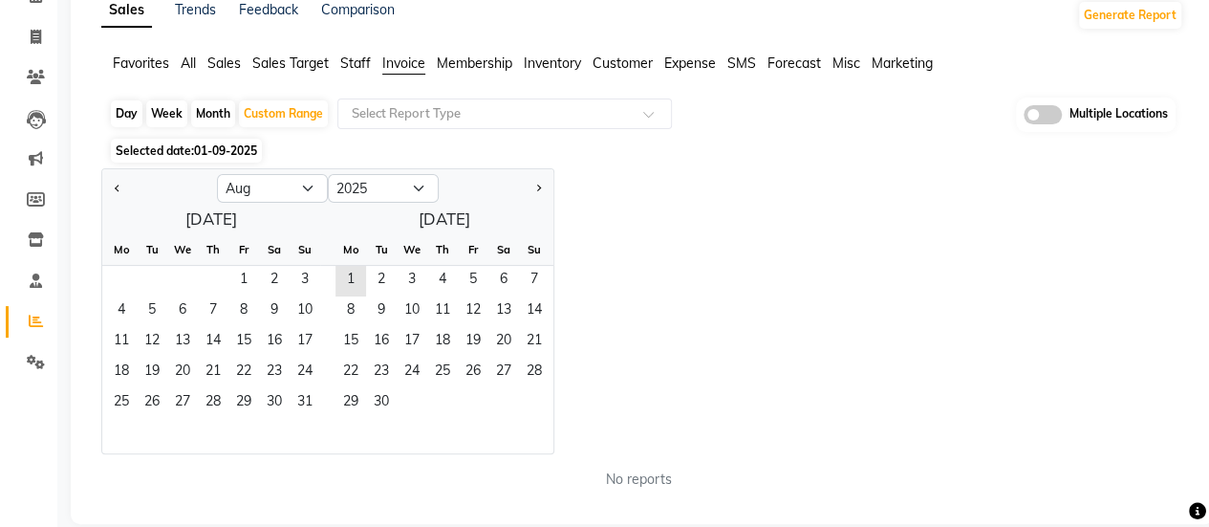
scroll to position [126, 0]
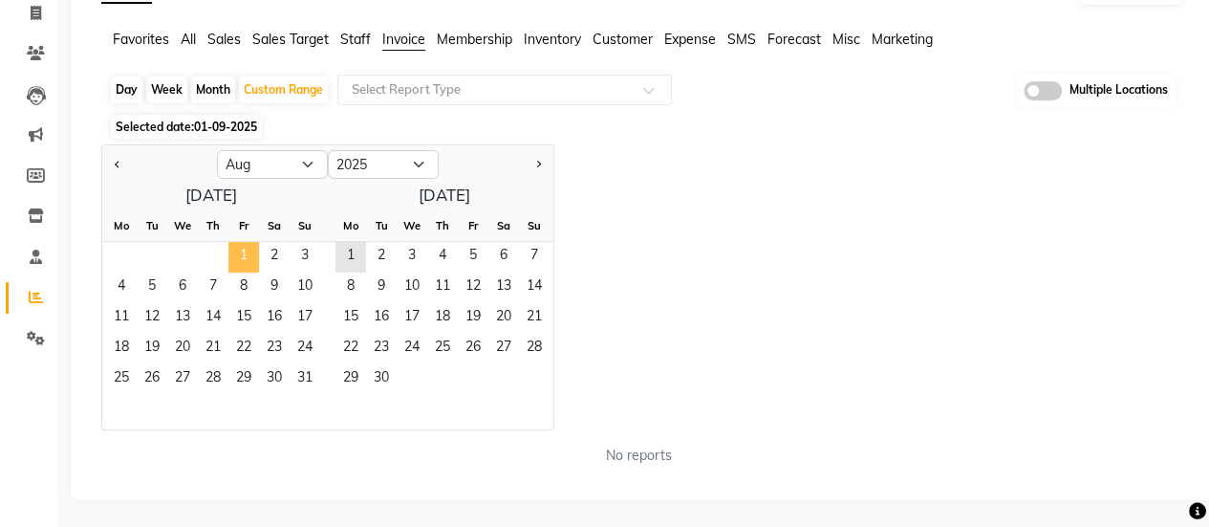
click at [243, 253] on span "1" at bounding box center [243, 257] width 31 height 31
click at [308, 385] on span "31" at bounding box center [305, 379] width 31 height 31
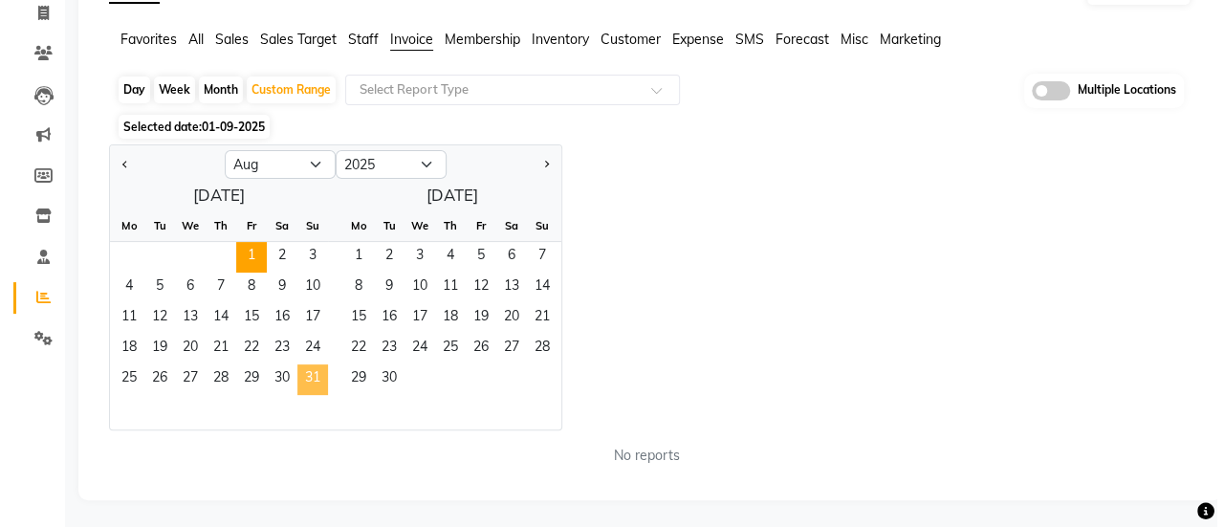
scroll to position [0, 0]
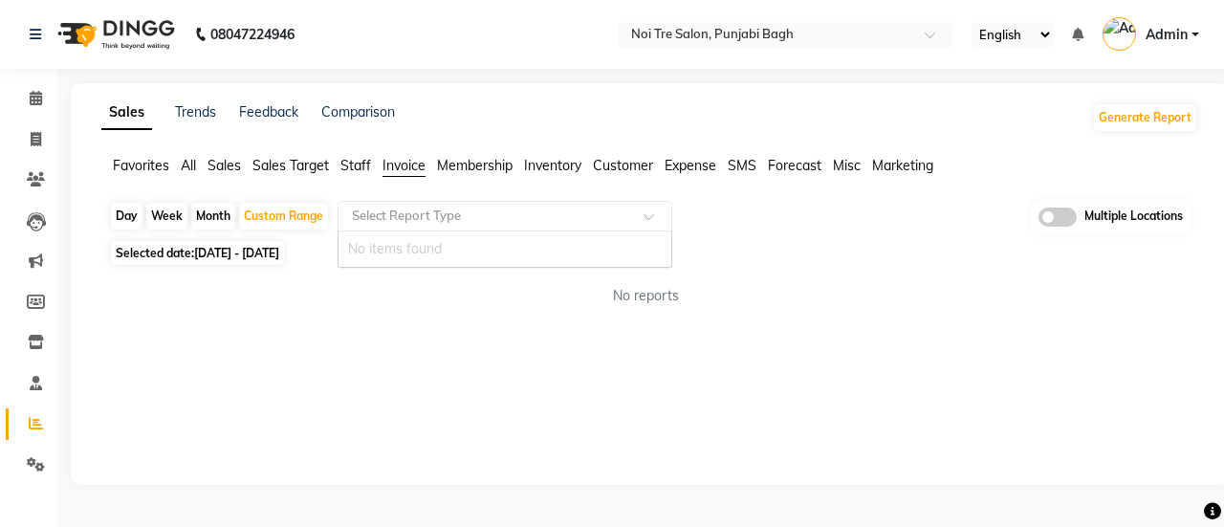
click at [473, 228] on div "Select Report Type" at bounding box center [504, 216] width 335 height 31
click at [475, 226] on div "Select Report Type" at bounding box center [504, 216] width 335 height 31
click at [474, 200] on div "Day Week Month Custom Range Select Report Type No items found Multiple Locations" at bounding box center [649, 217] width 1081 height 35
click at [470, 216] on input "text" at bounding box center [485, 216] width 275 height 19
click at [474, 197] on app-reports "Favorites All Sales Sales Target Staff Invoice Membership Inventory Customer Ex…" at bounding box center [650, 238] width 1120 height 165
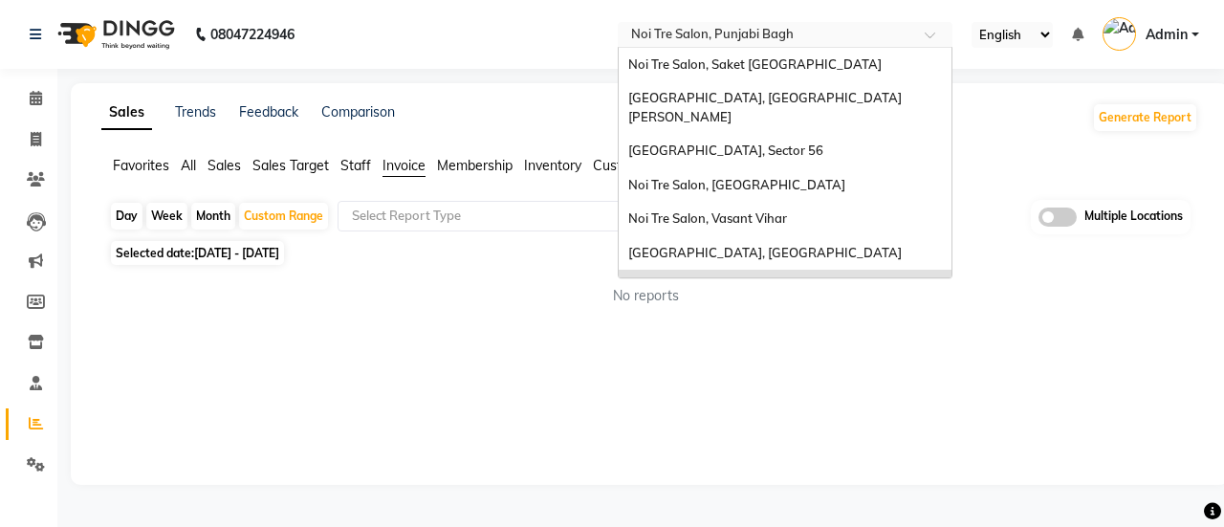
click at [749, 33] on input "text" at bounding box center [765, 36] width 277 height 19
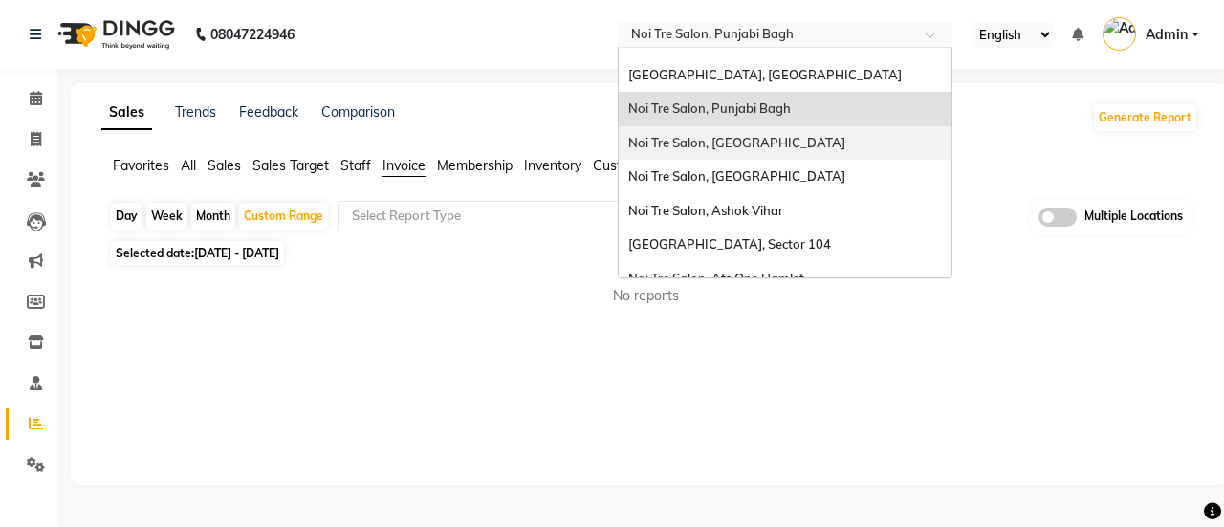
click at [746, 138] on div "Noi Tre Salon, [GEOGRAPHIC_DATA]" at bounding box center [785, 143] width 333 height 34
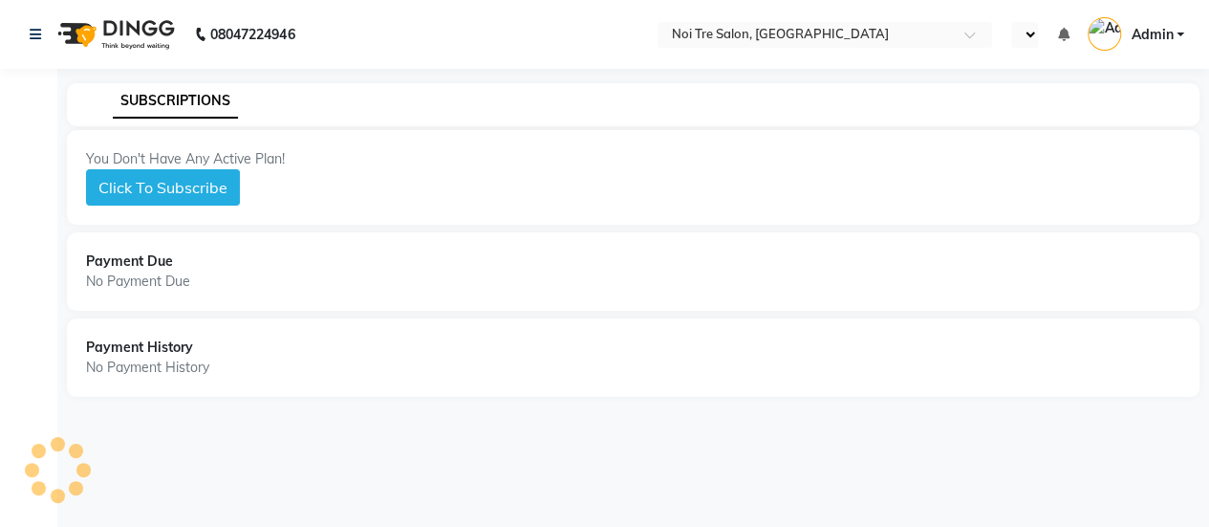
select select "en"
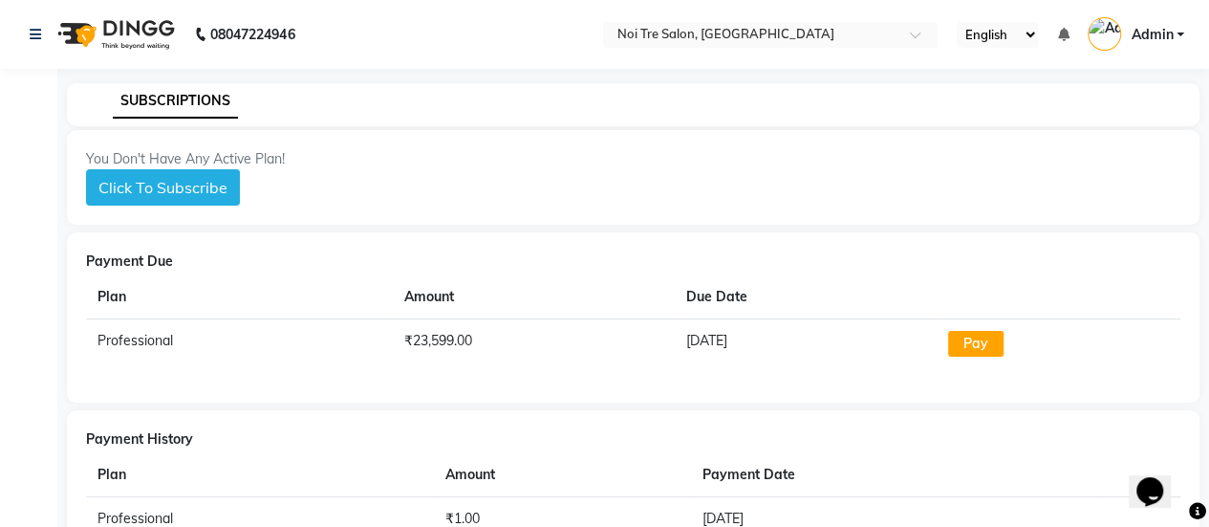
click at [719, 53] on nav "08047224946 Select Location × [GEOGRAPHIC_DATA], West Punjabi Bagh English ENGL…" at bounding box center [604, 34] width 1209 height 69
click at [698, 44] on input "text" at bounding box center [751, 36] width 277 height 19
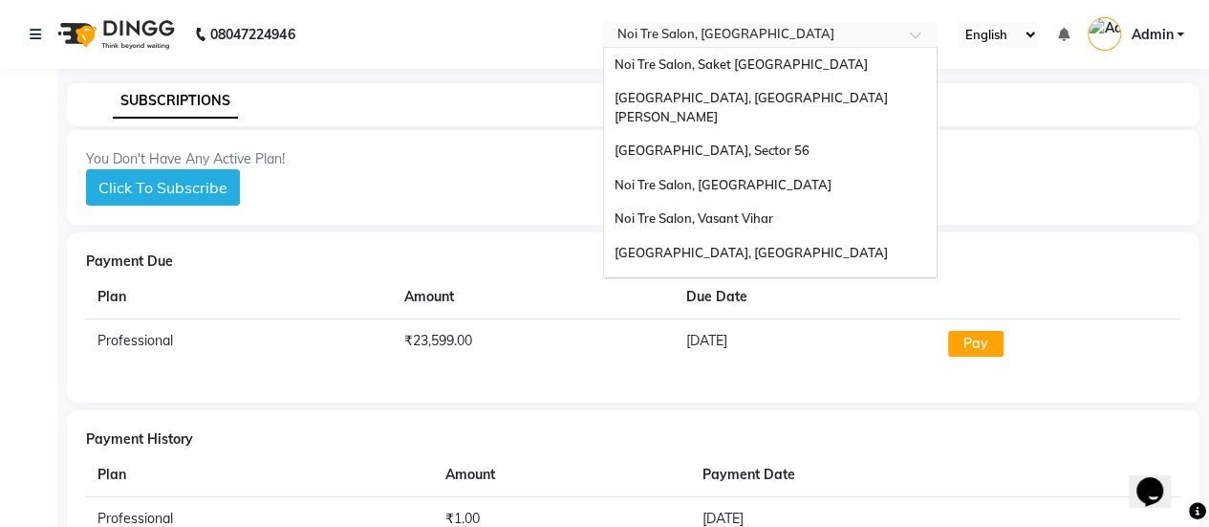
scroll to position [178, 0]
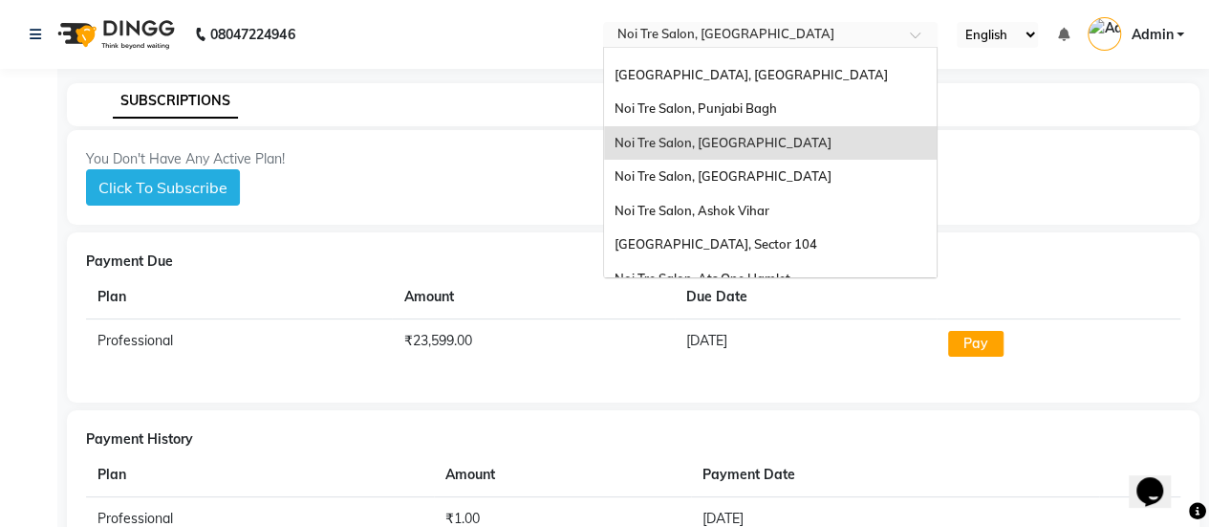
click at [695, 105] on div "[GEOGRAPHIC_DATA], Saket [GEOGRAPHIC_DATA] [GEOGRAPHIC_DATA], [GEOGRAPHIC_DATA]…" at bounding box center [770, 83] width 333 height 426
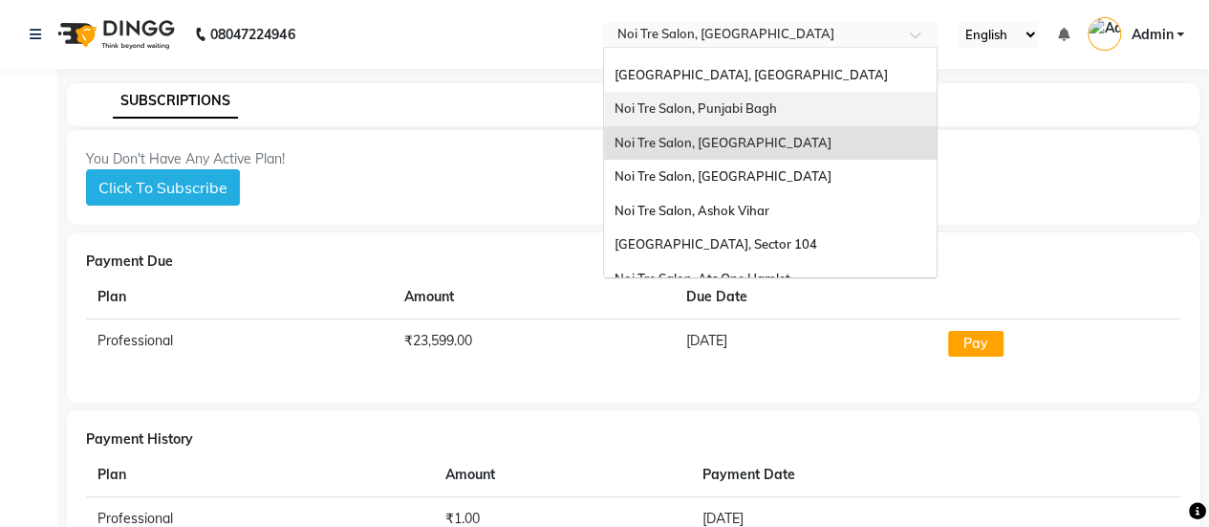
click at [694, 103] on div "Noi Tre Salon, Punjabi Bagh" at bounding box center [770, 109] width 333 height 34
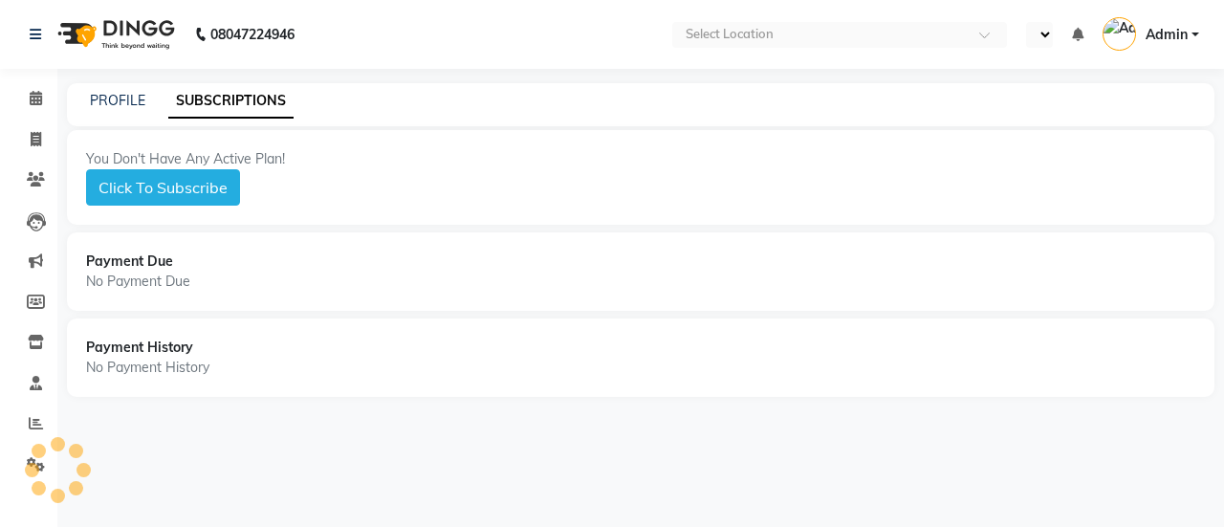
select select "en"
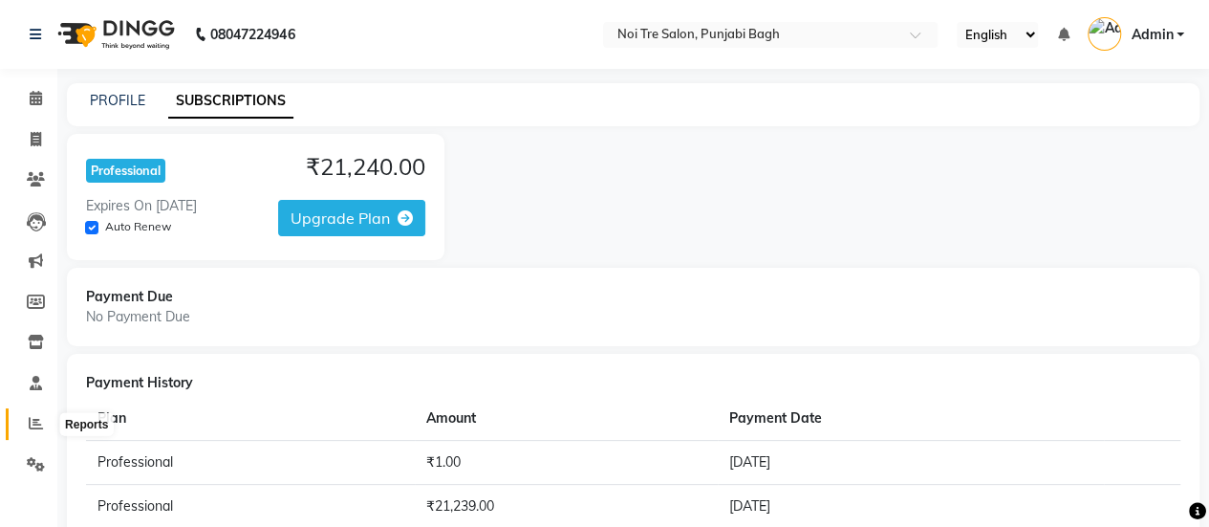
click at [42, 413] on span at bounding box center [35, 424] width 33 height 22
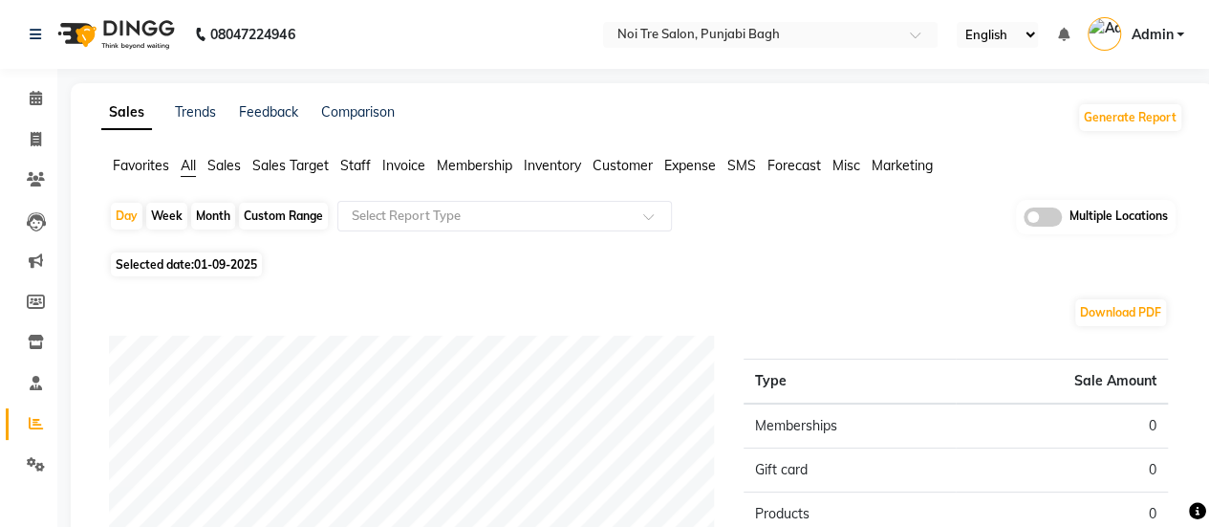
click at [397, 171] on span "Invoice" at bounding box center [403, 165] width 43 height 17
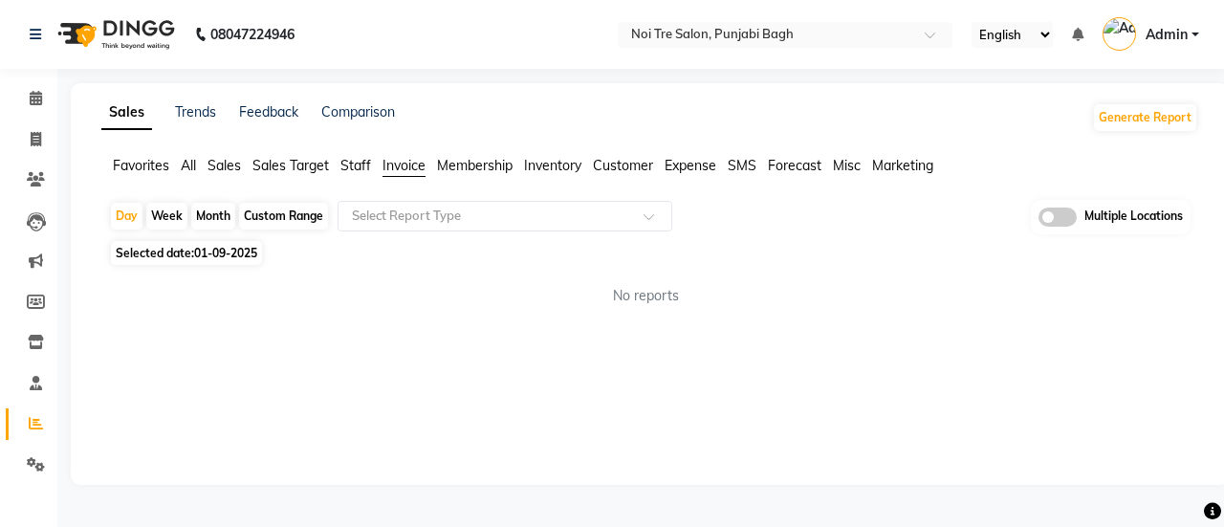
click at [288, 234] on div "Day Week Month Custom Range Select Report Type Multiple Locations Selected date…" at bounding box center [649, 260] width 1097 height 121
click at [281, 221] on div "Custom Range" at bounding box center [283, 216] width 89 height 27
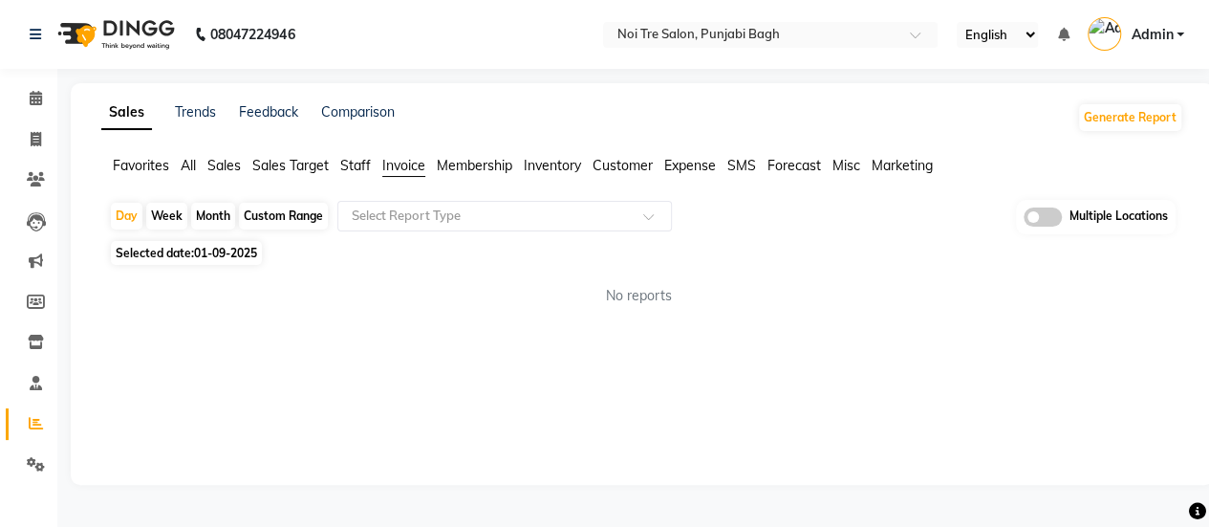
select select "9"
select select "2025"
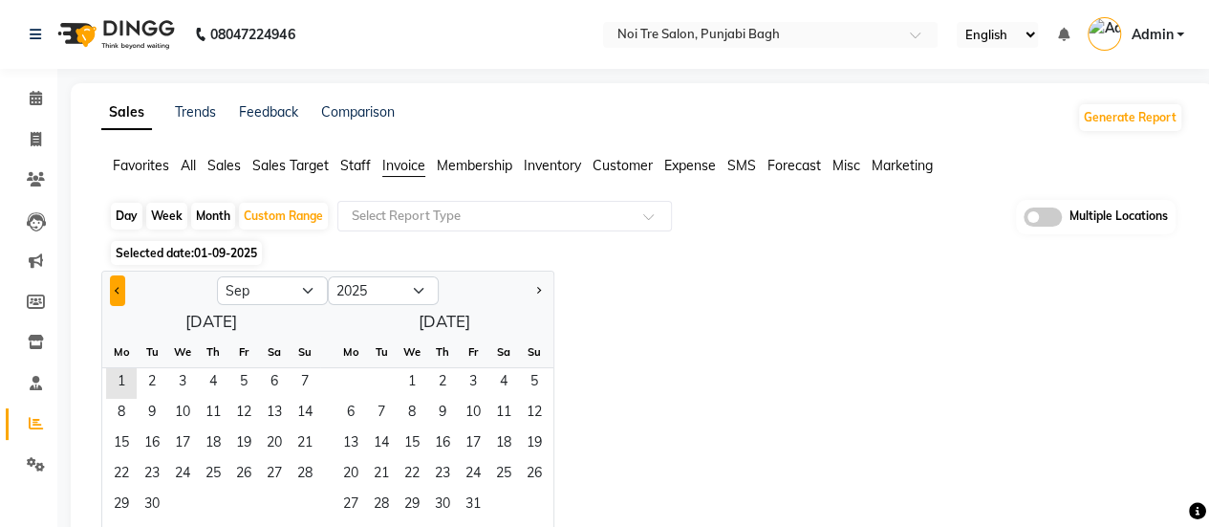
click at [111, 288] on button "Previous month" at bounding box center [117, 290] width 15 height 31
select select "8"
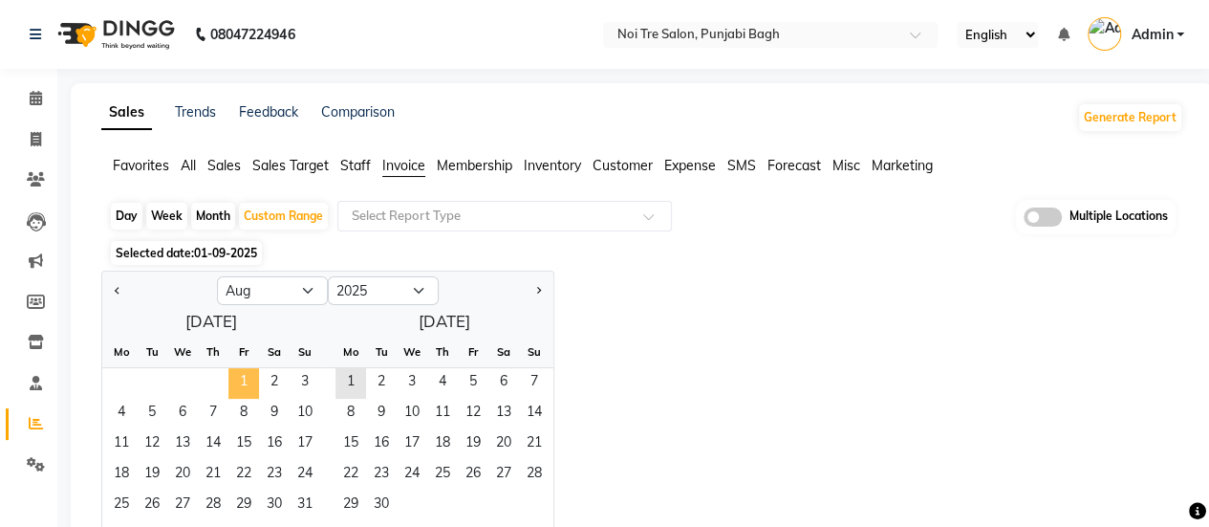
click at [240, 379] on span "1" at bounding box center [243, 383] width 31 height 31
click at [308, 501] on span "31" at bounding box center [305, 505] width 31 height 31
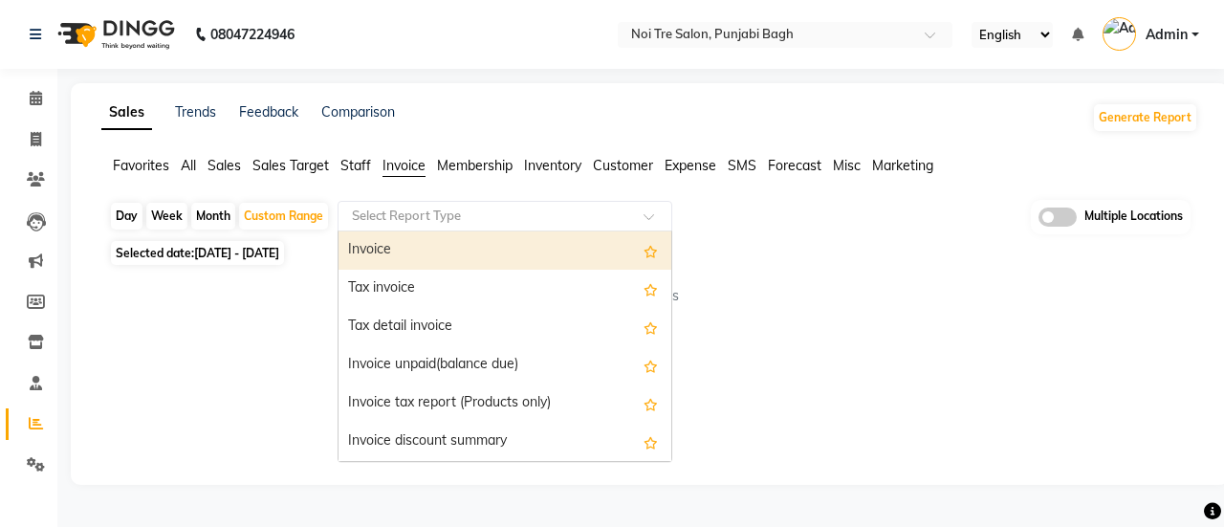
click at [461, 223] on div "Select Report Type" at bounding box center [504, 216] width 335 height 31
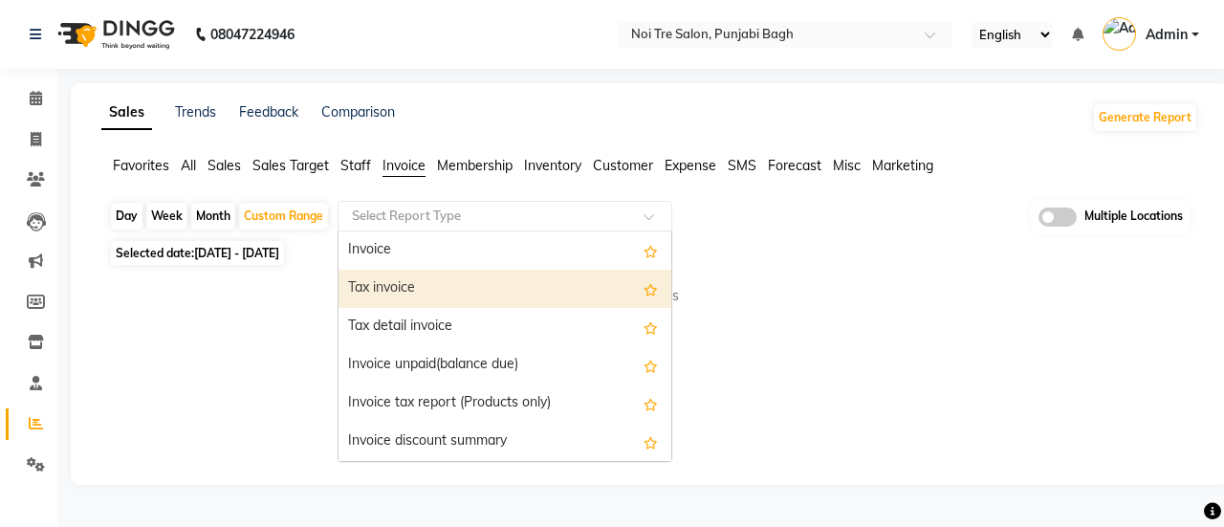
click at [468, 274] on div "Tax invoice" at bounding box center [504, 289] width 333 height 38
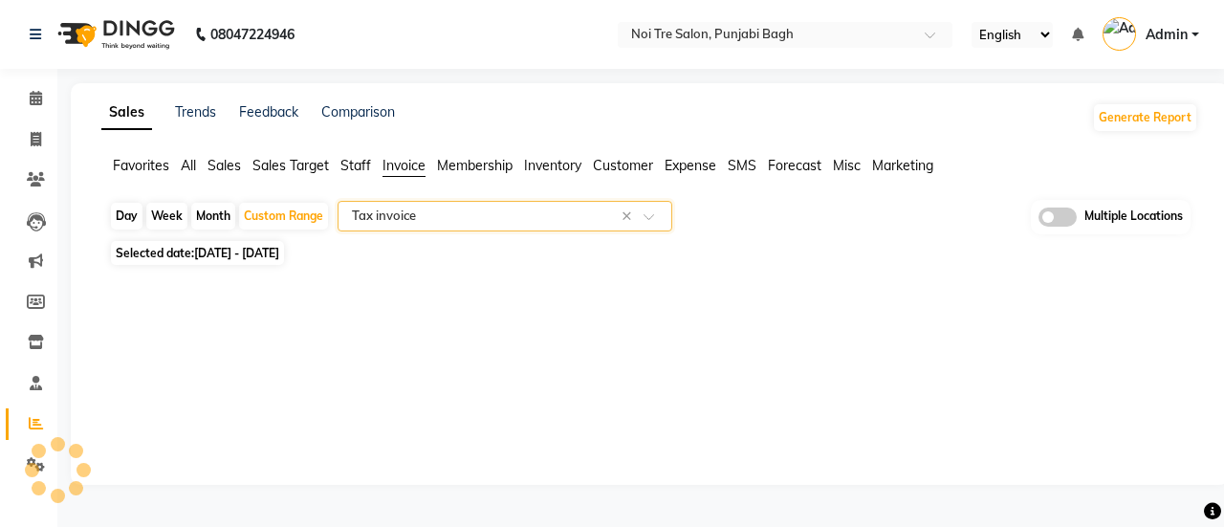
select select "full_report"
select select "csv"
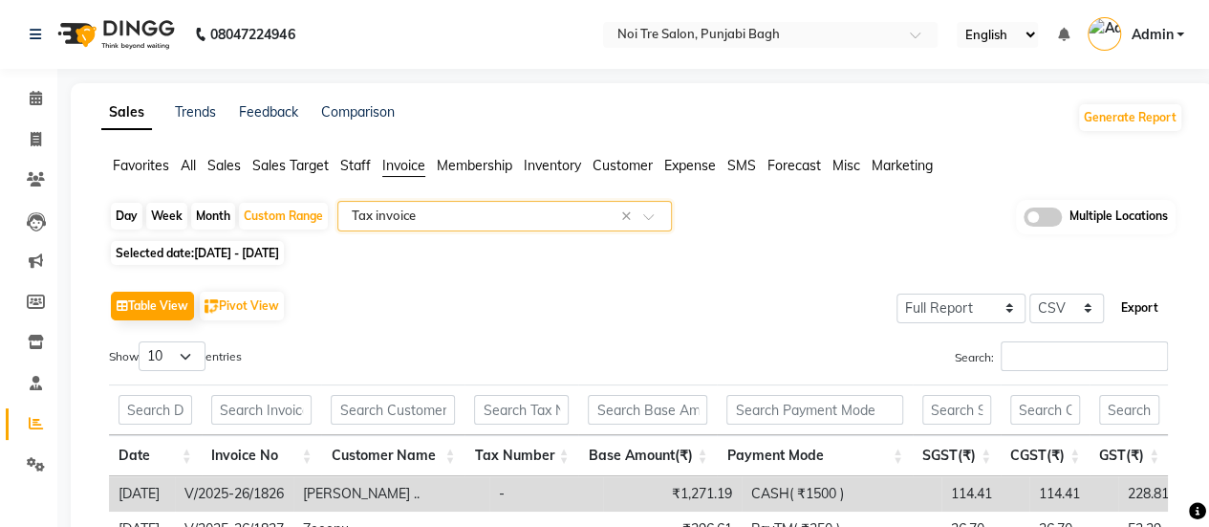
click at [1138, 305] on button "Export" at bounding box center [1140, 308] width 53 height 33
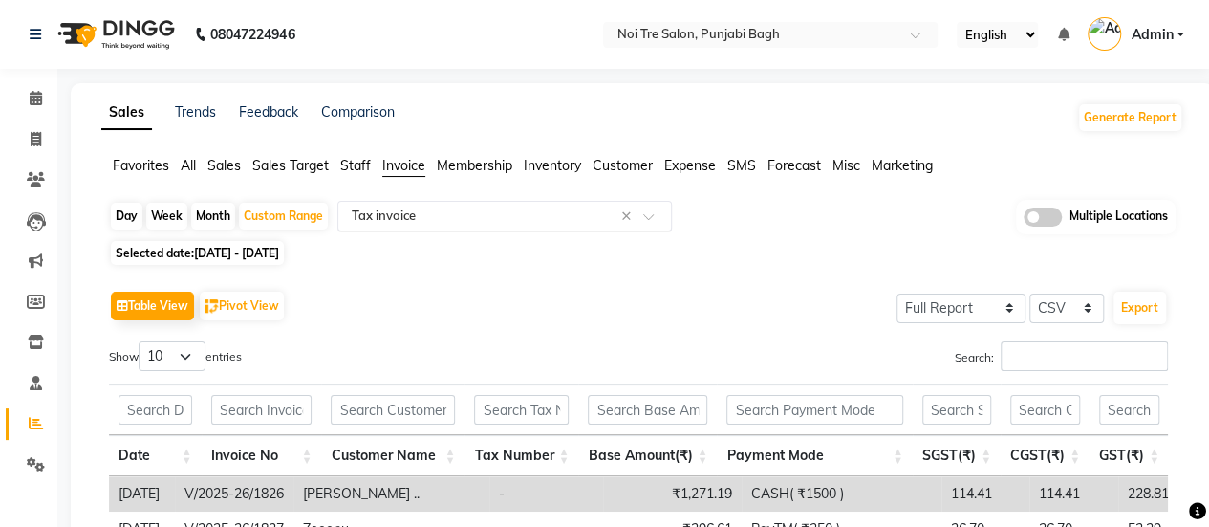
click at [421, 214] on input "text" at bounding box center [485, 216] width 275 height 19
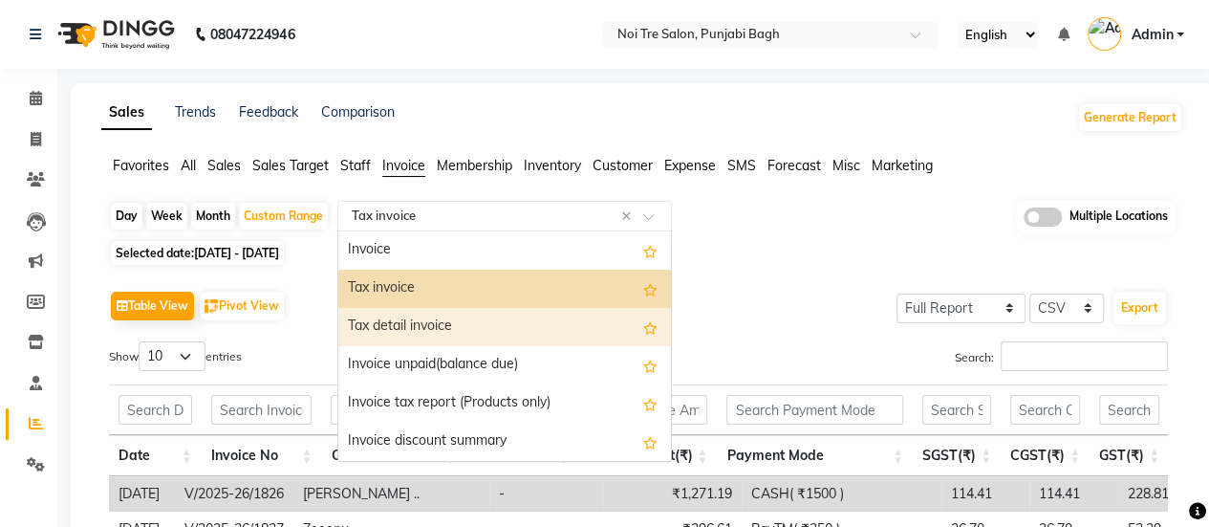
click at [446, 333] on div "Tax detail invoice" at bounding box center [504, 327] width 333 height 38
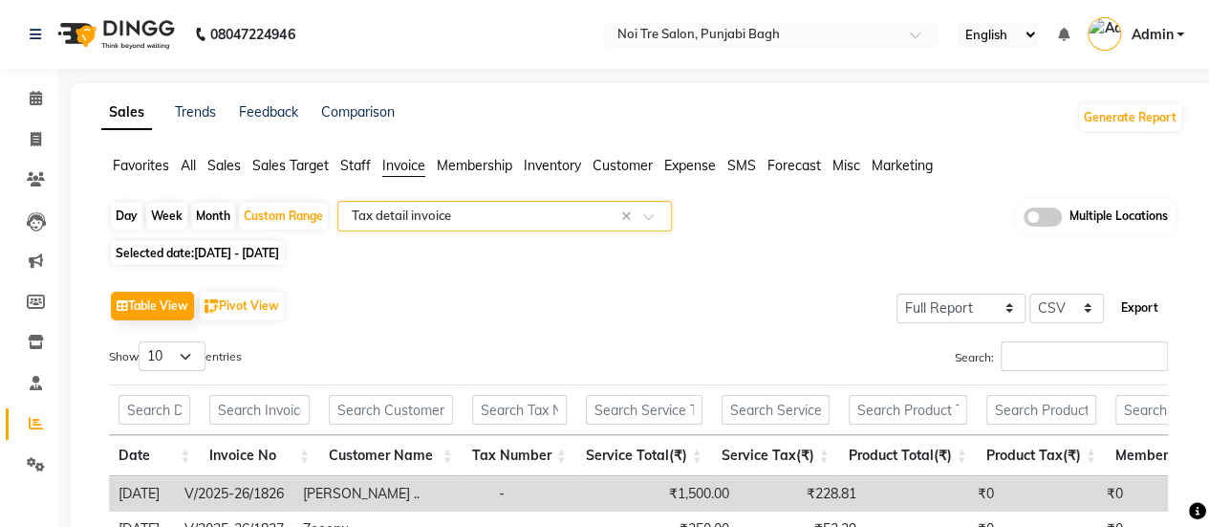
click at [1138, 301] on button "Export" at bounding box center [1140, 308] width 53 height 33
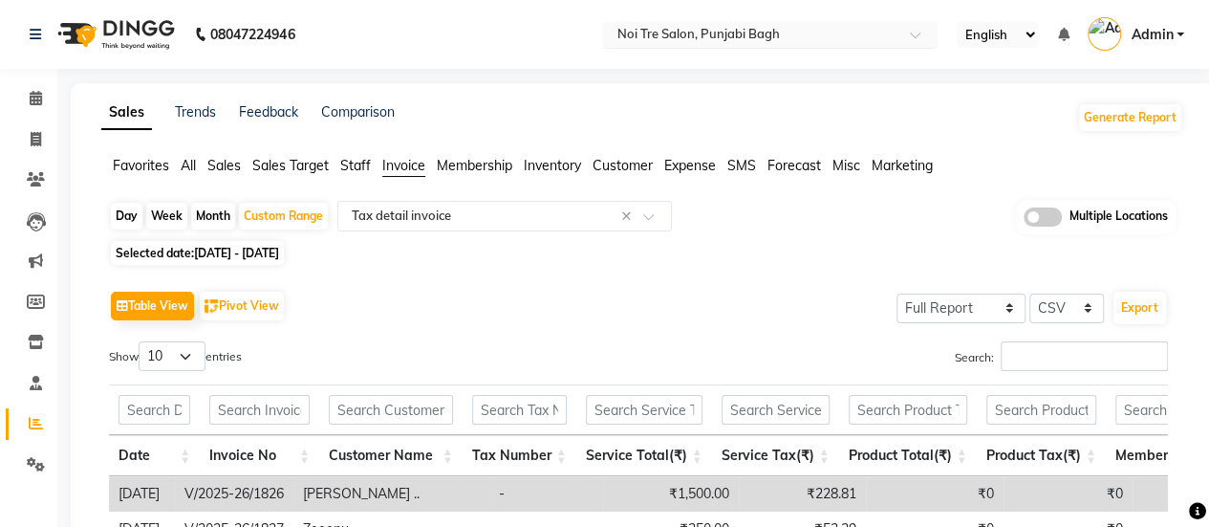
click at [725, 37] on input "text" at bounding box center [751, 36] width 277 height 19
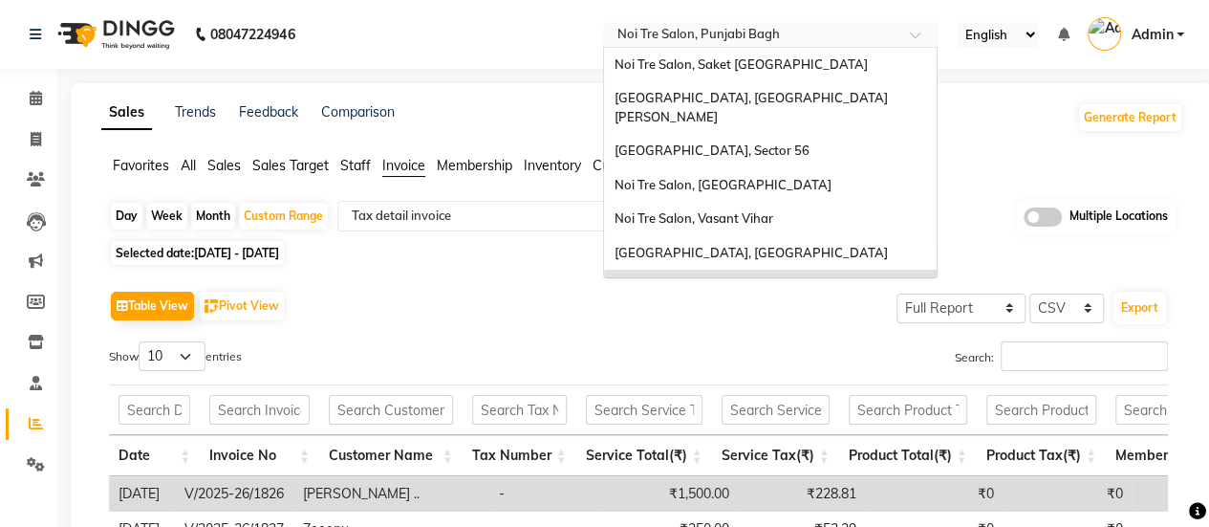
scroll to position [178, 0]
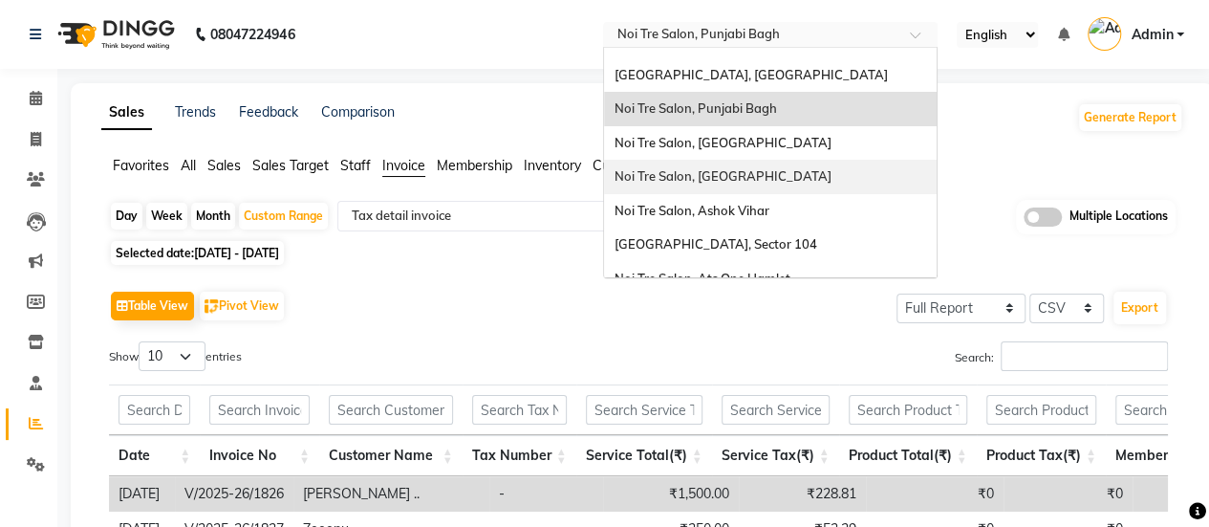
click at [729, 168] on span "Noi Tre Salon, [GEOGRAPHIC_DATA]" at bounding box center [722, 175] width 217 height 15
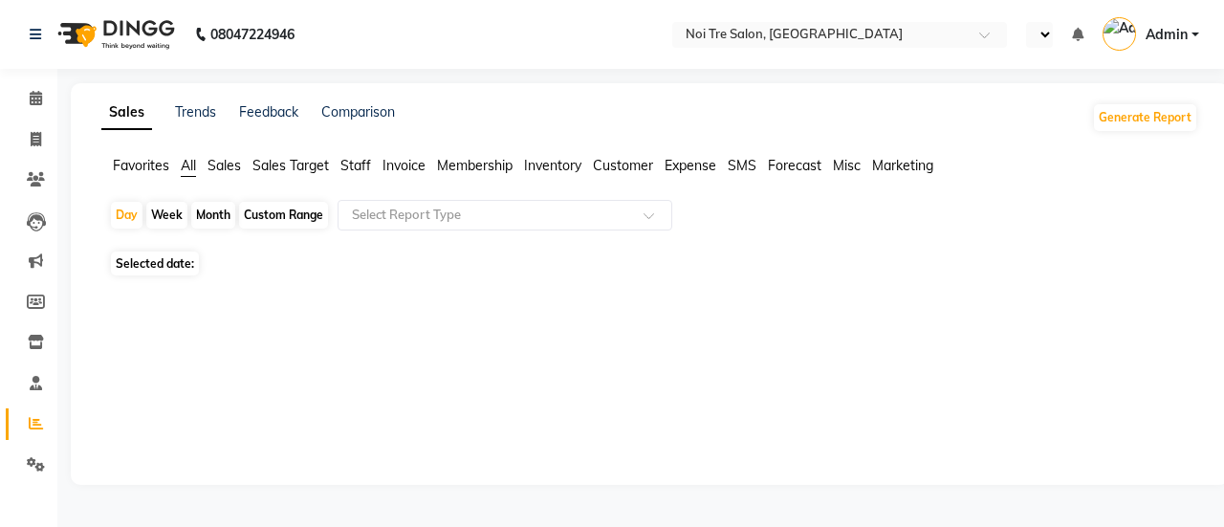
select select "en"
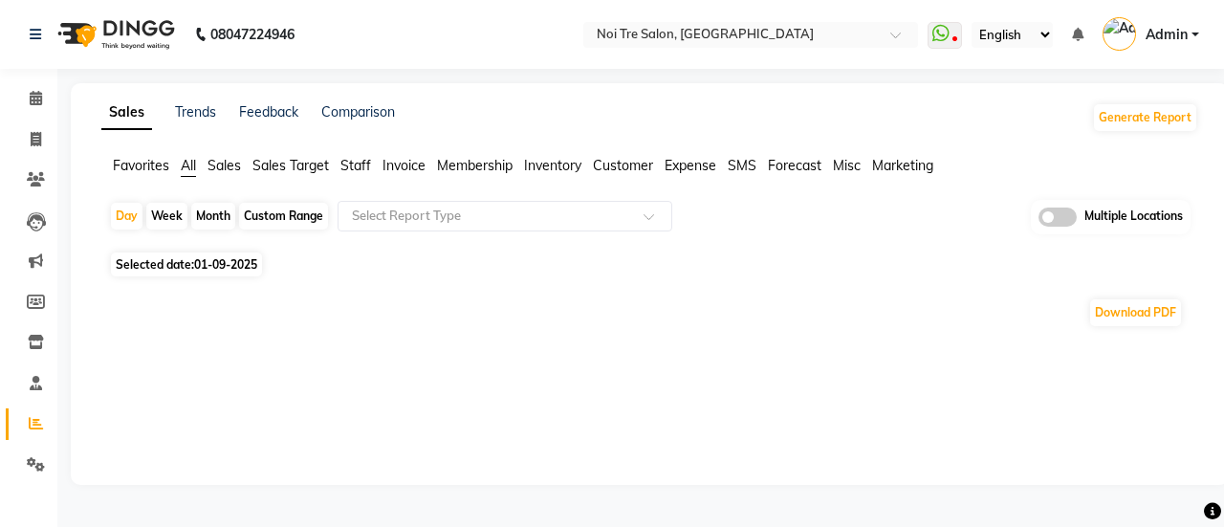
click at [410, 166] on span "Invoice" at bounding box center [403, 165] width 43 height 17
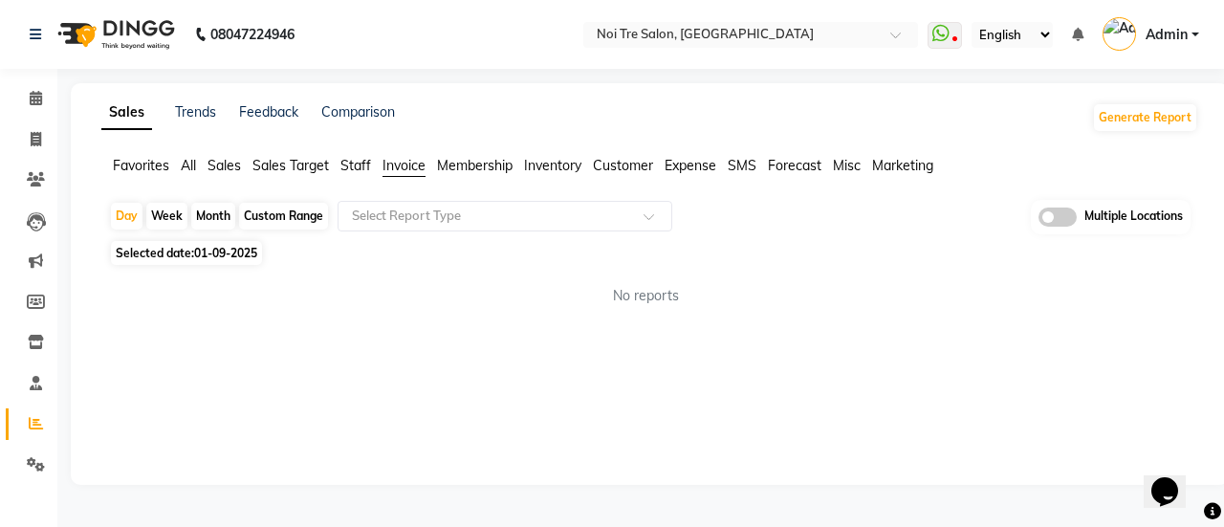
click at [305, 219] on div "Custom Range" at bounding box center [283, 216] width 89 height 27
select select "9"
select select "2025"
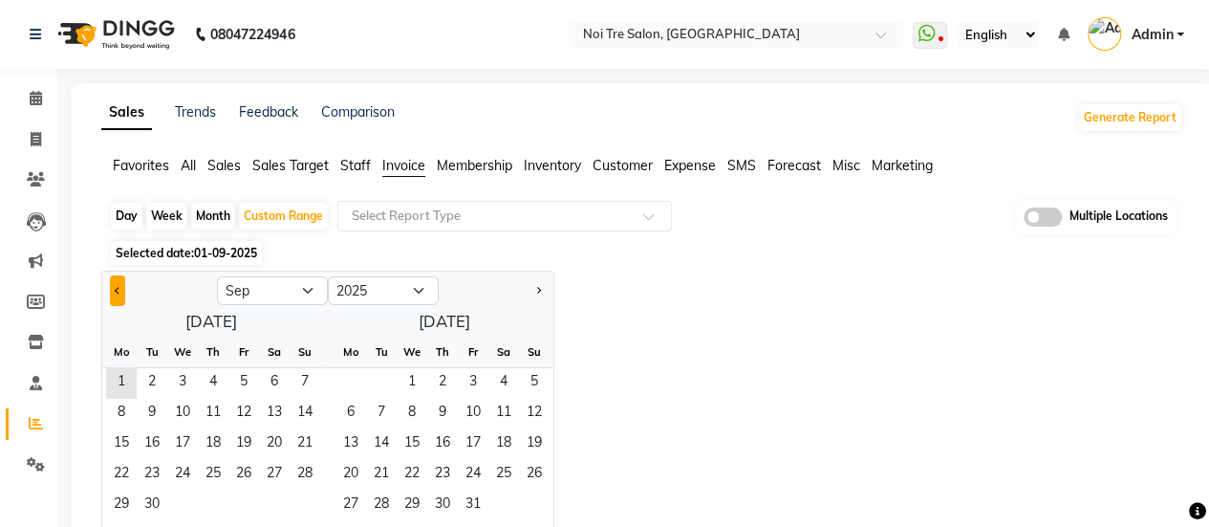
click at [119, 282] on button "Previous month" at bounding box center [117, 290] width 15 height 31
select select "8"
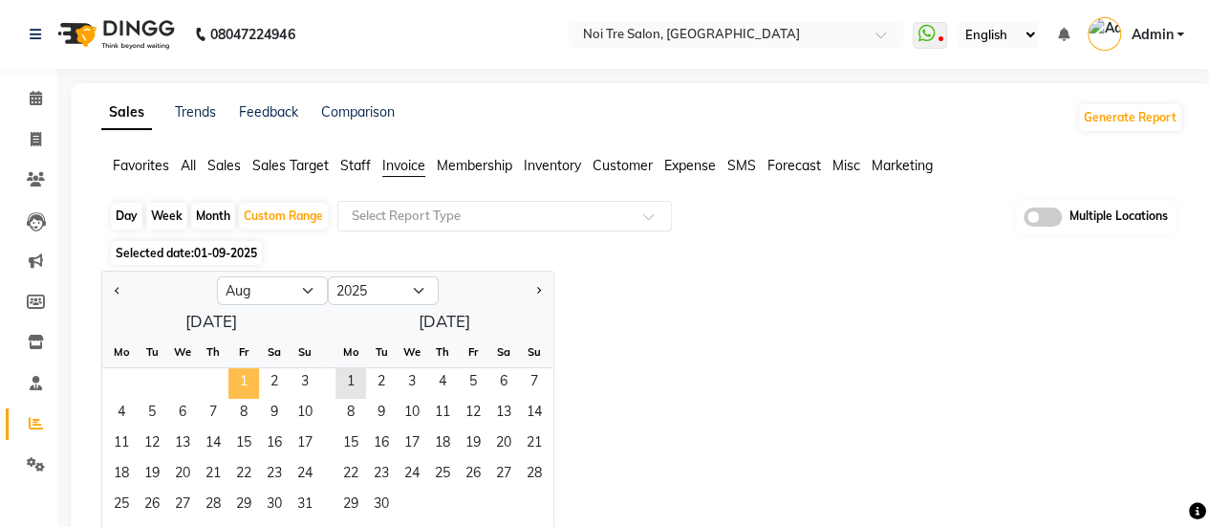
click at [248, 368] on span "1" at bounding box center [243, 383] width 31 height 31
click at [308, 502] on span "31" at bounding box center [305, 505] width 31 height 31
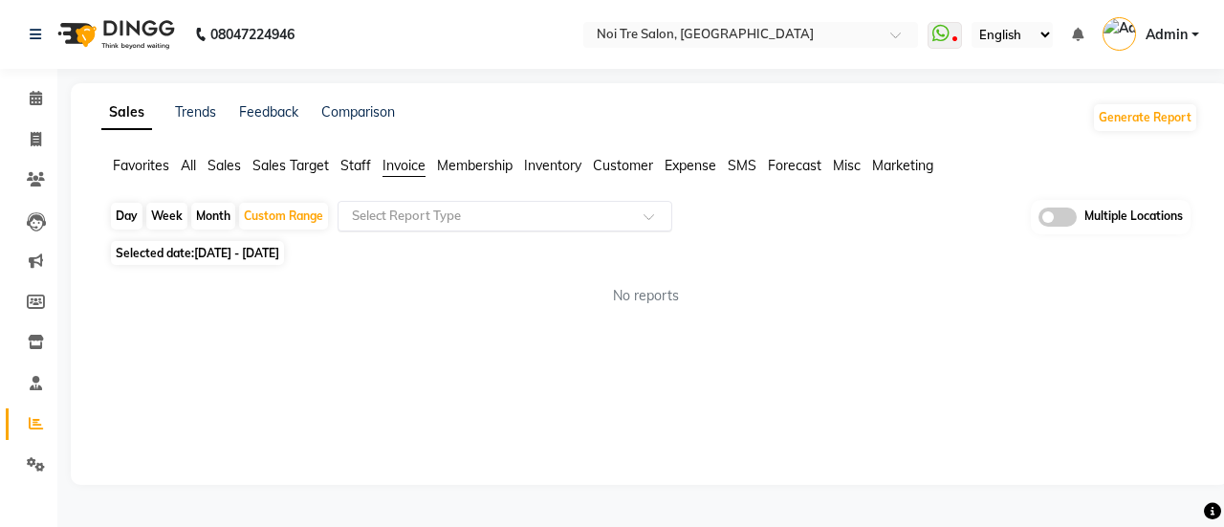
click at [448, 220] on input "text" at bounding box center [485, 216] width 275 height 19
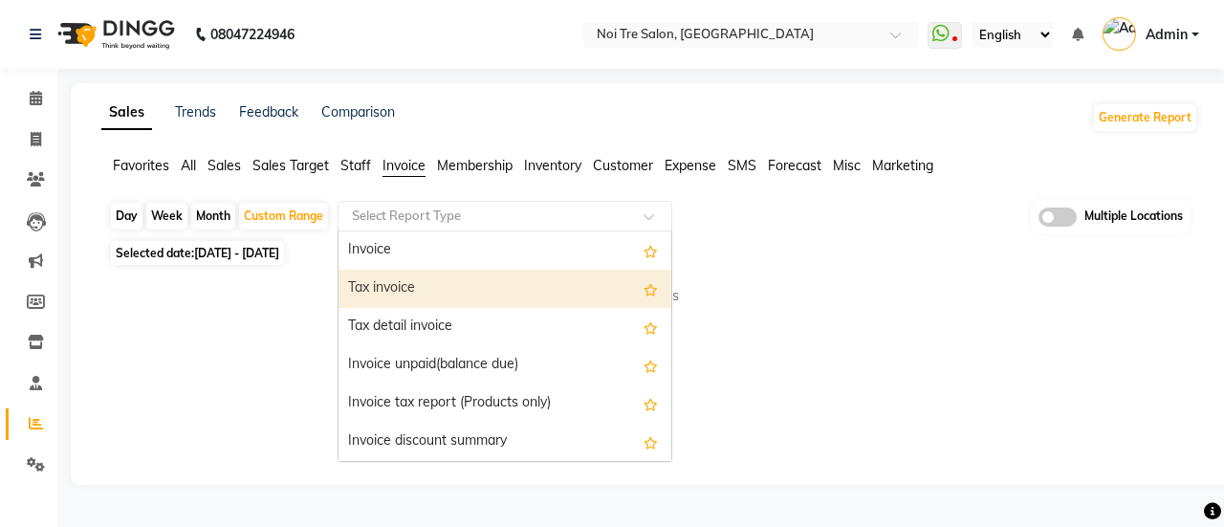
click at [451, 291] on div "Tax invoice" at bounding box center [504, 289] width 333 height 38
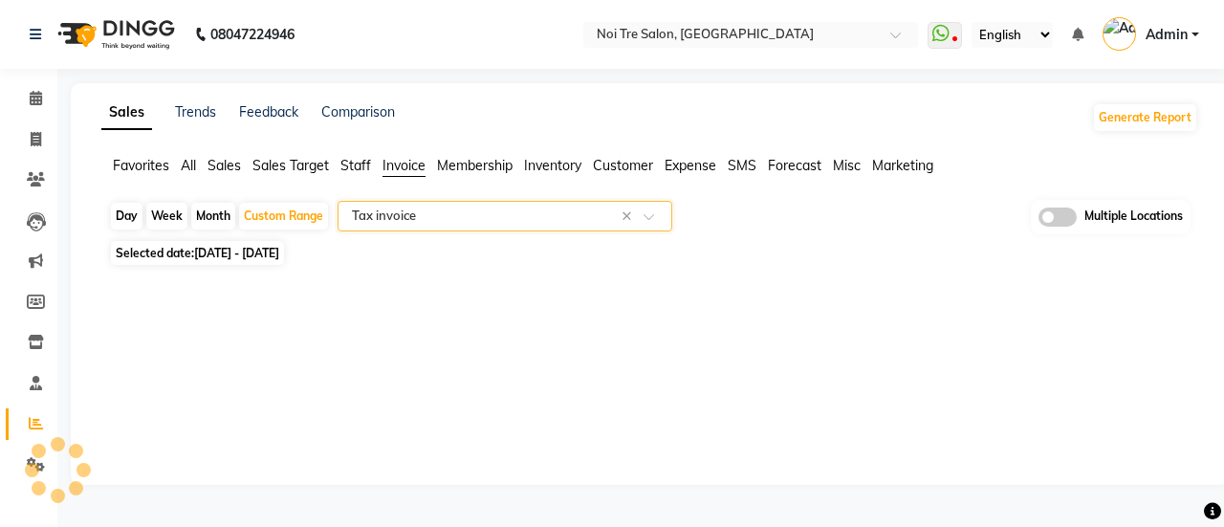
select select "full_report"
select select "csv"
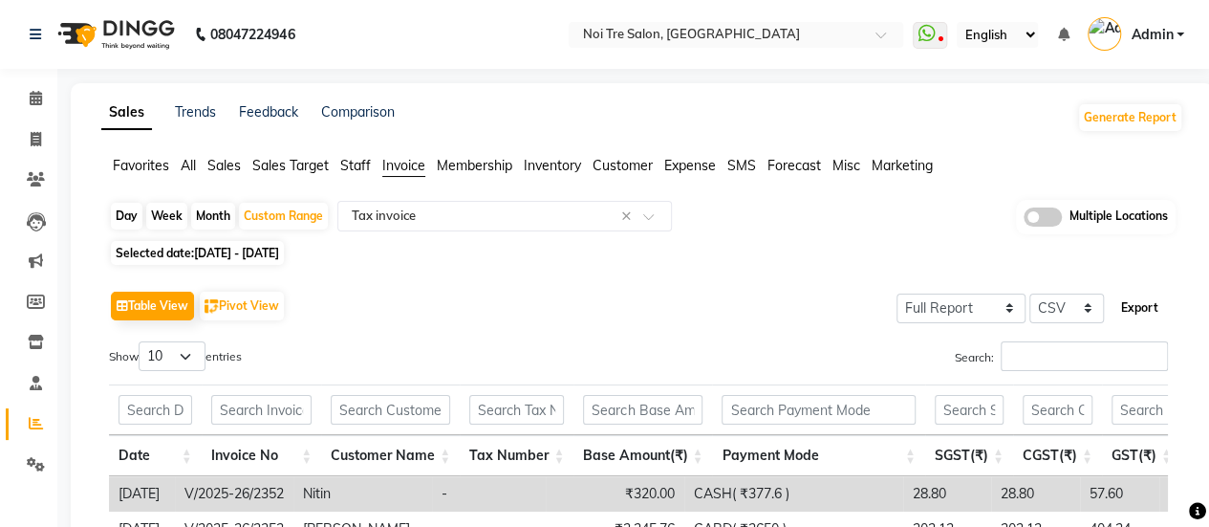
click at [1141, 307] on button "Export" at bounding box center [1140, 308] width 53 height 33
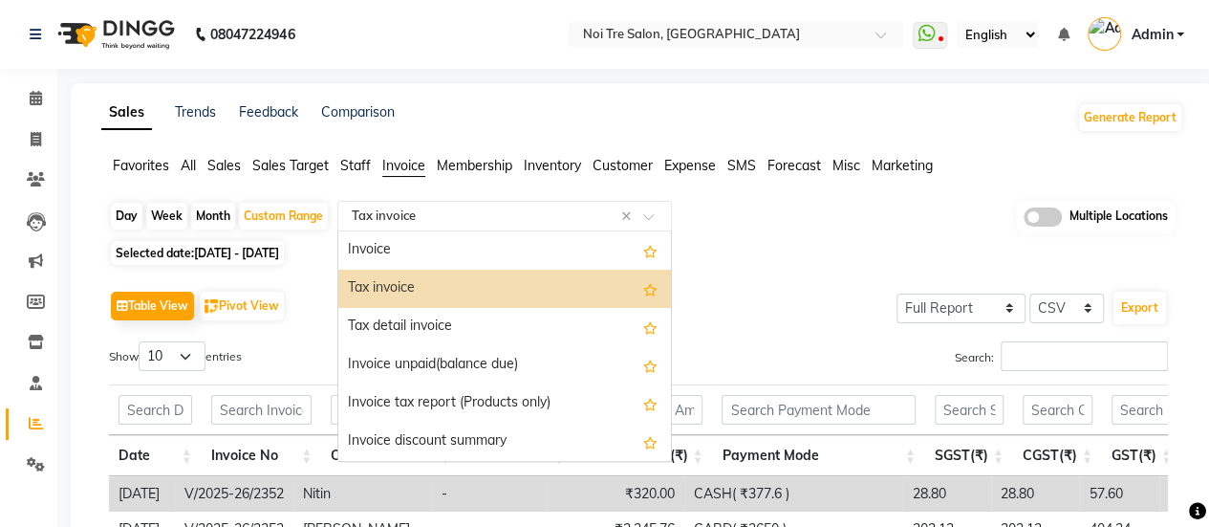
click at [544, 214] on input "text" at bounding box center [485, 216] width 275 height 19
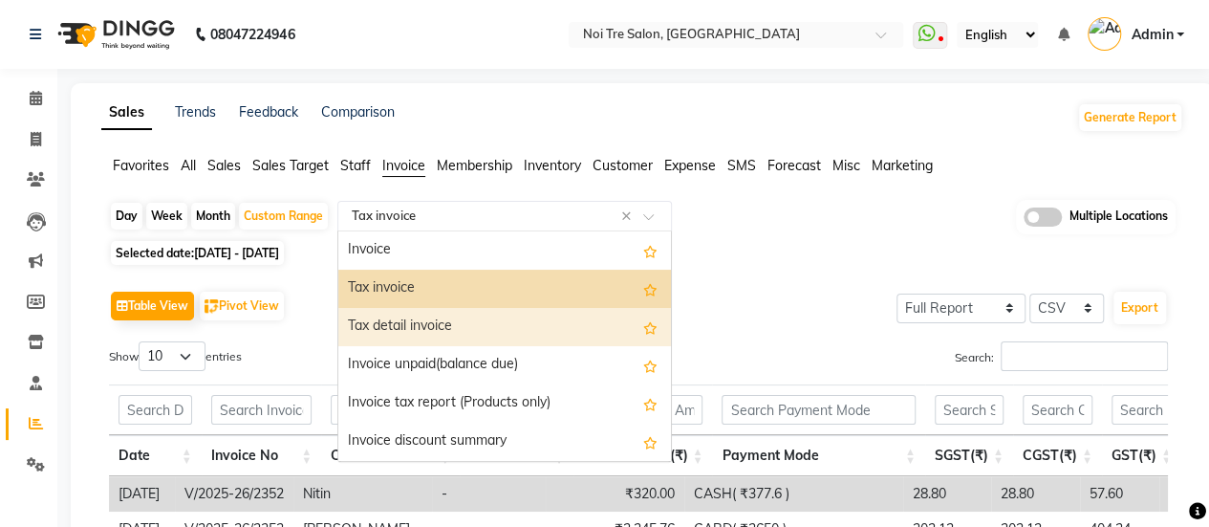
click at [511, 311] on div "Tax detail invoice" at bounding box center [504, 327] width 333 height 38
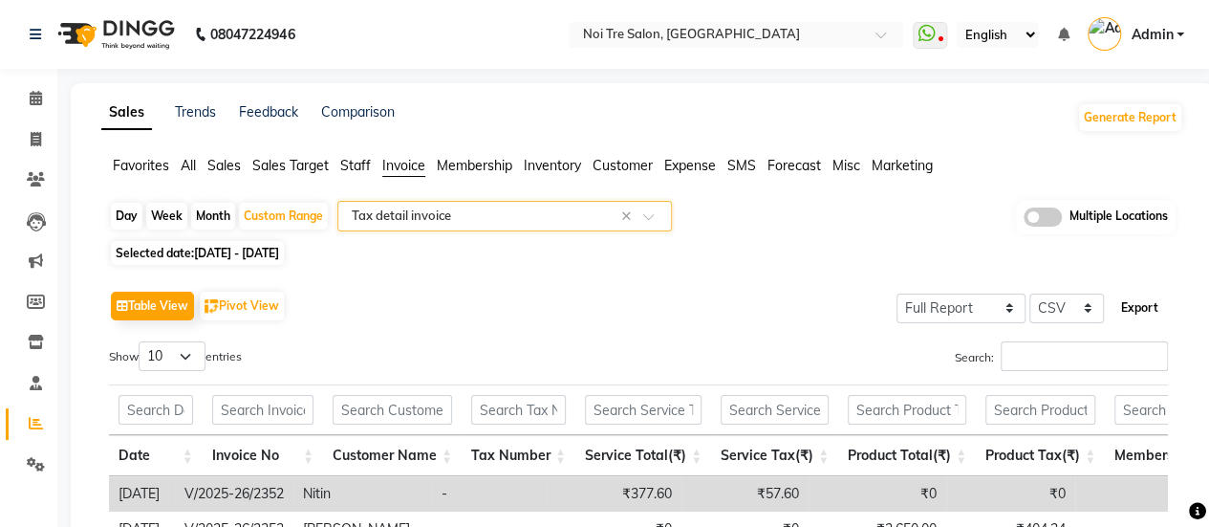
click at [1141, 319] on button "Export" at bounding box center [1140, 308] width 53 height 33
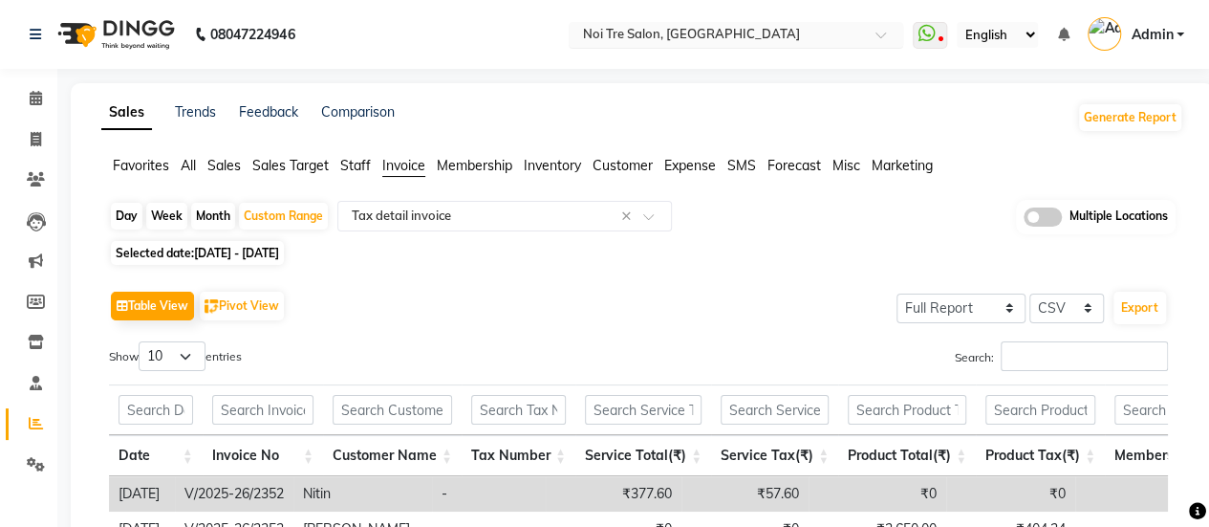
click at [684, 37] on input "text" at bounding box center [716, 36] width 277 height 19
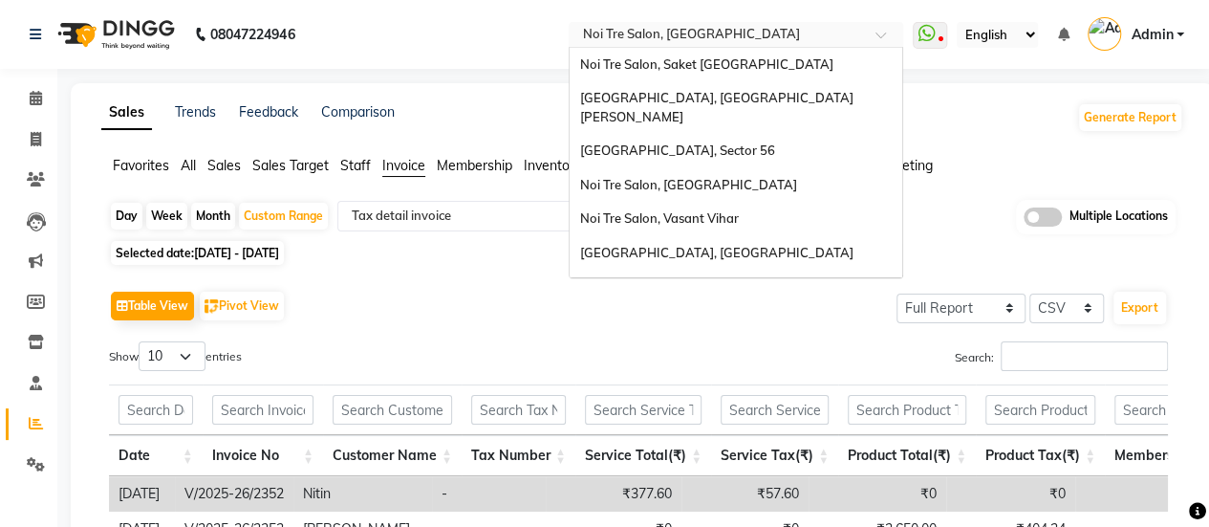
scroll to position [178, 0]
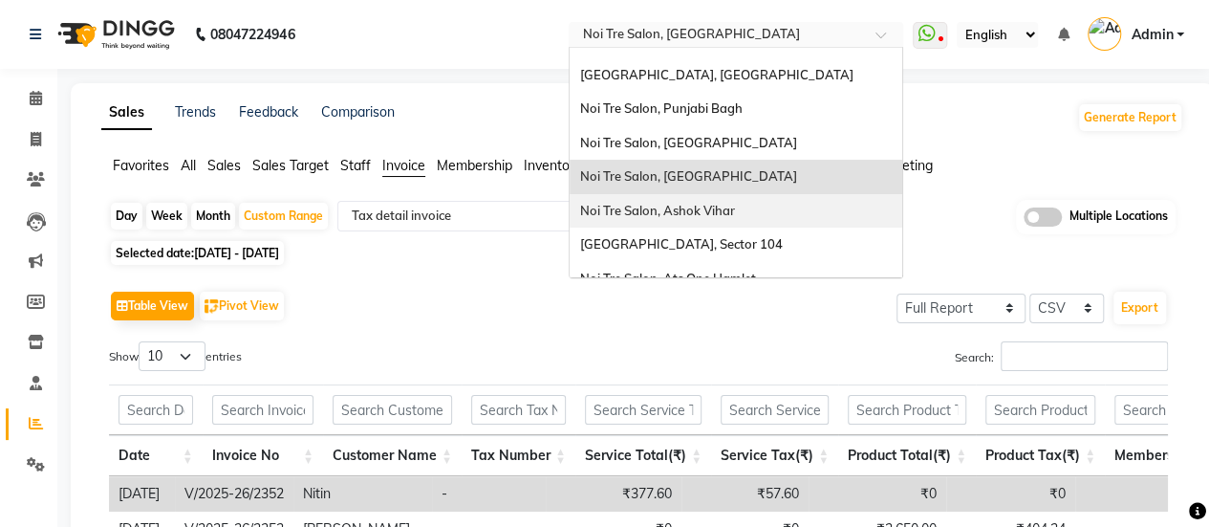
click at [684, 203] on span "Noi Tre Salon, Ashok Vihar" at bounding box center [656, 210] width 155 height 15
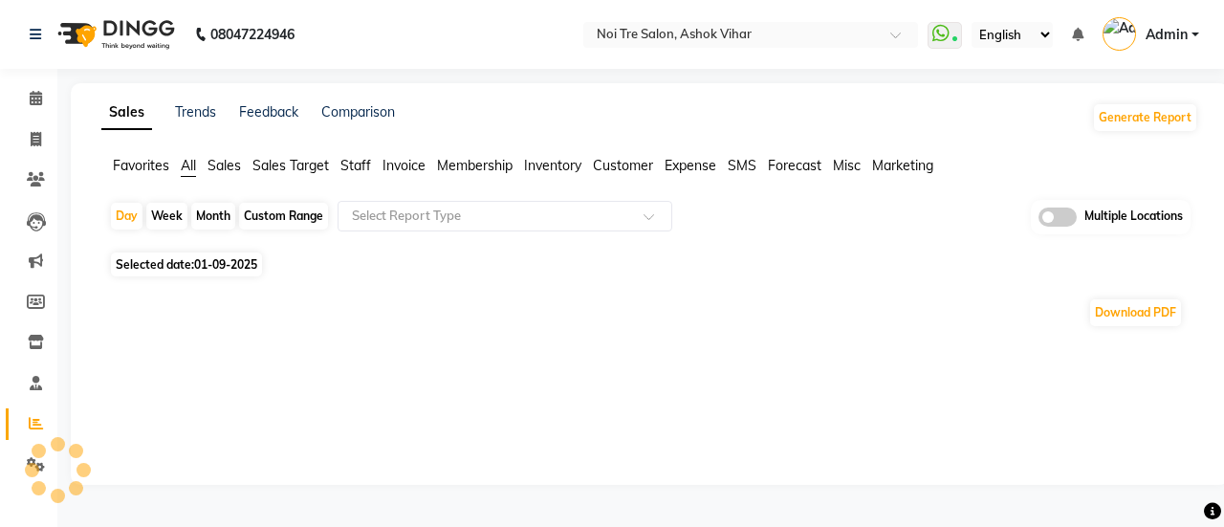
click at [400, 169] on span "Invoice" at bounding box center [403, 165] width 43 height 17
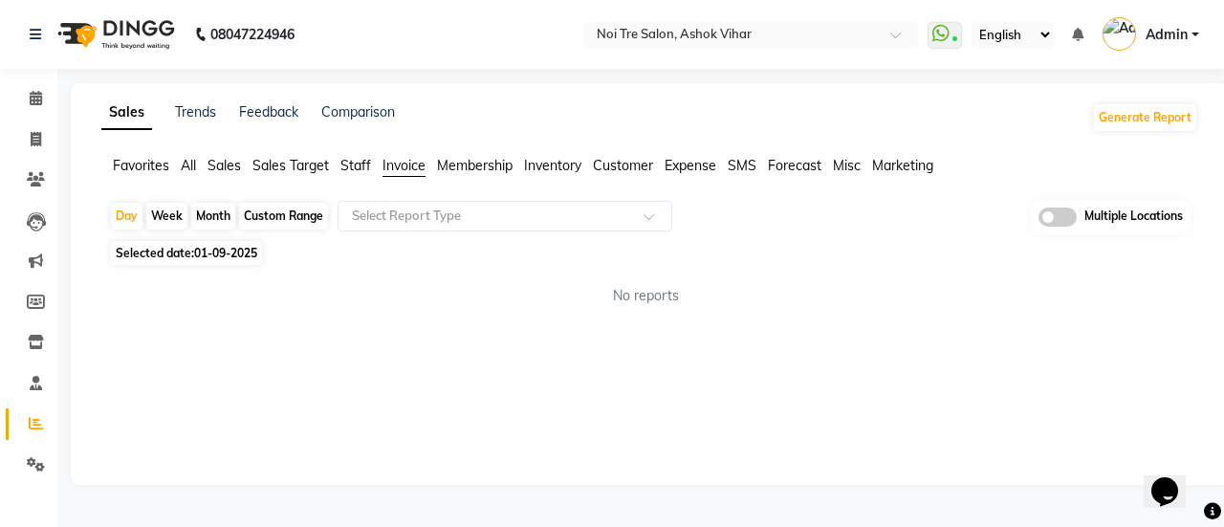
click at [267, 217] on div "Custom Range" at bounding box center [283, 216] width 89 height 27
select select "9"
select select "2025"
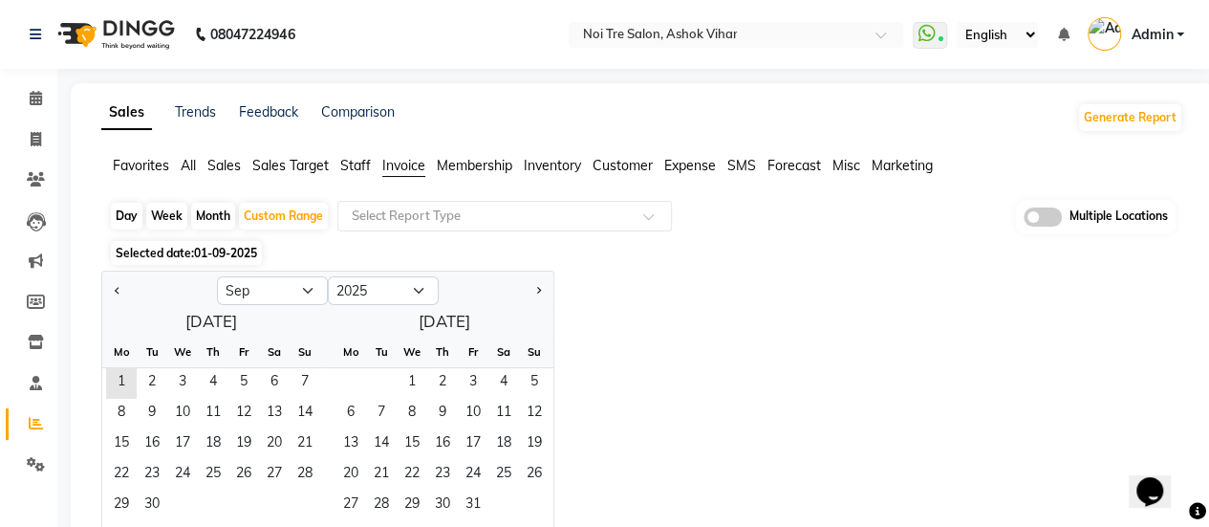
click at [107, 288] on div at bounding box center [159, 290] width 115 height 31
click at [111, 291] on button "Previous month" at bounding box center [117, 290] width 15 height 31
select select "8"
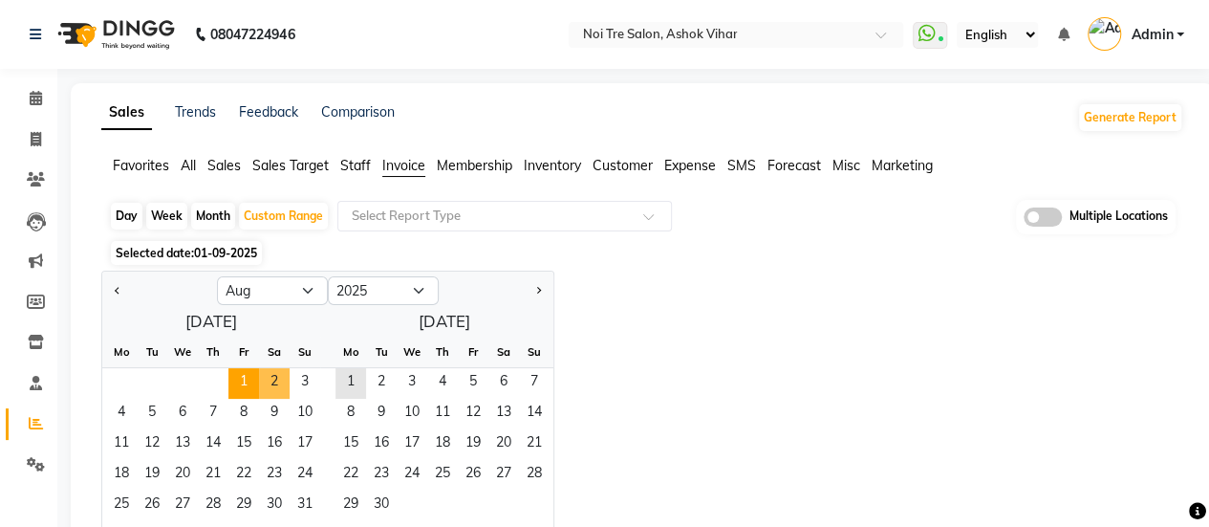
click at [240, 370] on span "1" at bounding box center [243, 383] width 31 height 31
click at [308, 500] on span "31" at bounding box center [305, 505] width 31 height 31
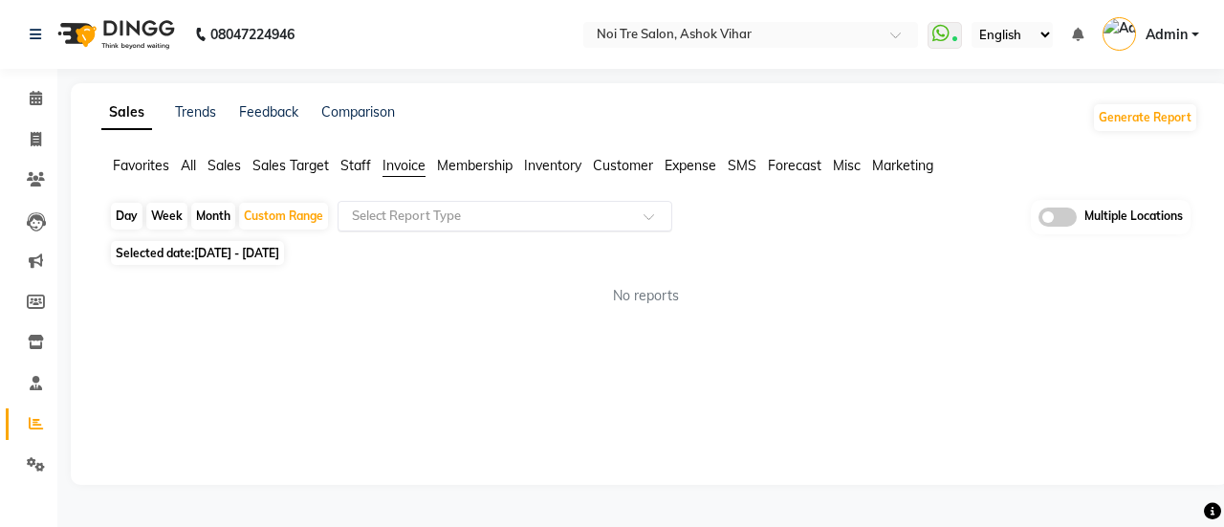
click at [501, 209] on input "text" at bounding box center [485, 216] width 275 height 19
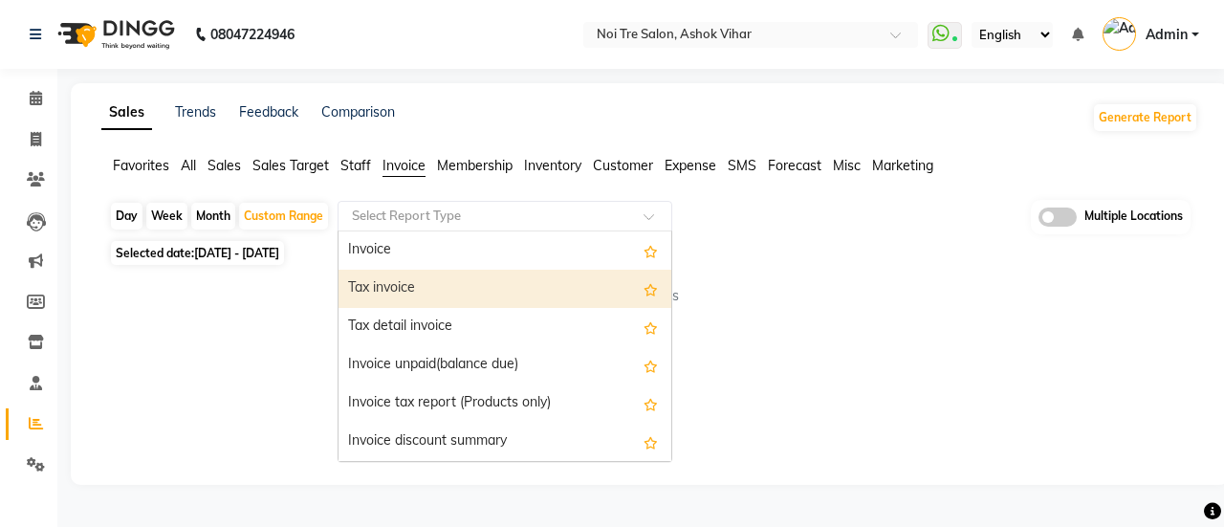
click at [499, 285] on div "Tax invoice" at bounding box center [504, 289] width 333 height 38
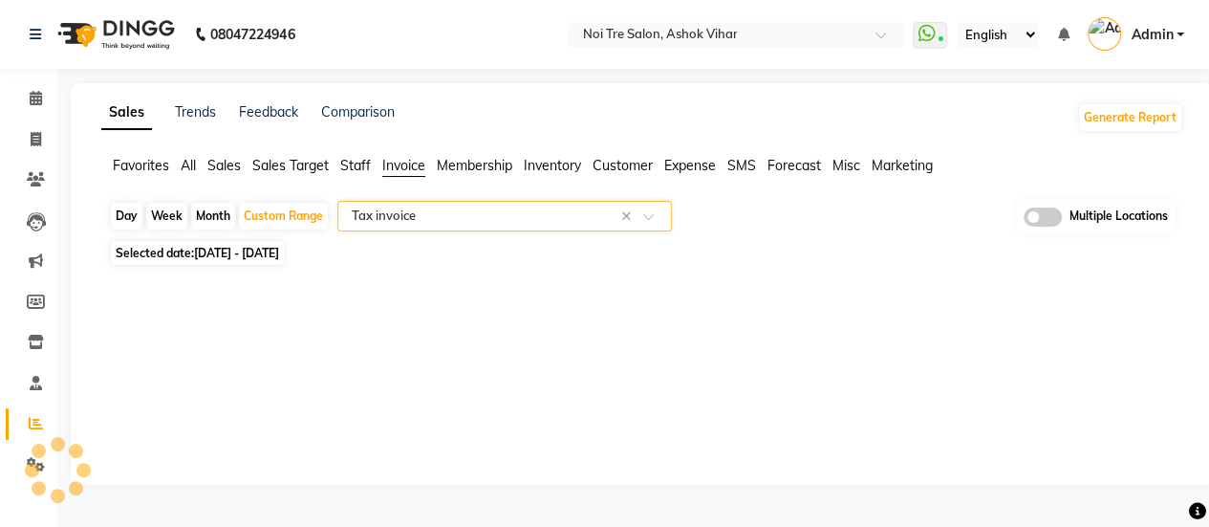
select select "full_report"
select select "csv"
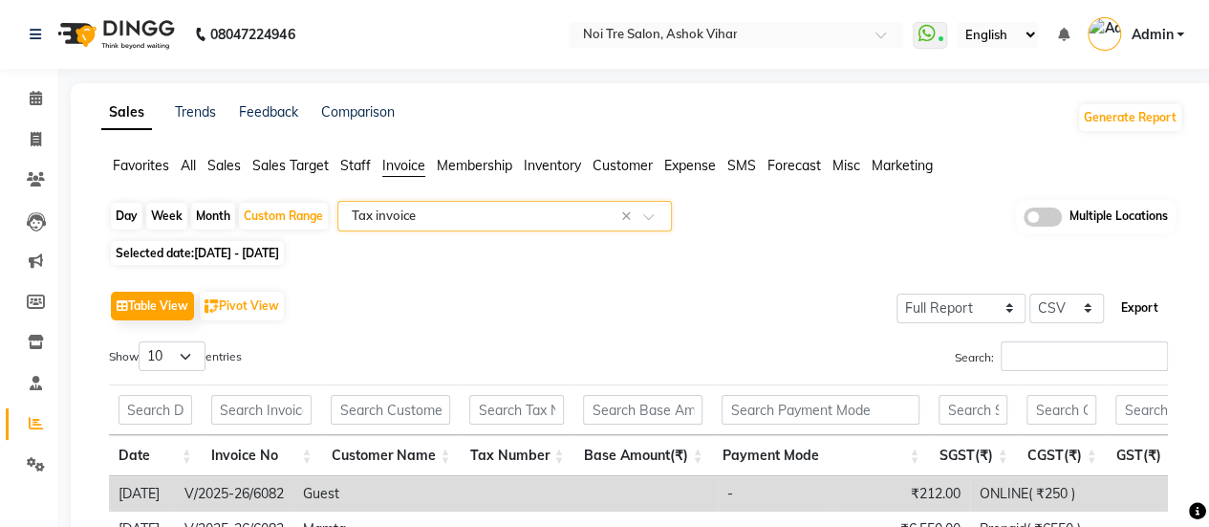
click at [1165, 296] on button "Export" at bounding box center [1140, 308] width 53 height 33
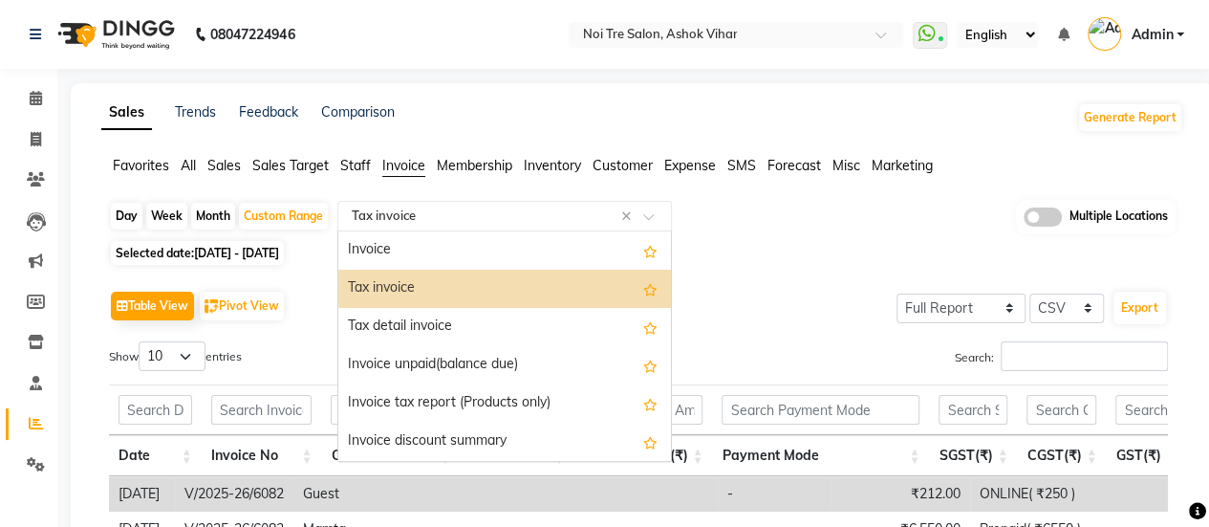
click at [416, 201] on div "Select Report Type × Tax invoice ×" at bounding box center [504, 216] width 335 height 31
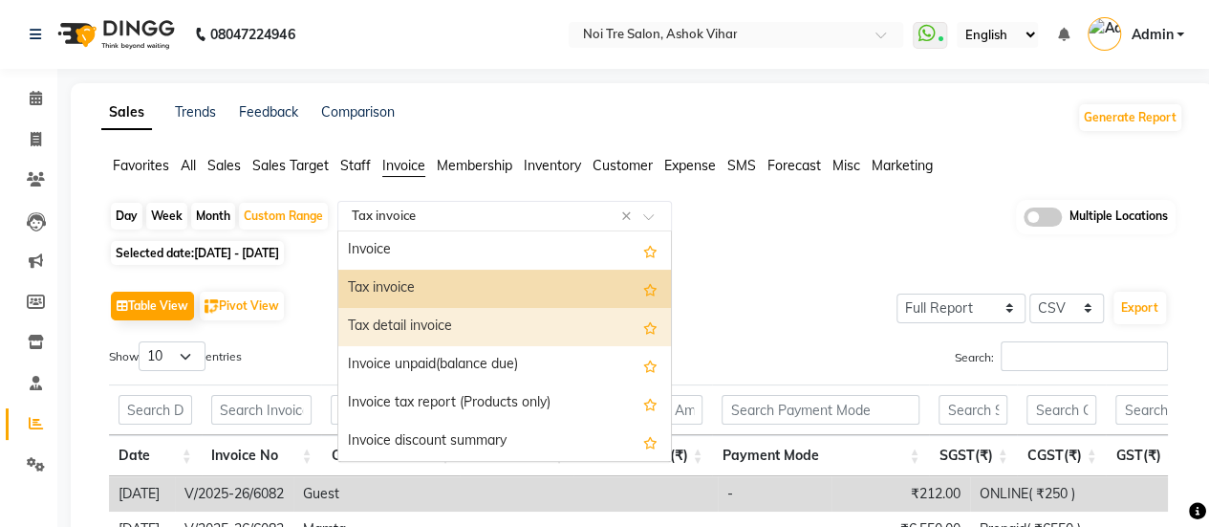
click at [451, 309] on div "Tax detail invoice" at bounding box center [504, 327] width 333 height 38
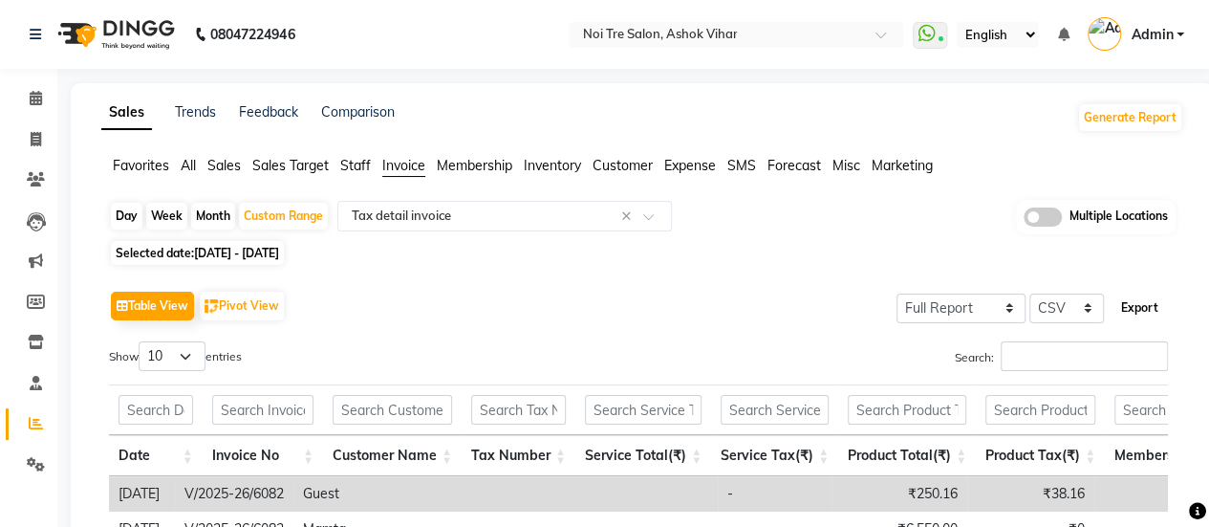
click at [1136, 306] on button "Export" at bounding box center [1140, 308] width 53 height 33
click at [732, 45] on div "Select Location × Noi Tre Salon, Ashok Vihar" at bounding box center [736, 35] width 335 height 26
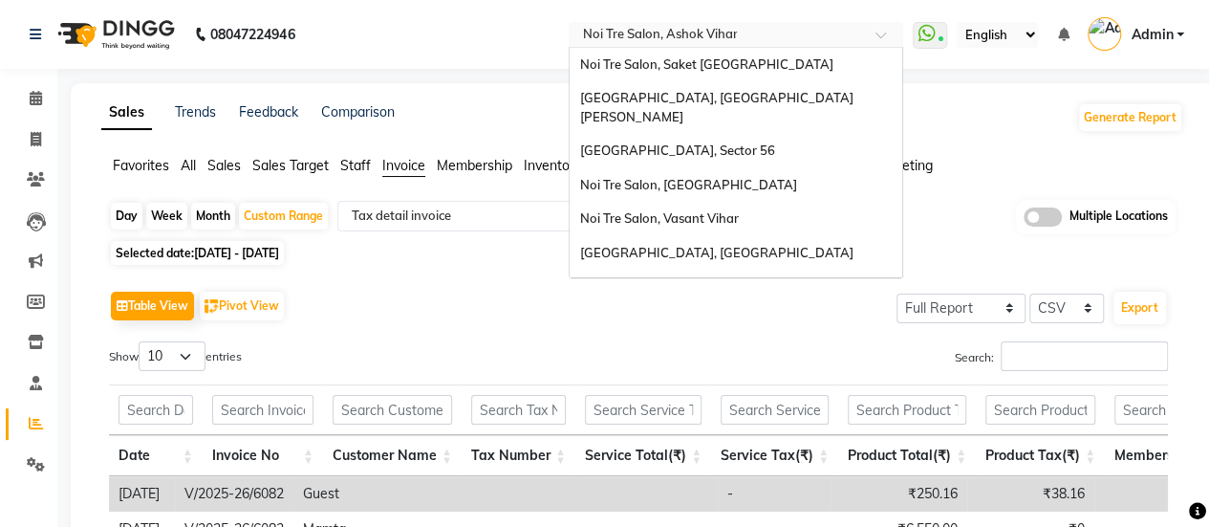
scroll to position [178, 0]
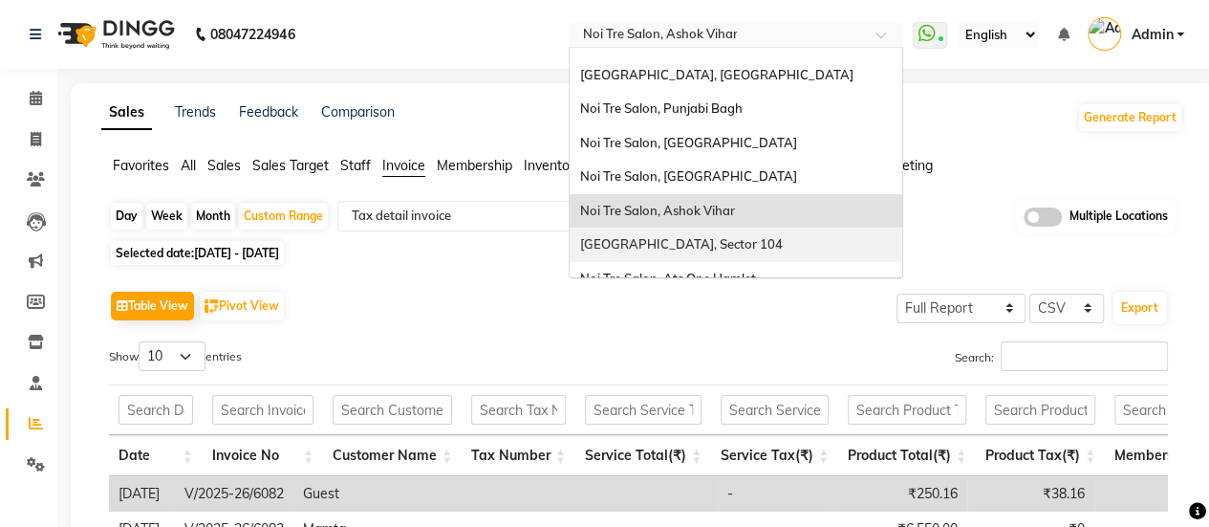
click at [707, 236] on span "[GEOGRAPHIC_DATA], Sector 104" at bounding box center [680, 243] width 203 height 15
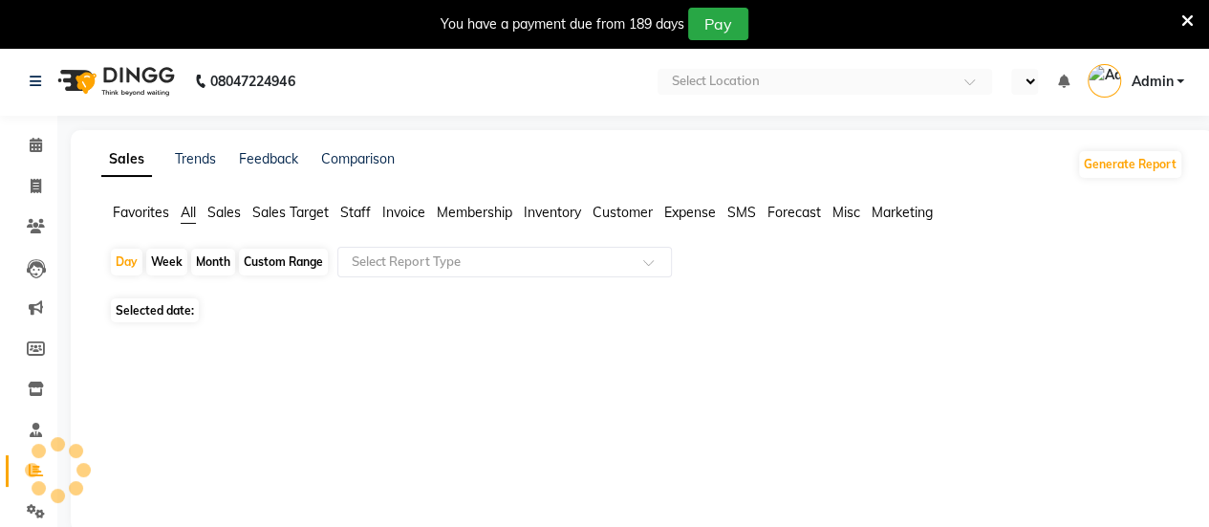
select select "en"
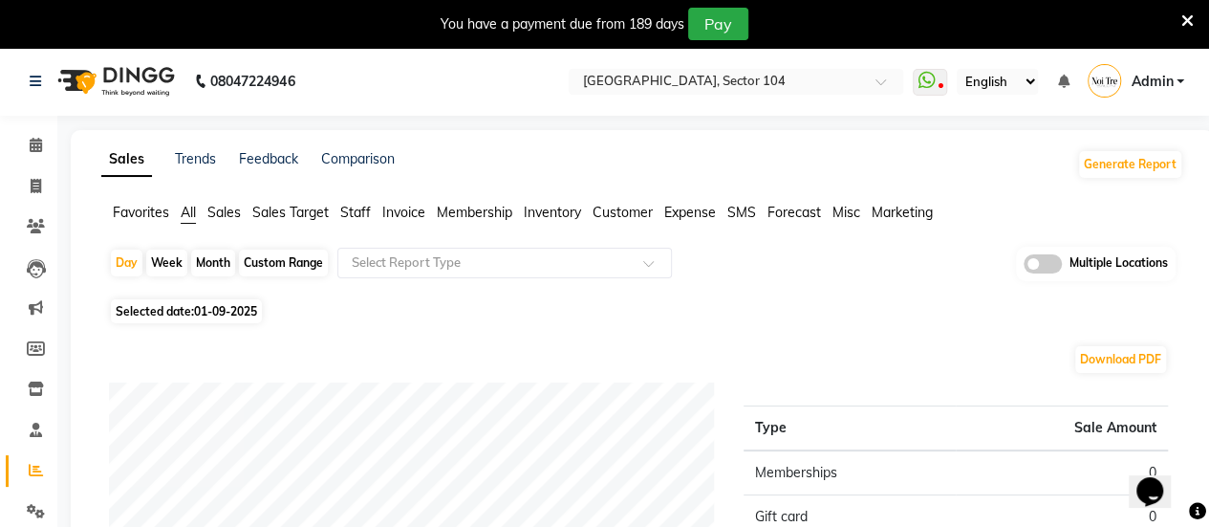
scroll to position [63, 0]
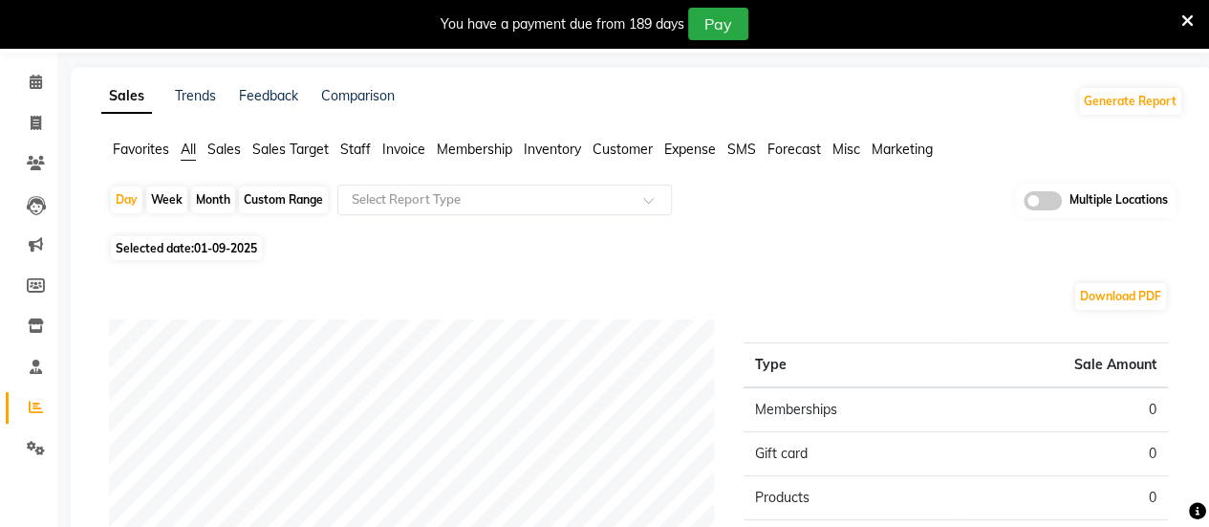
click at [392, 142] on span "Invoice" at bounding box center [403, 149] width 43 height 17
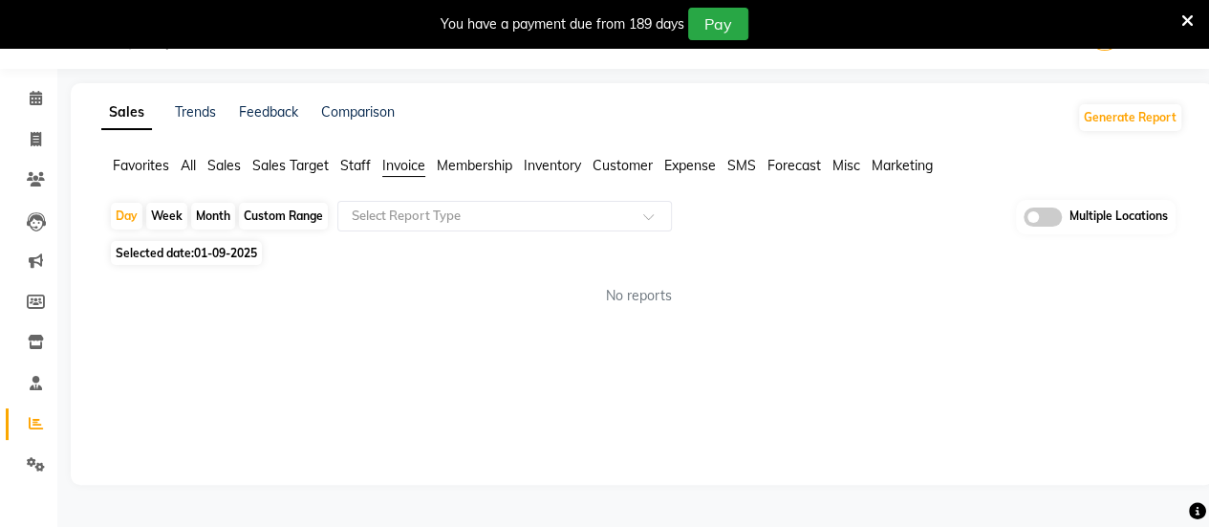
click at [278, 217] on div "Custom Range" at bounding box center [283, 216] width 89 height 27
select select "9"
select select "2025"
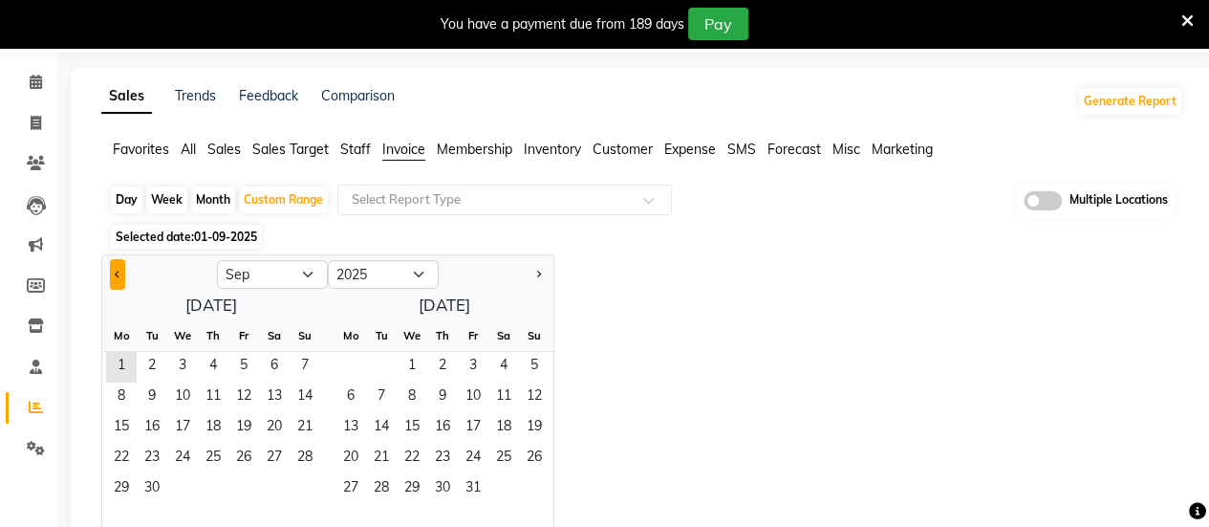
click at [117, 275] on button "Previous month" at bounding box center [117, 274] width 15 height 31
select select "8"
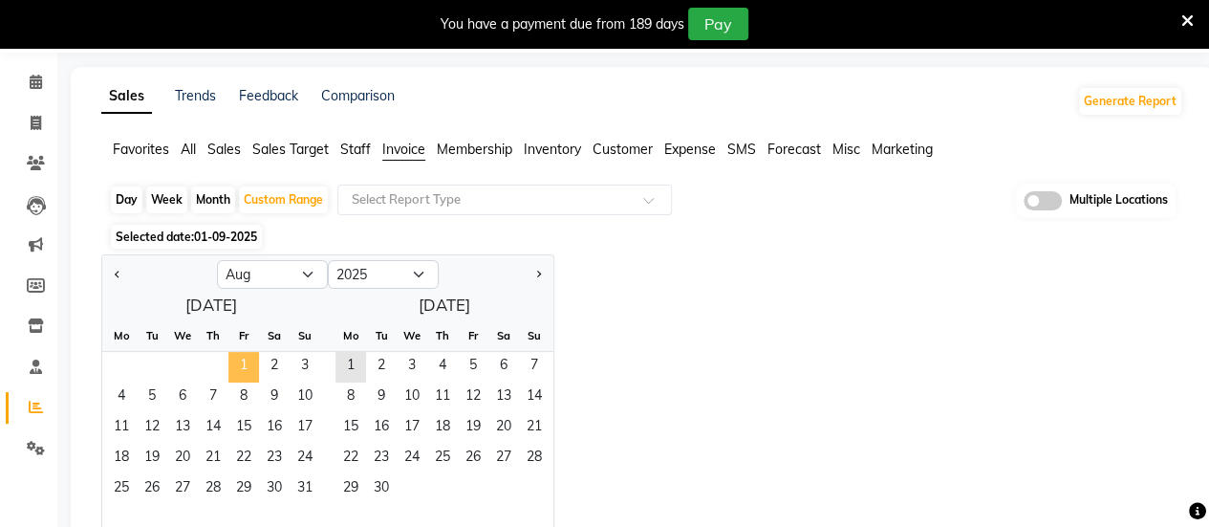
click at [233, 368] on span "1" at bounding box center [243, 367] width 31 height 31
click at [307, 494] on span "31" at bounding box center [305, 489] width 31 height 31
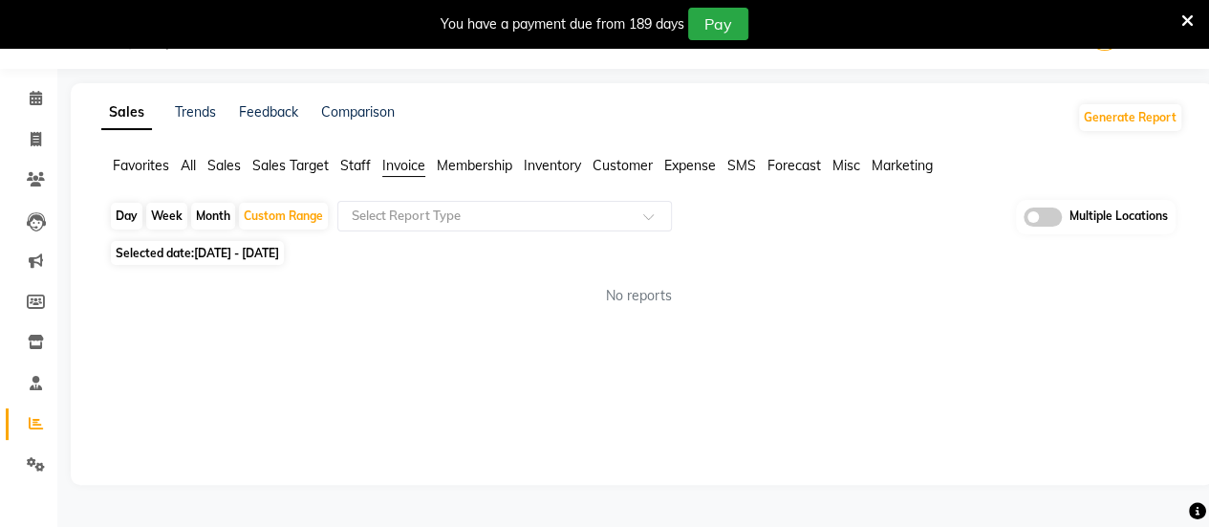
scroll to position [47, 0]
click at [515, 221] on input "text" at bounding box center [485, 216] width 275 height 19
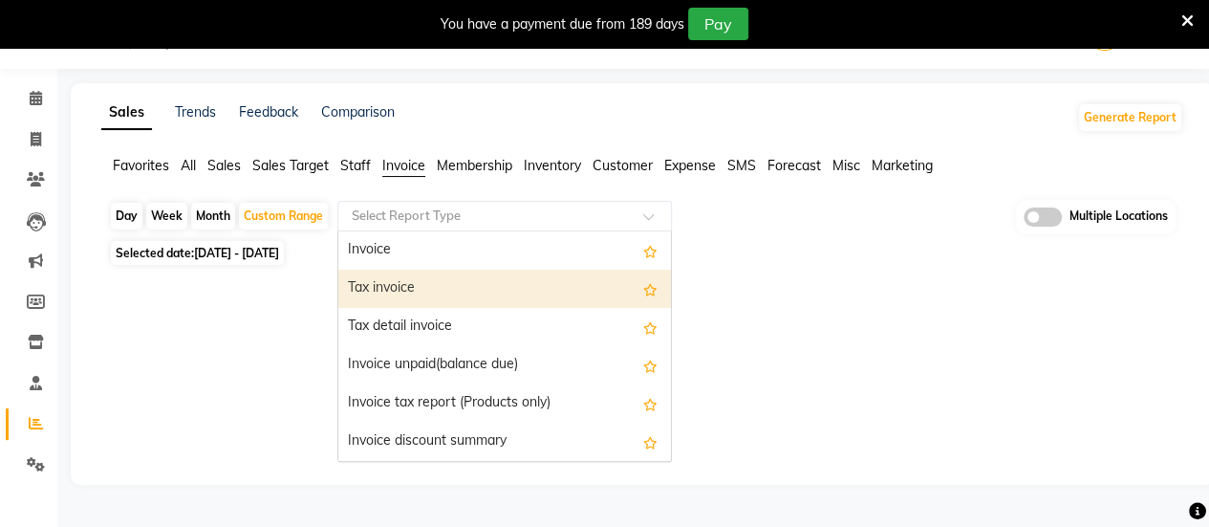
click at [515, 272] on div "Tax invoice" at bounding box center [504, 289] width 333 height 38
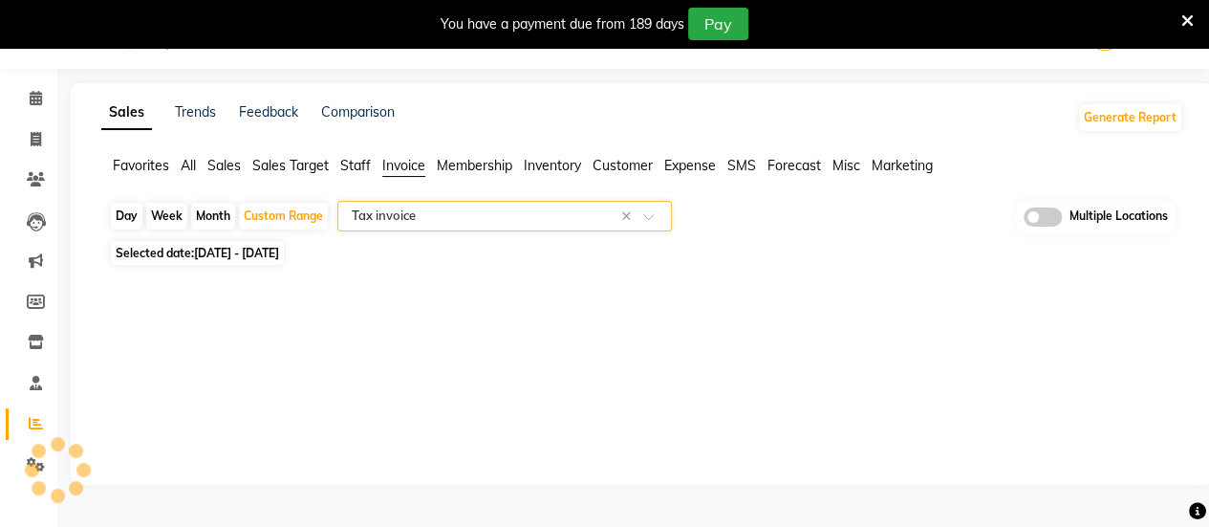
select select "full_report"
select select "csv"
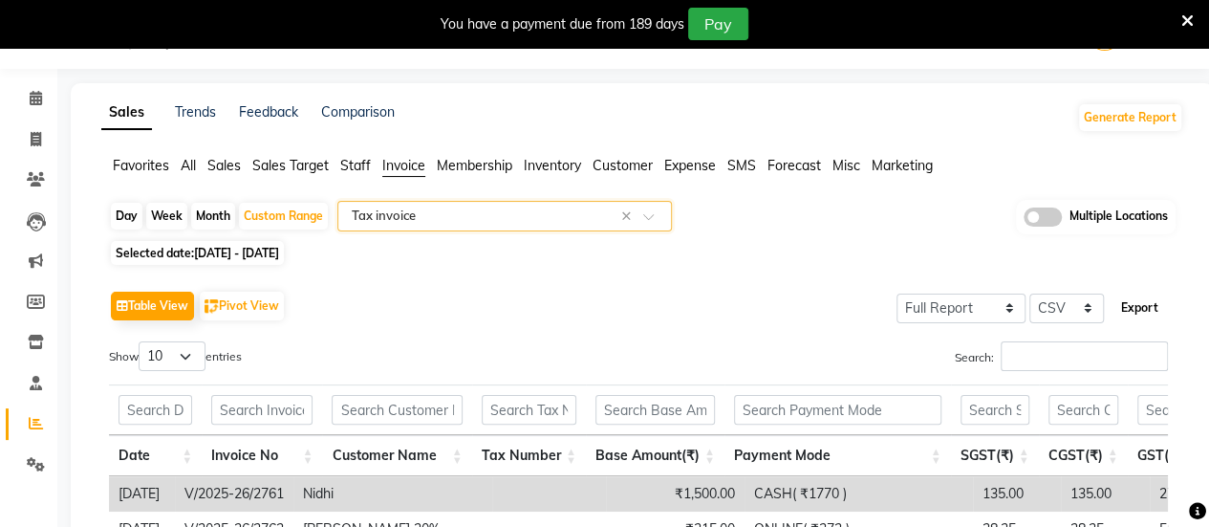
click at [1150, 303] on button "Export" at bounding box center [1140, 308] width 53 height 33
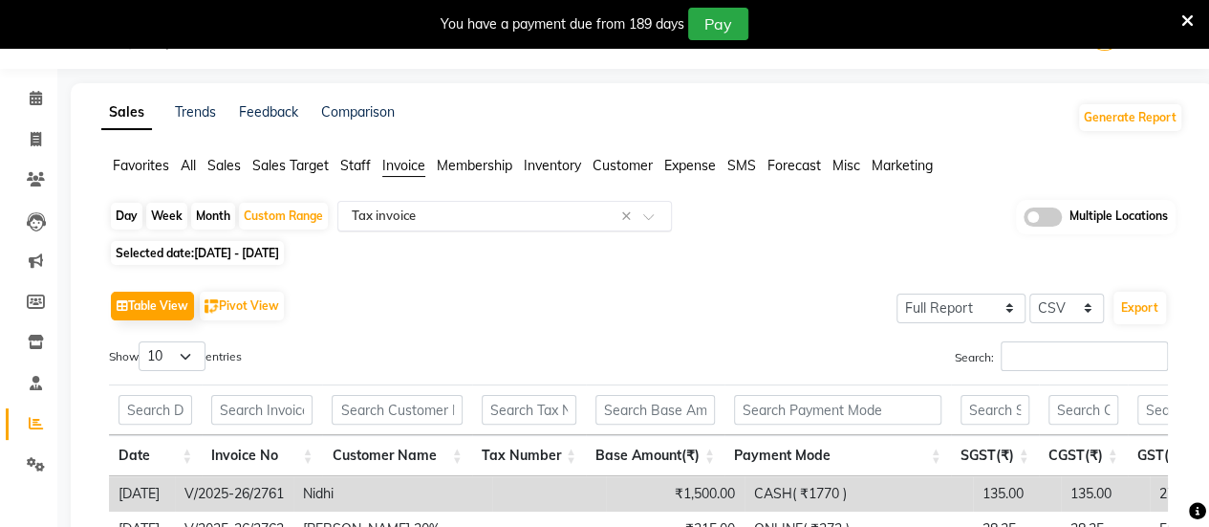
click at [525, 218] on input "text" at bounding box center [485, 216] width 275 height 19
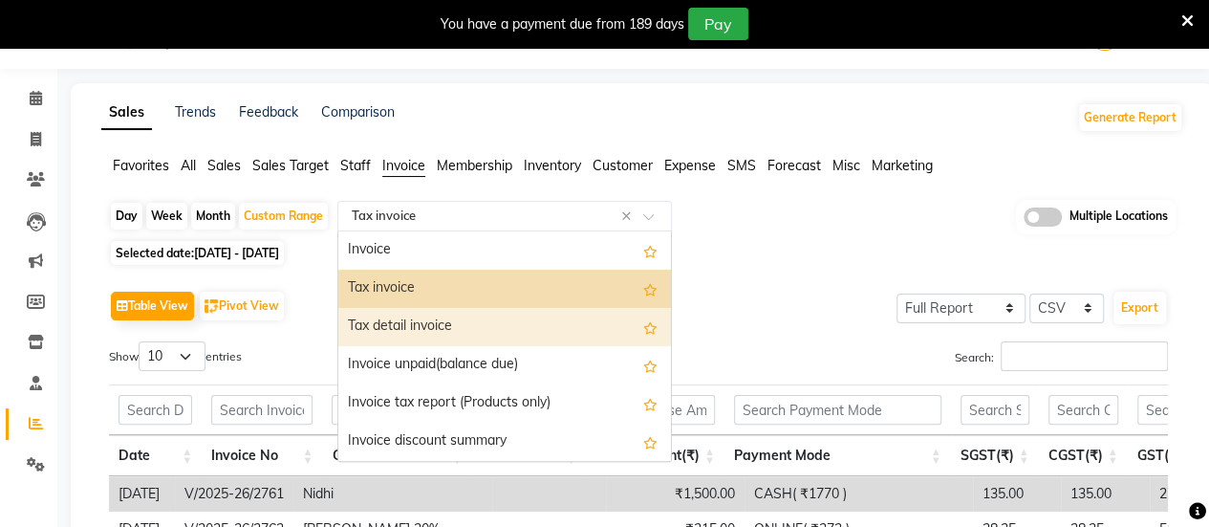
click at [529, 315] on div "Tax detail invoice" at bounding box center [504, 327] width 333 height 38
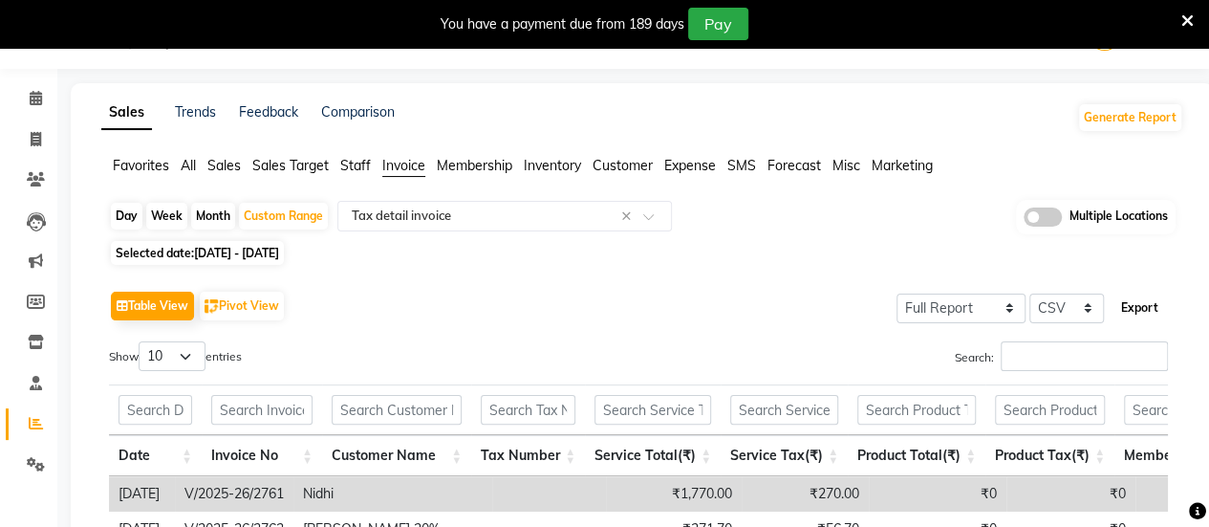
click at [1134, 318] on button "Export" at bounding box center [1140, 308] width 53 height 33
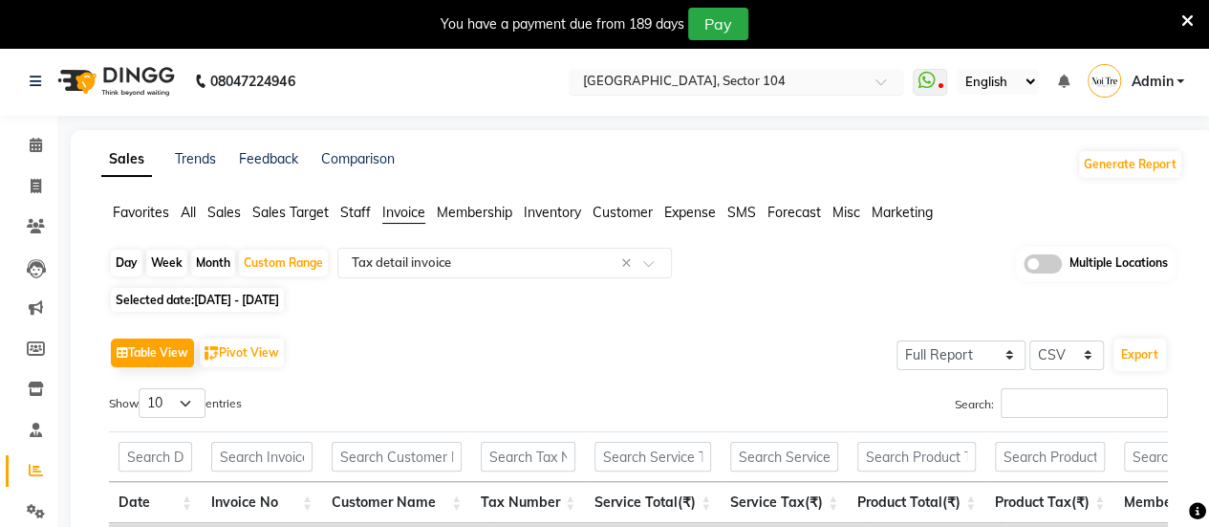
click at [595, 91] on input "text" at bounding box center [716, 83] width 277 height 19
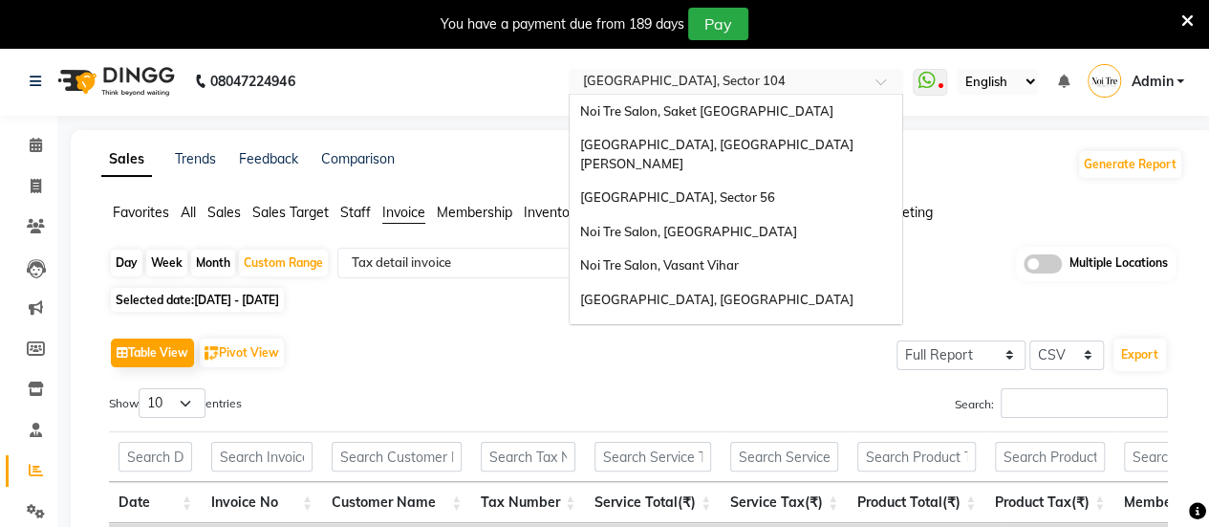
scroll to position [178, 0]
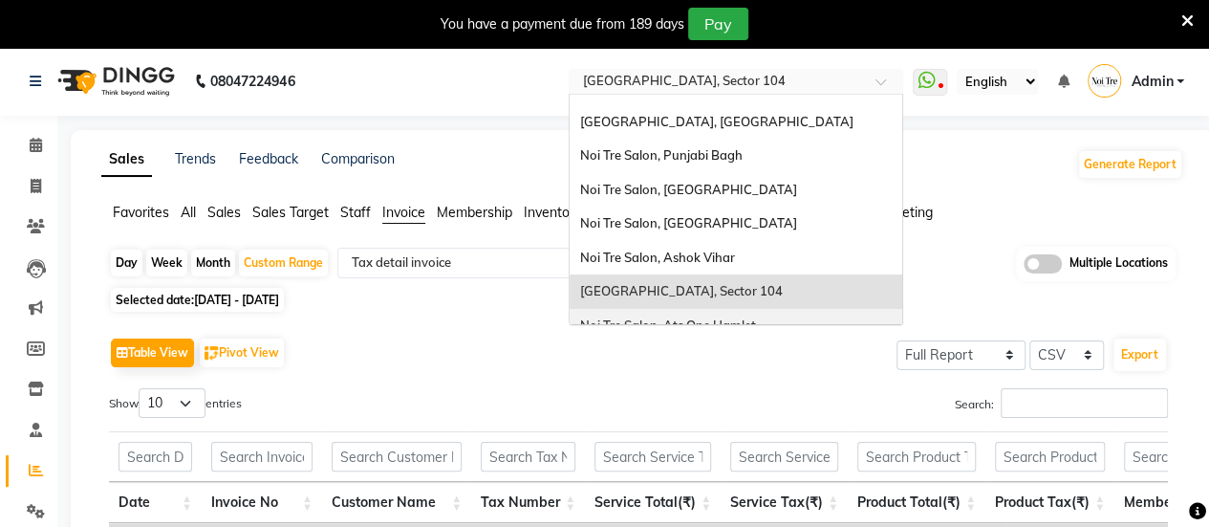
click at [636, 317] on span "Noi Tre Salon, Ats One Hamlet" at bounding box center [667, 324] width 176 height 15
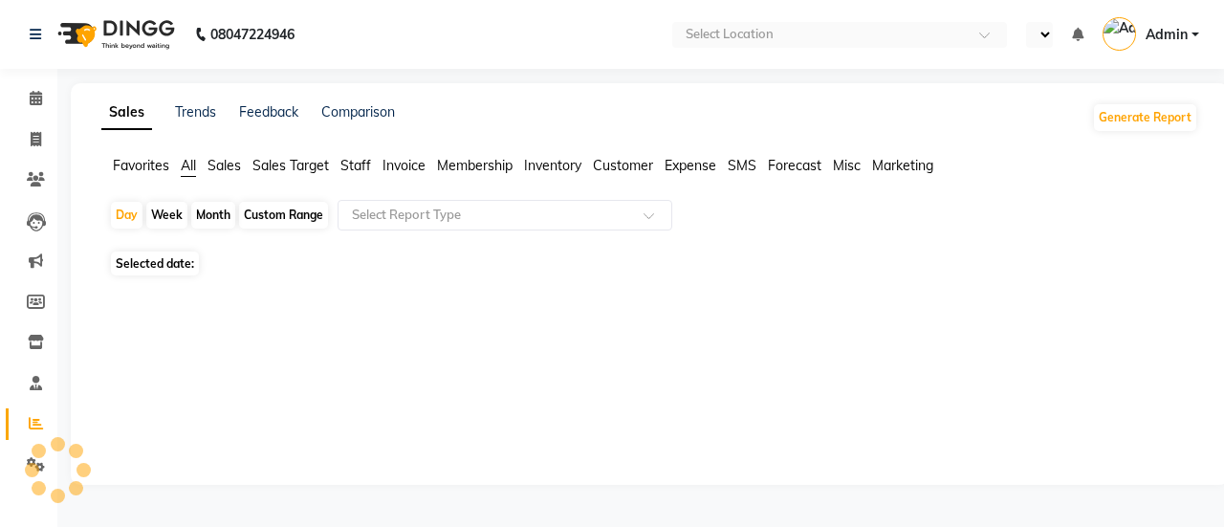
select select "en"
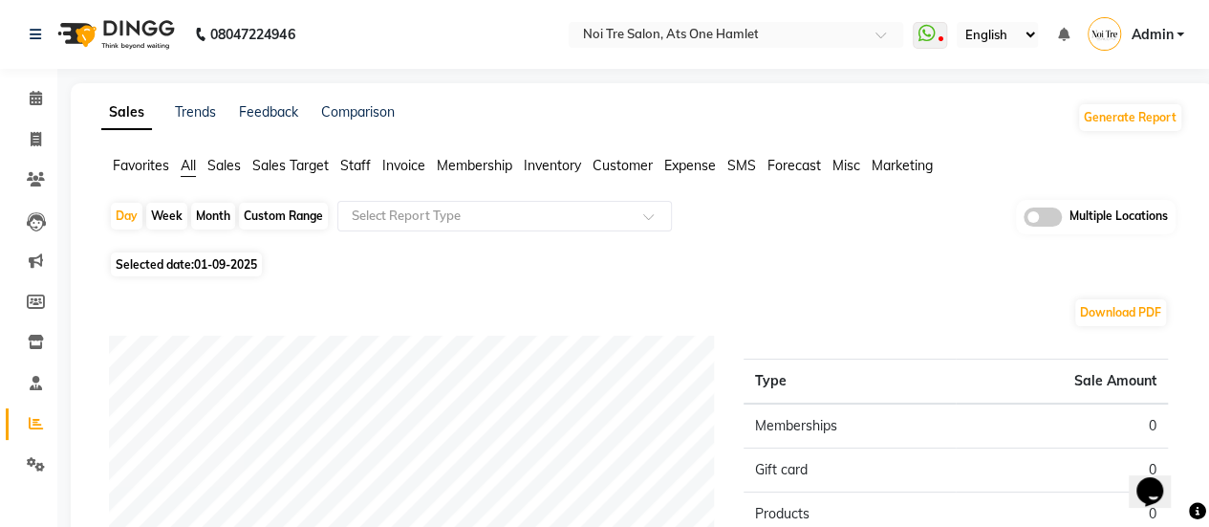
click at [408, 157] on span "Invoice" at bounding box center [403, 165] width 43 height 17
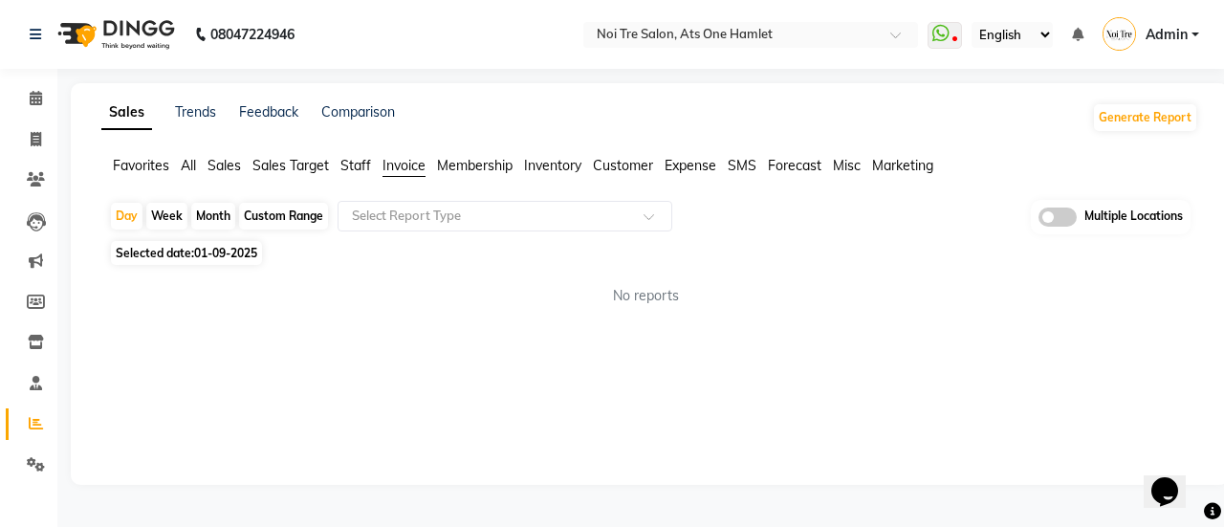
click at [254, 225] on div "Custom Range" at bounding box center [283, 216] width 89 height 27
select select "9"
select select "2025"
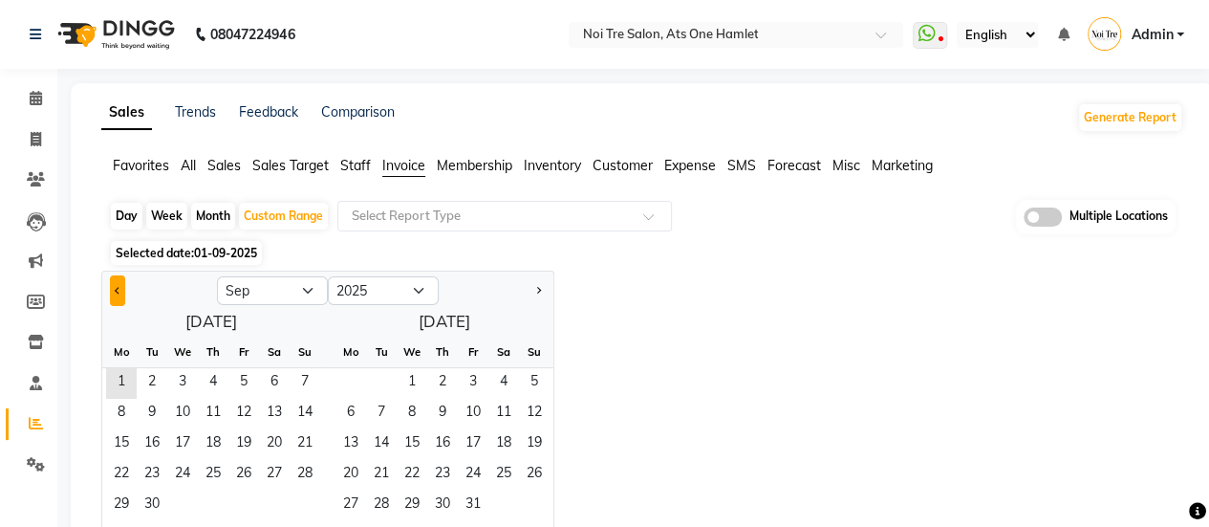
click at [119, 288] on span "Previous month" at bounding box center [118, 289] width 7 height 7
select select "8"
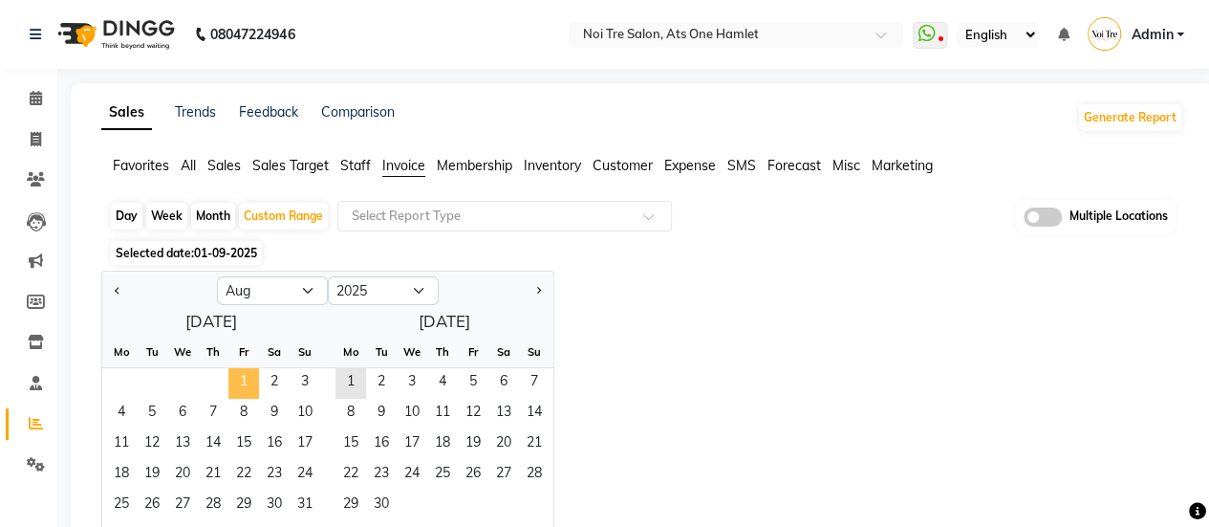
click at [241, 382] on span "1" at bounding box center [243, 383] width 31 height 31
click at [302, 508] on span "31" at bounding box center [305, 505] width 31 height 31
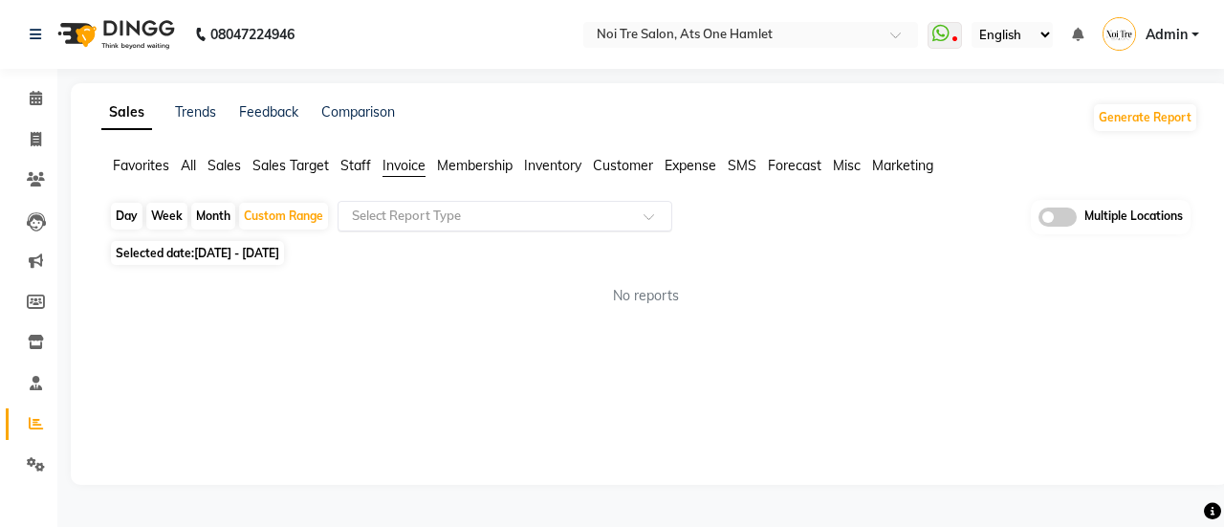
click at [473, 219] on input "text" at bounding box center [485, 216] width 275 height 19
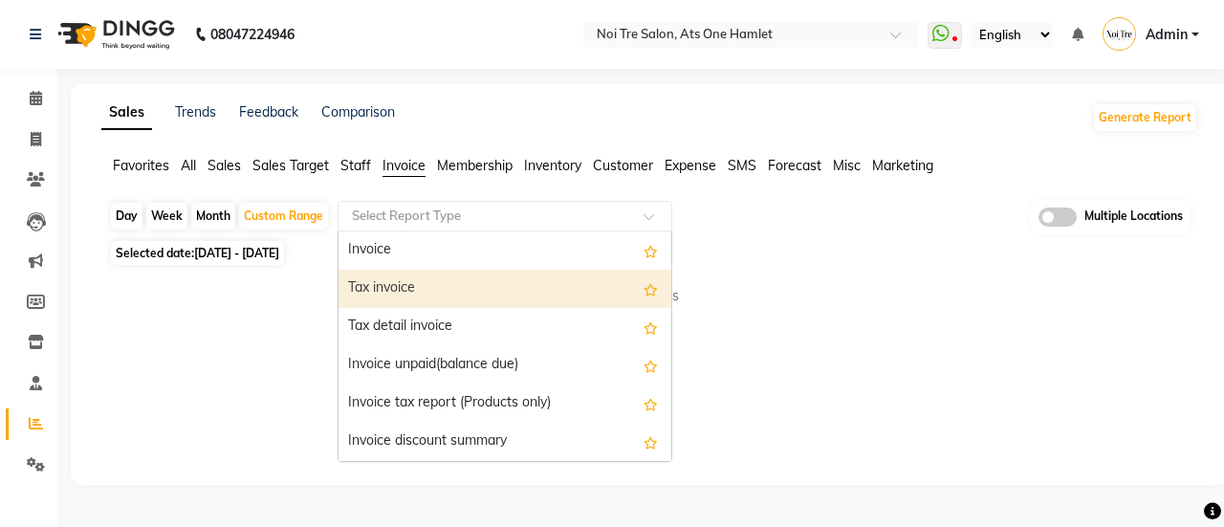
click at [476, 293] on div "Tax invoice" at bounding box center [504, 289] width 333 height 38
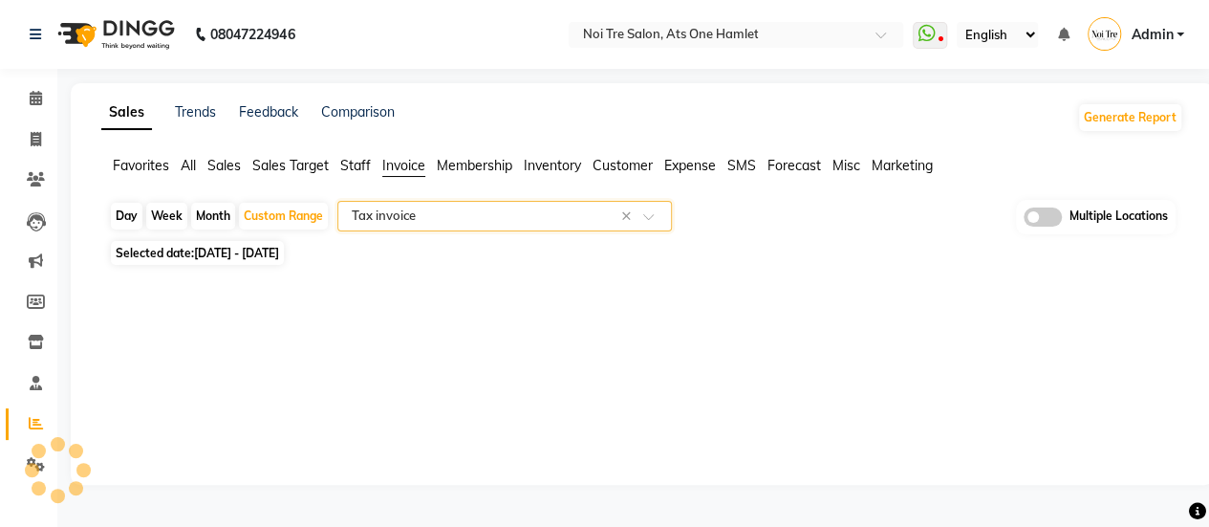
select select "full_report"
select select "csv"
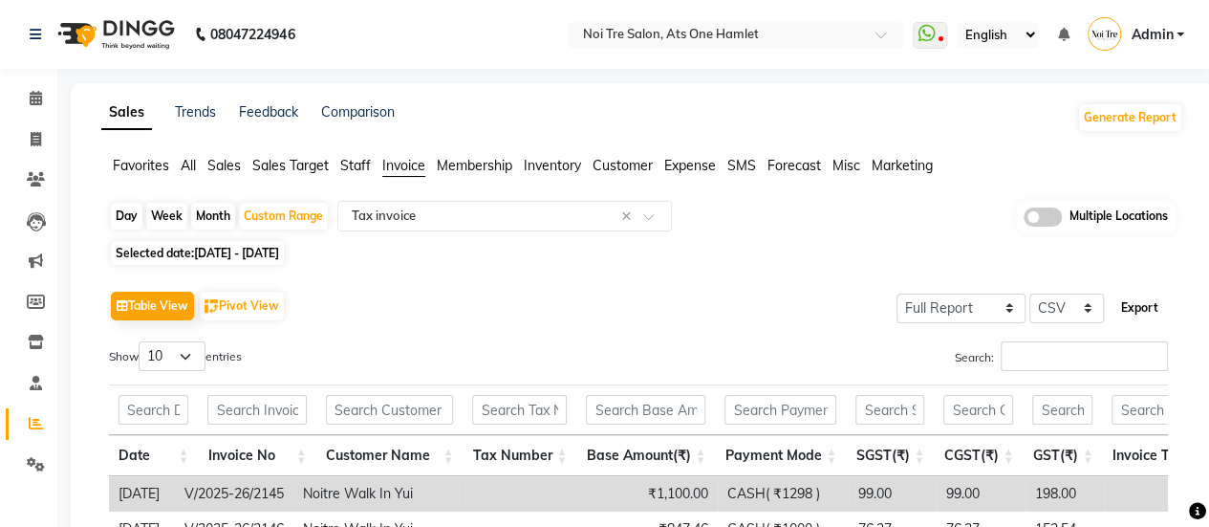
click at [1142, 307] on button "Export" at bounding box center [1140, 308] width 53 height 33
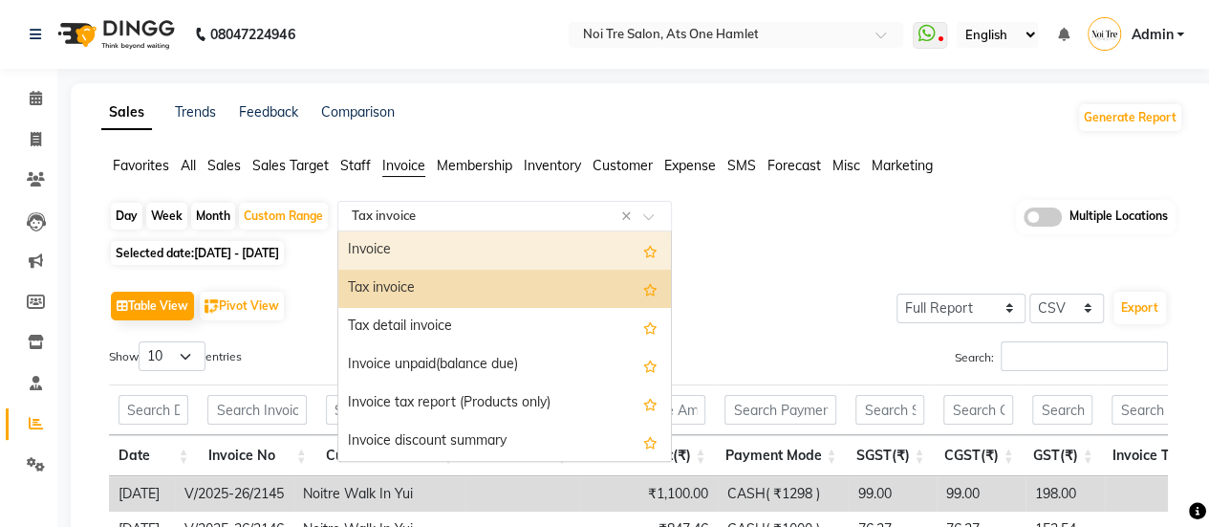
click at [553, 230] on ng-select "Select Report Type × Tax invoice × Invoice Tax invoice Tax detail invoice Invoi…" at bounding box center [504, 216] width 335 height 31
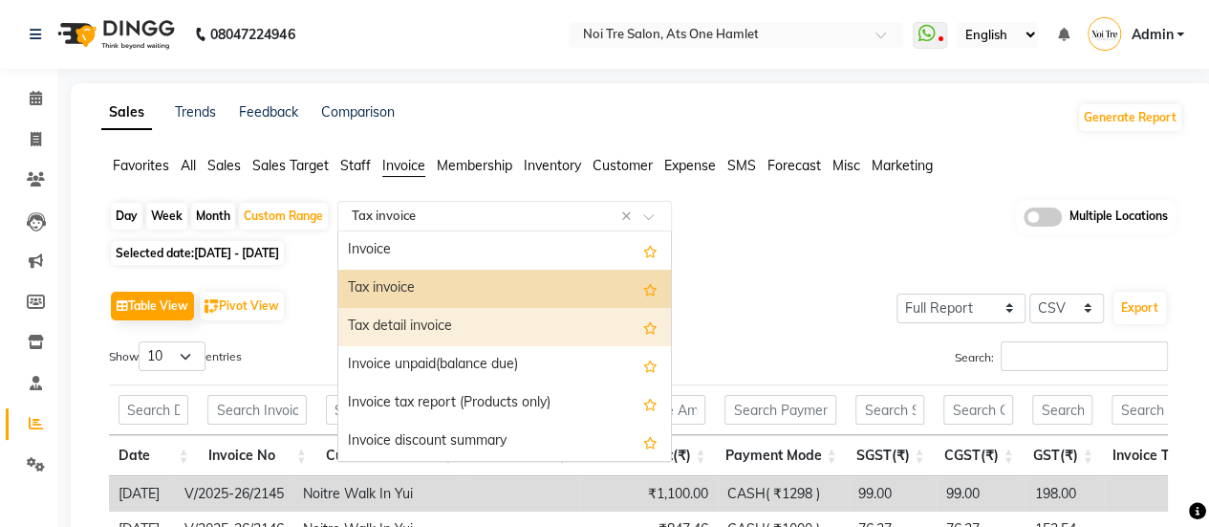
click at [557, 331] on div "Tax detail invoice" at bounding box center [504, 327] width 333 height 38
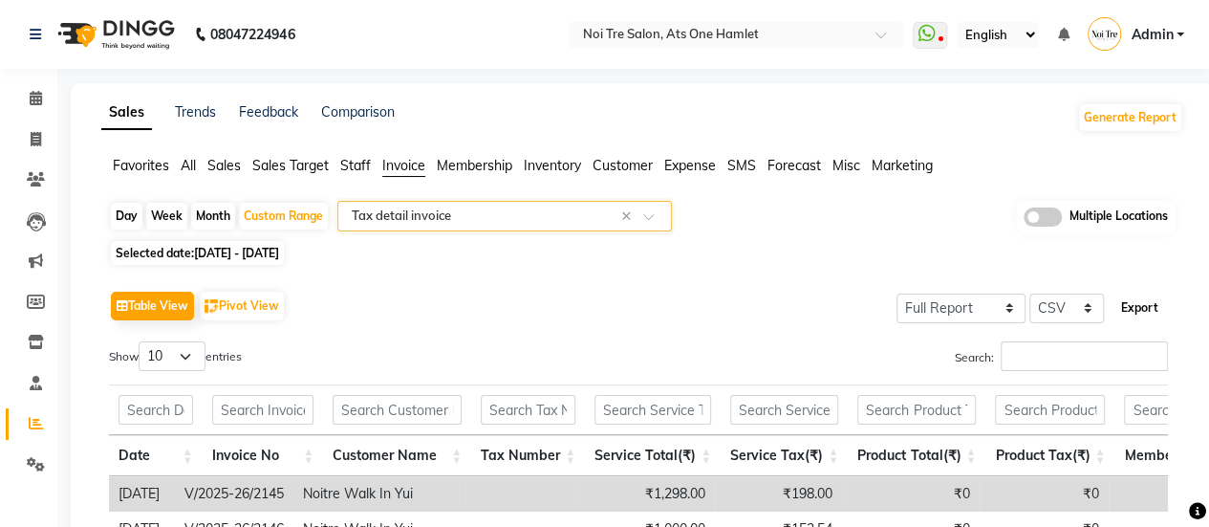
click at [1141, 311] on button "Export" at bounding box center [1140, 308] width 53 height 33
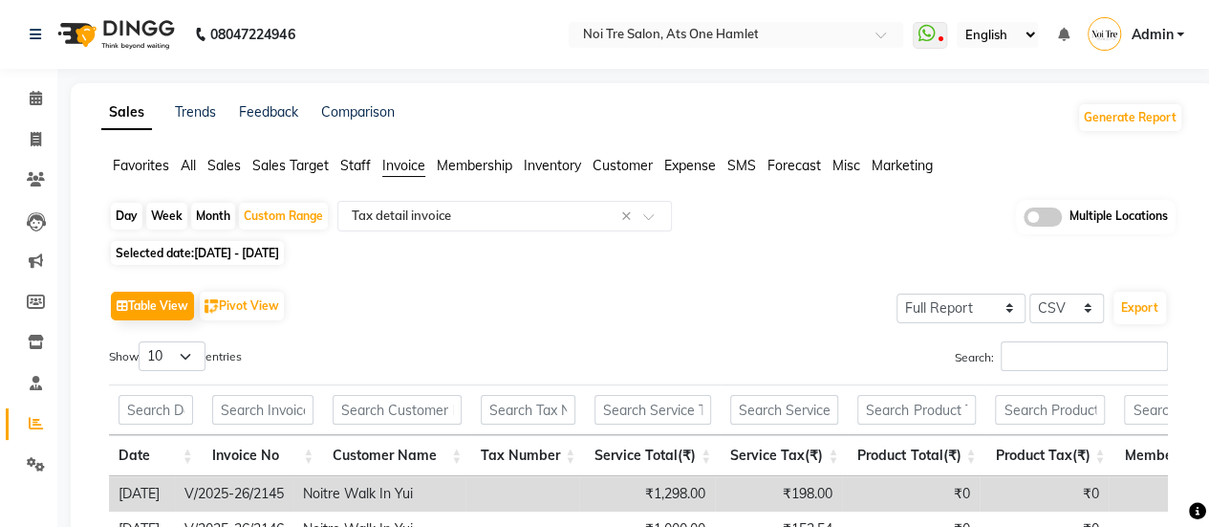
click at [757, 20] on nav "08047224946 Select Location × Noi Tre Salon, Ats One Hamlet WhatsApp Status ✕ S…" at bounding box center [604, 34] width 1209 height 69
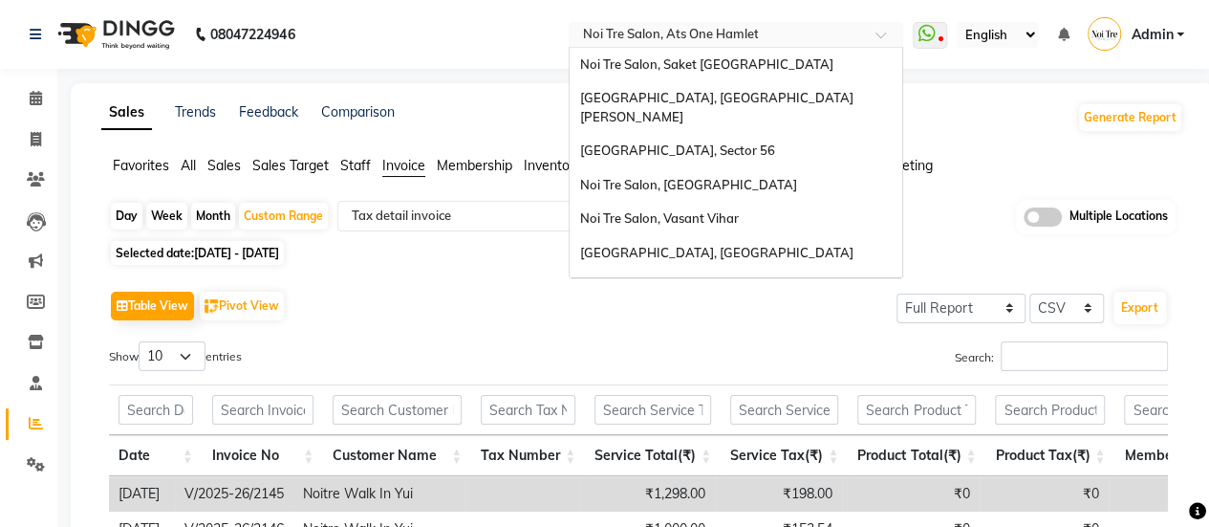
click at [729, 35] on input "text" at bounding box center [716, 36] width 277 height 19
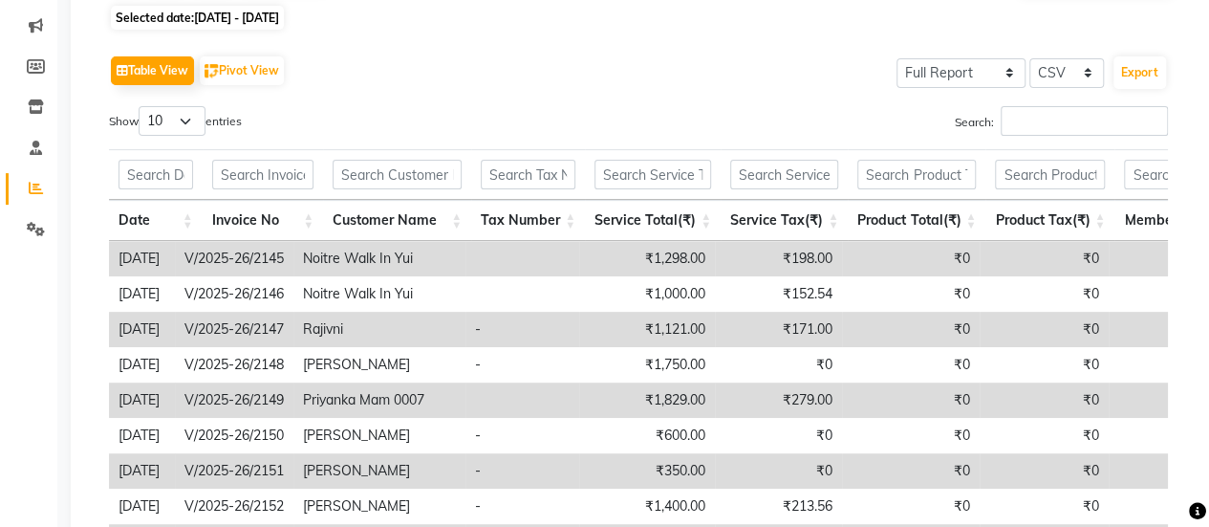
click at [708, 120] on div "Search:" at bounding box center [910, 124] width 515 height 37
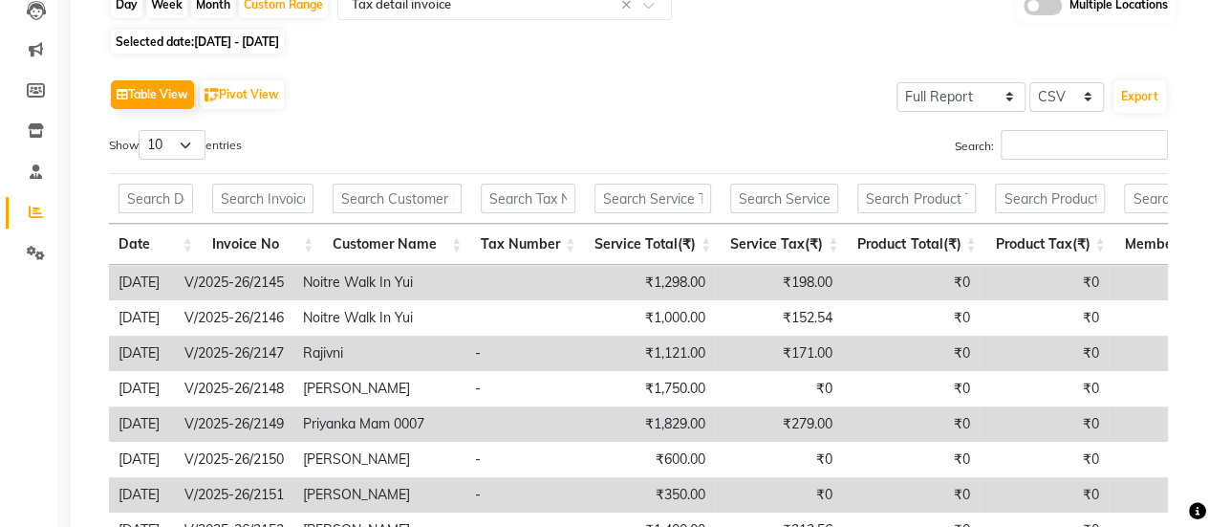
scroll to position [0, 0]
